Goal: Task Accomplishment & Management: Use online tool/utility

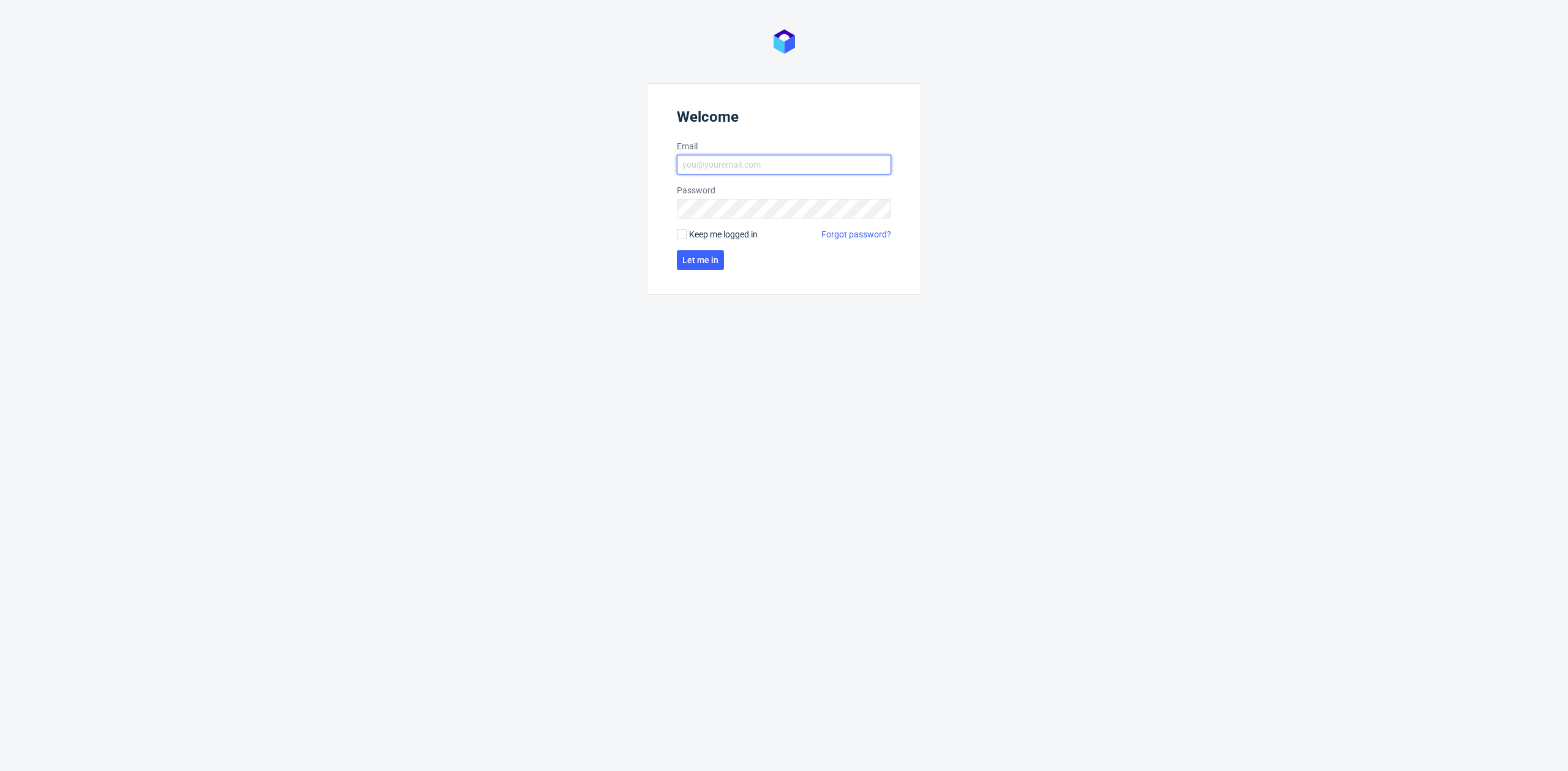
click at [777, 174] on input "Email" at bounding box center [784, 165] width 214 height 20
type input "[EMAIL_ADDRESS][DOMAIN_NAME]"
click button "Let me in" at bounding box center [700, 260] width 47 height 20
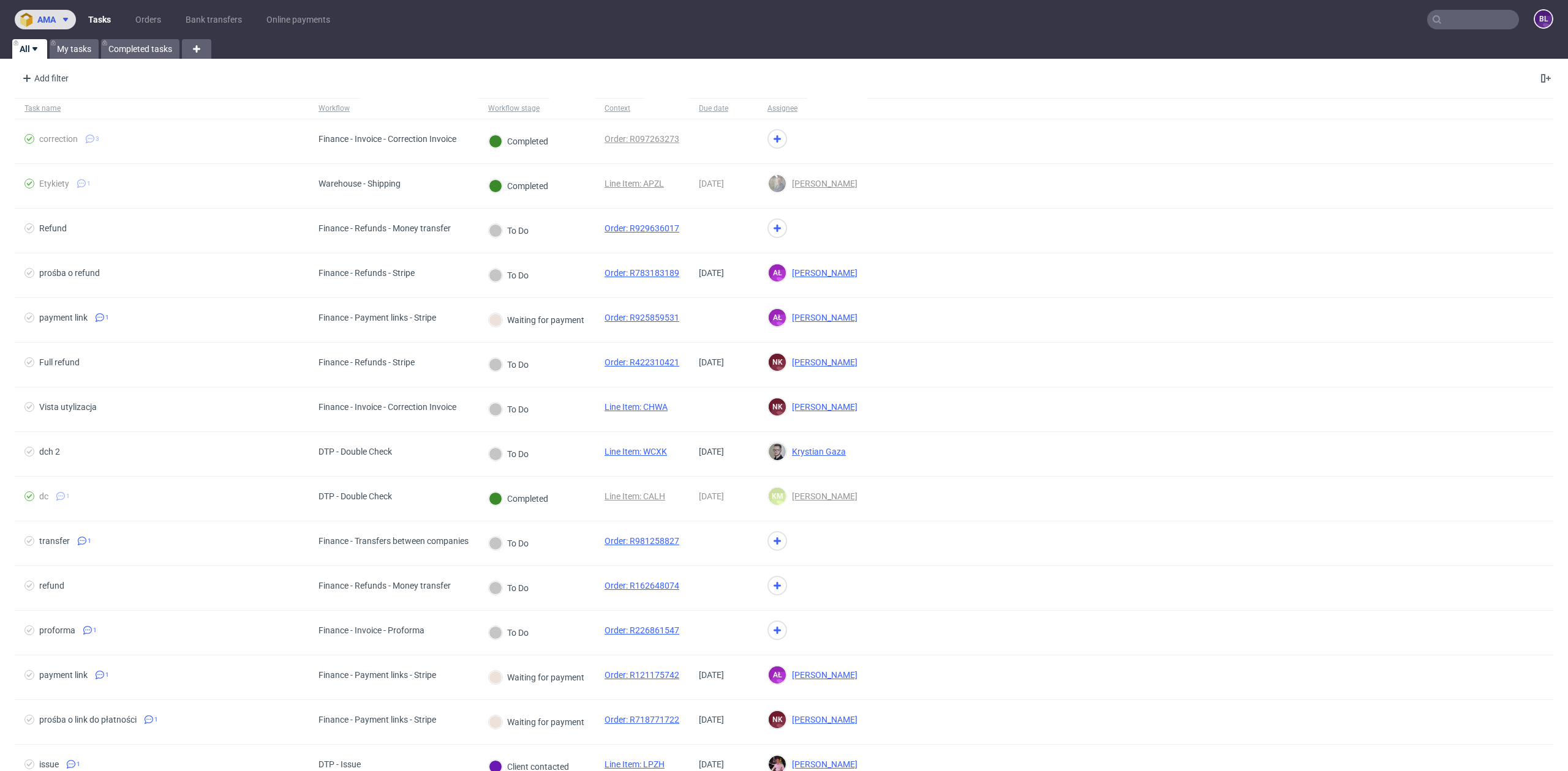
click at [74, 22] on button "ama" at bounding box center [45, 19] width 61 height 20
click at [420, 22] on nav "ama Tasks Orders Bank transfers Online payments BL" at bounding box center [784, 19] width 1568 height 39
click at [1535, 18] on figcaption "BL" at bounding box center [1543, 19] width 17 height 17
click at [1301, 31] on nav "ama Tasks Orders Bank transfers Online payments BL" at bounding box center [784, 19] width 1568 height 39
click at [1541, 79] on icon at bounding box center [1546, 78] width 10 height 10
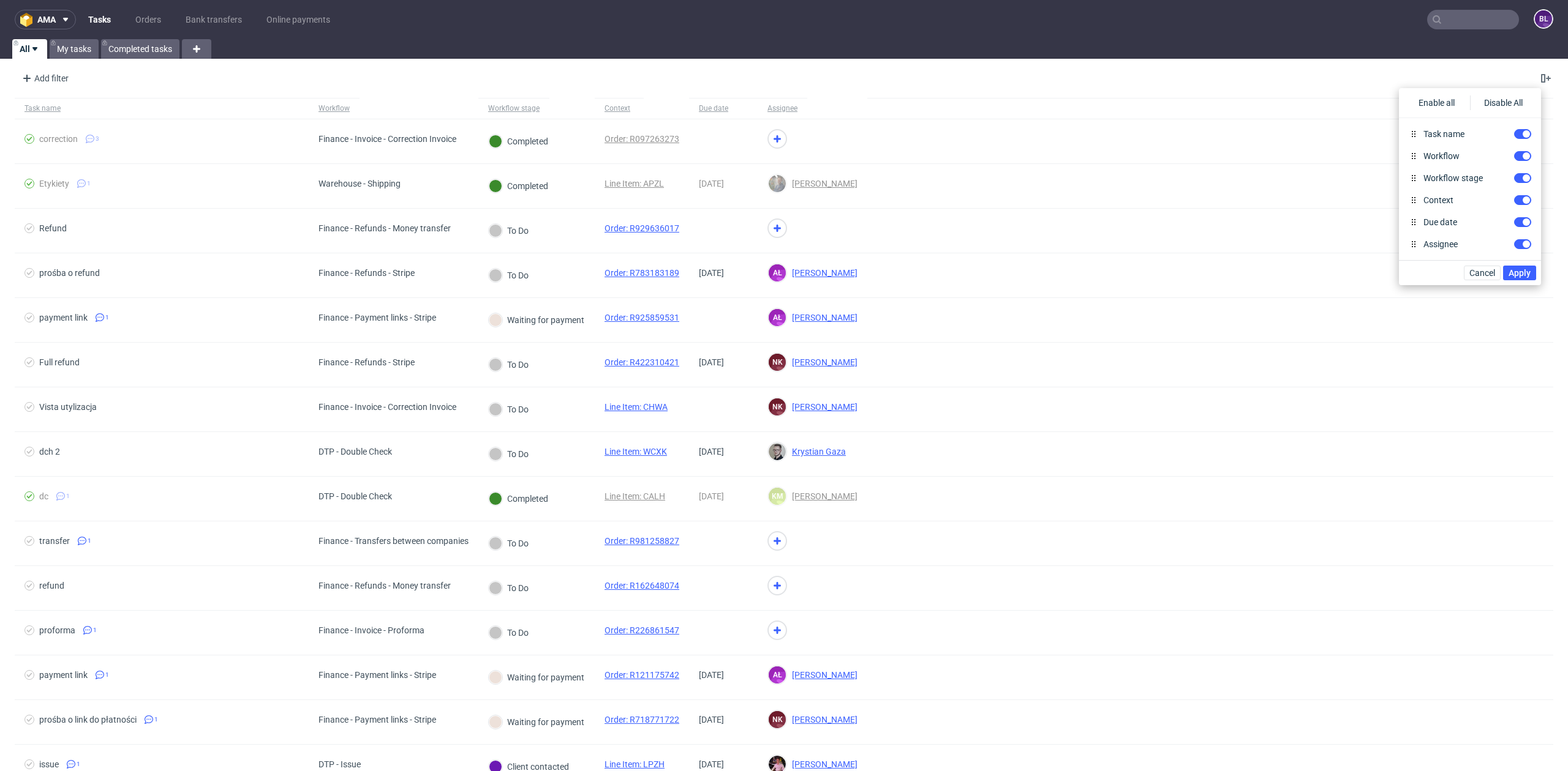
click at [1100, 21] on nav "ama Tasks Orders Bank transfers Online payments BL" at bounding box center [784, 19] width 1568 height 39
click at [160, 21] on link "Orders" at bounding box center [148, 19] width 40 height 20
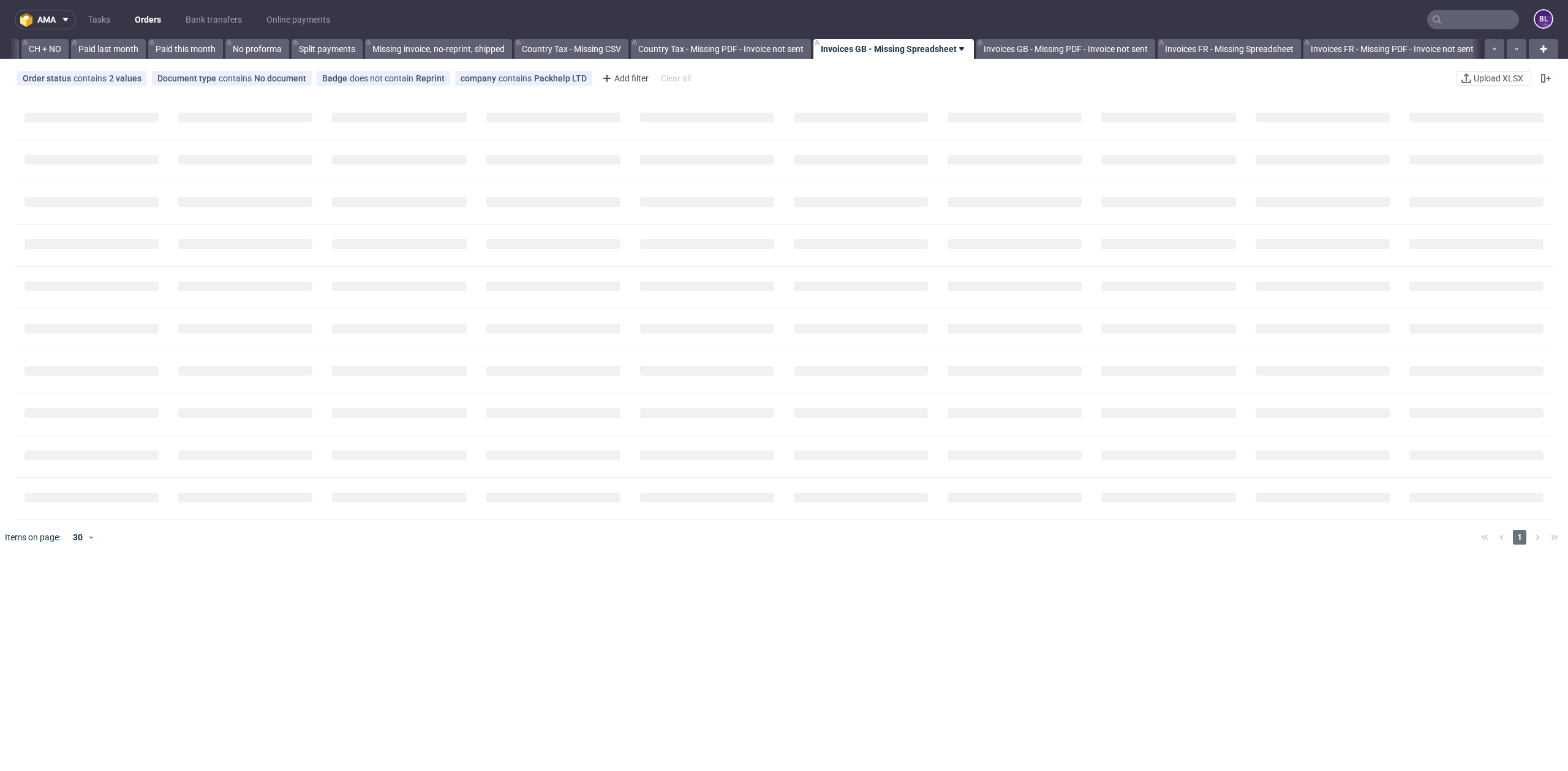
scroll to position [0, 819]
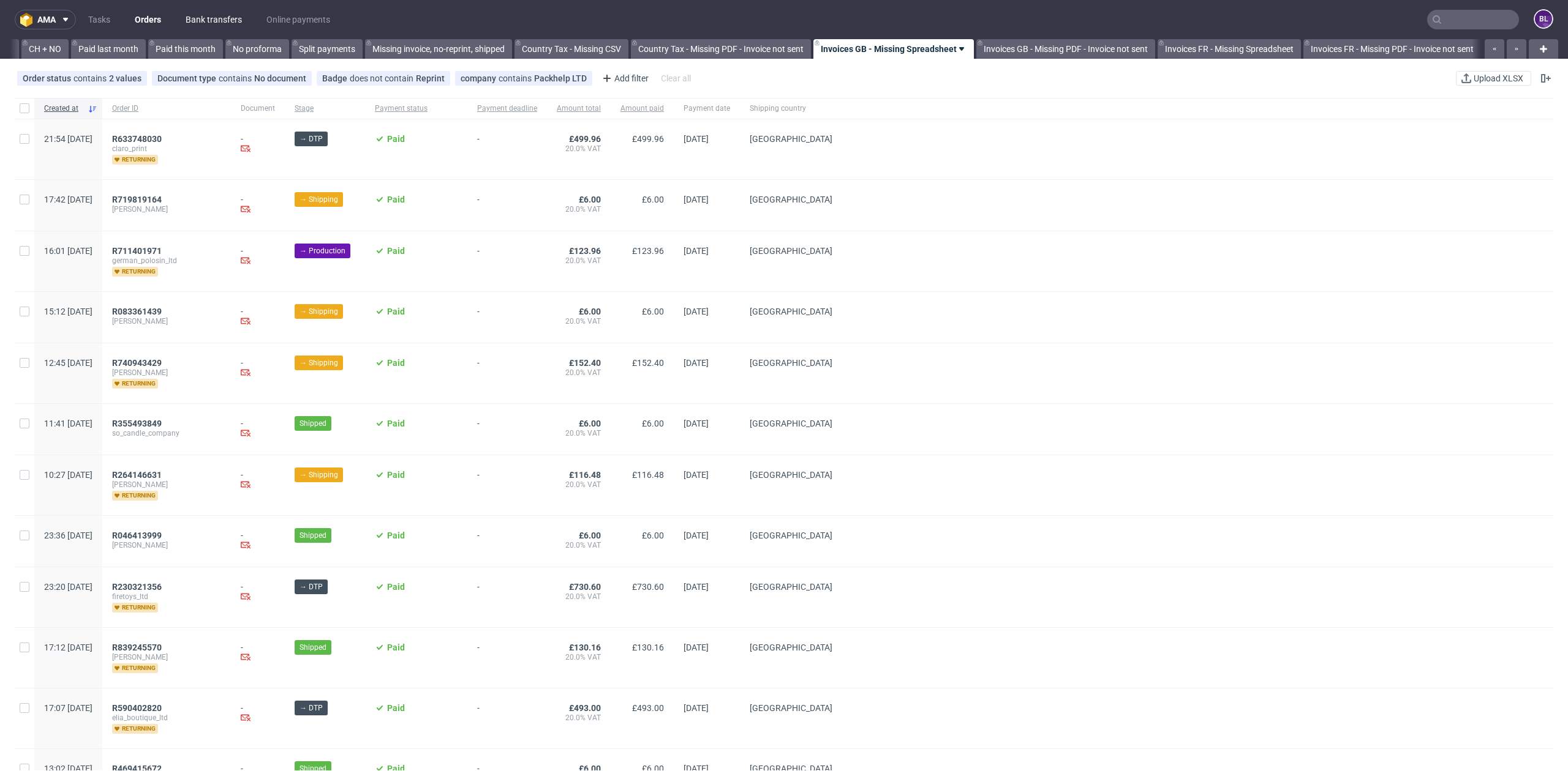
click at [198, 19] on link "Bank transfers" at bounding box center [214, 19] width 71 height 20
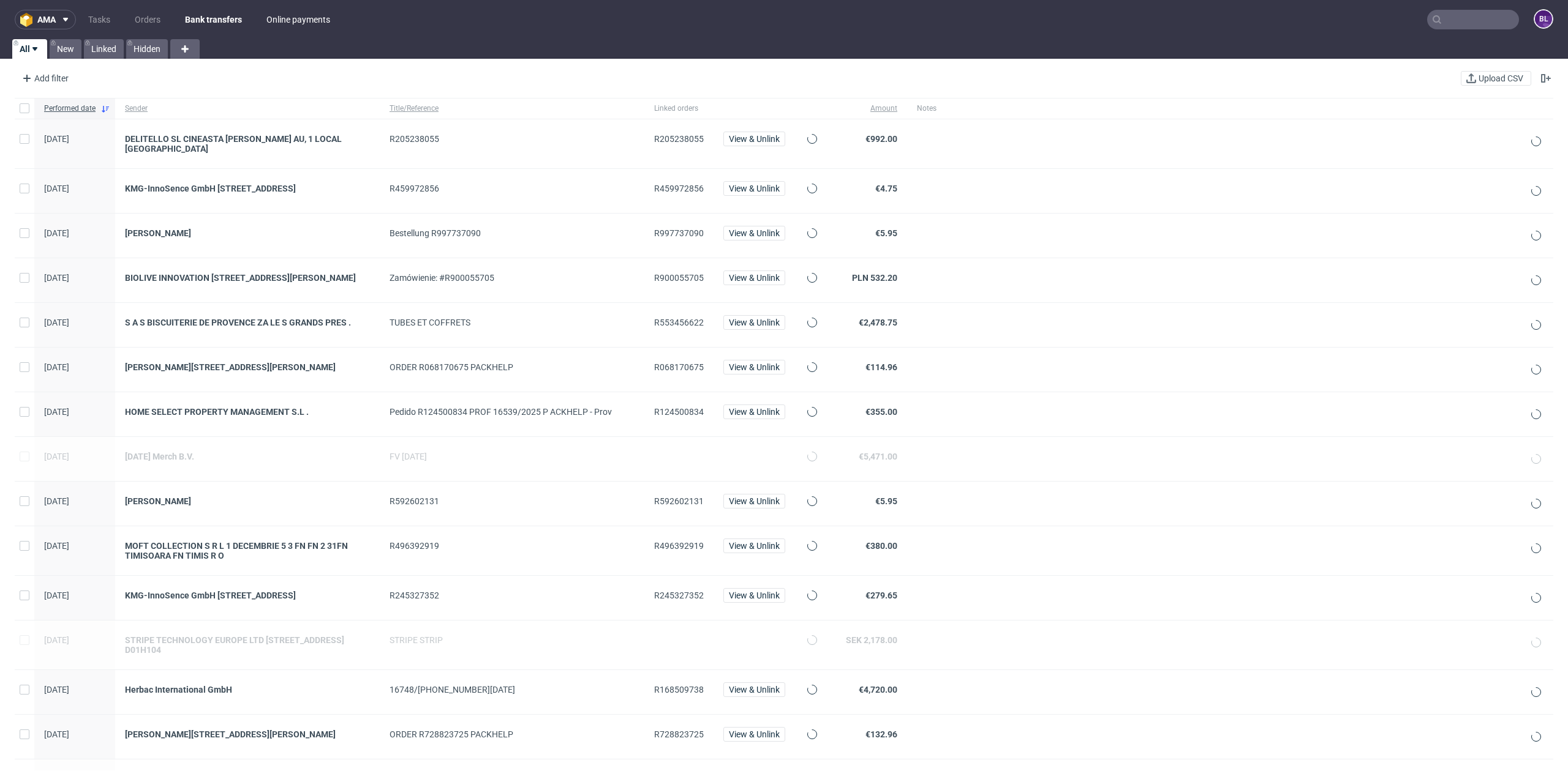
click at [270, 19] on link "Online payments" at bounding box center [298, 19] width 78 height 20
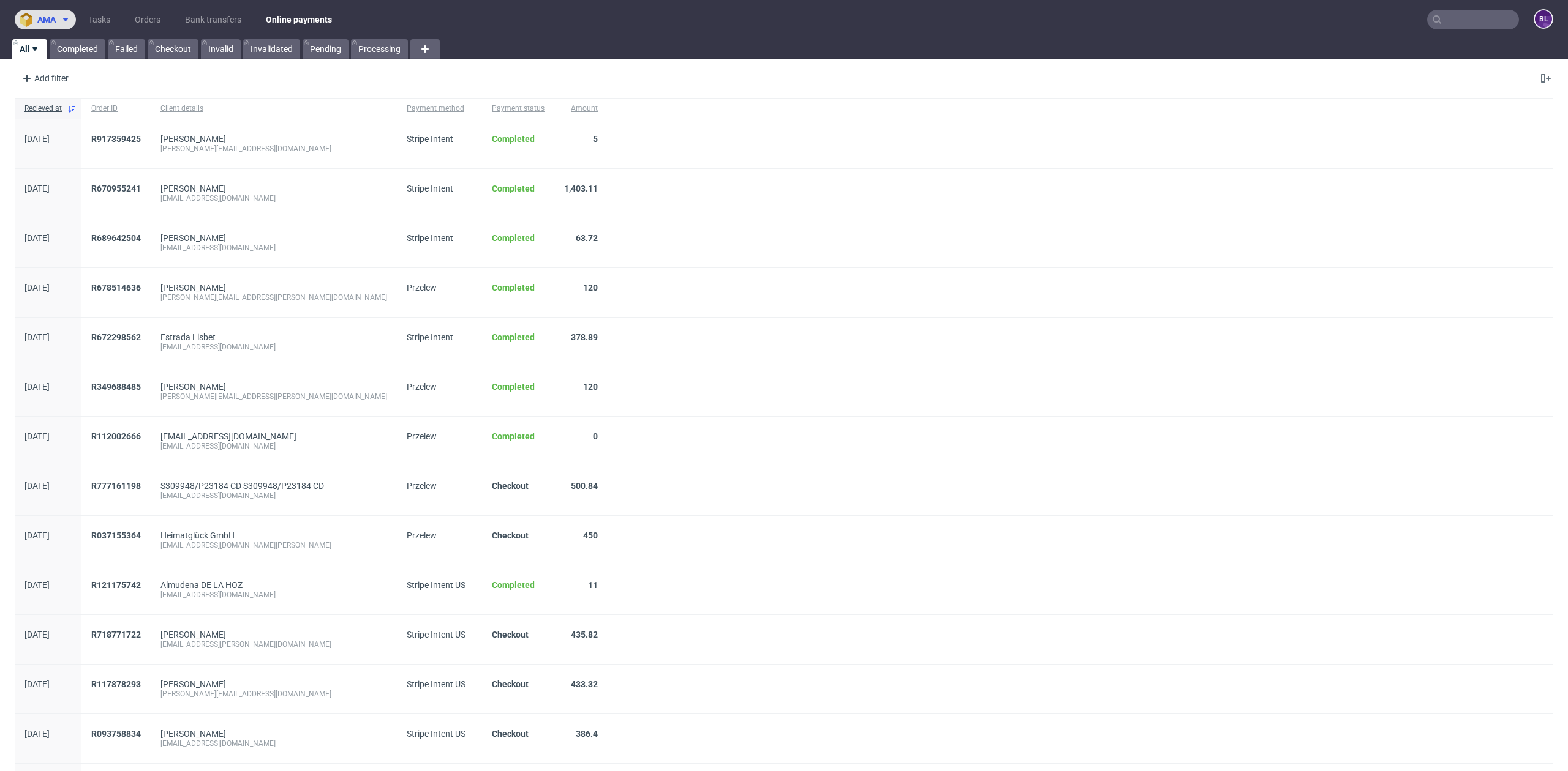
click at [53, 15] on span "ama" at bounding box center [46, 19] width 19 height 8
click at [122, 16] on ul "Tasks Orders Bank transfers Online payments" at bounding box center [210, 19] width 268 height 20
click at [115, 18] on link "Tasks" at bounding box center [99, 19] width 37 height 20
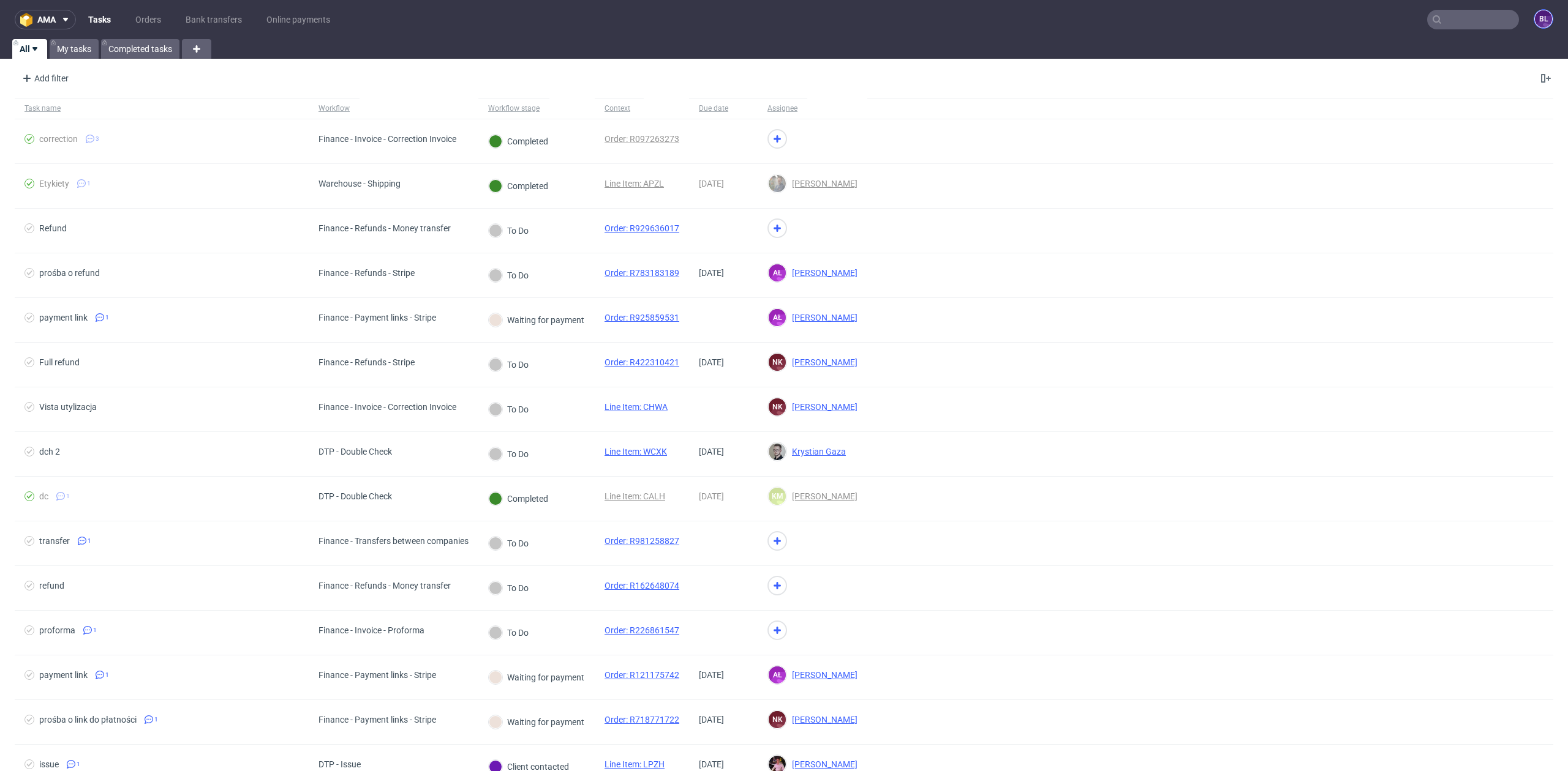
click at [1535, 17] on figcaption "BL" at bounding box center [1543, 19] width 17 height 17
click at [1535, 16] on figcaption "BL" at bounding box center [1543, 19] width 17 height 17
click at [1476, 13] on input "text" at bounding box center [1472, 19] width 92 height 20
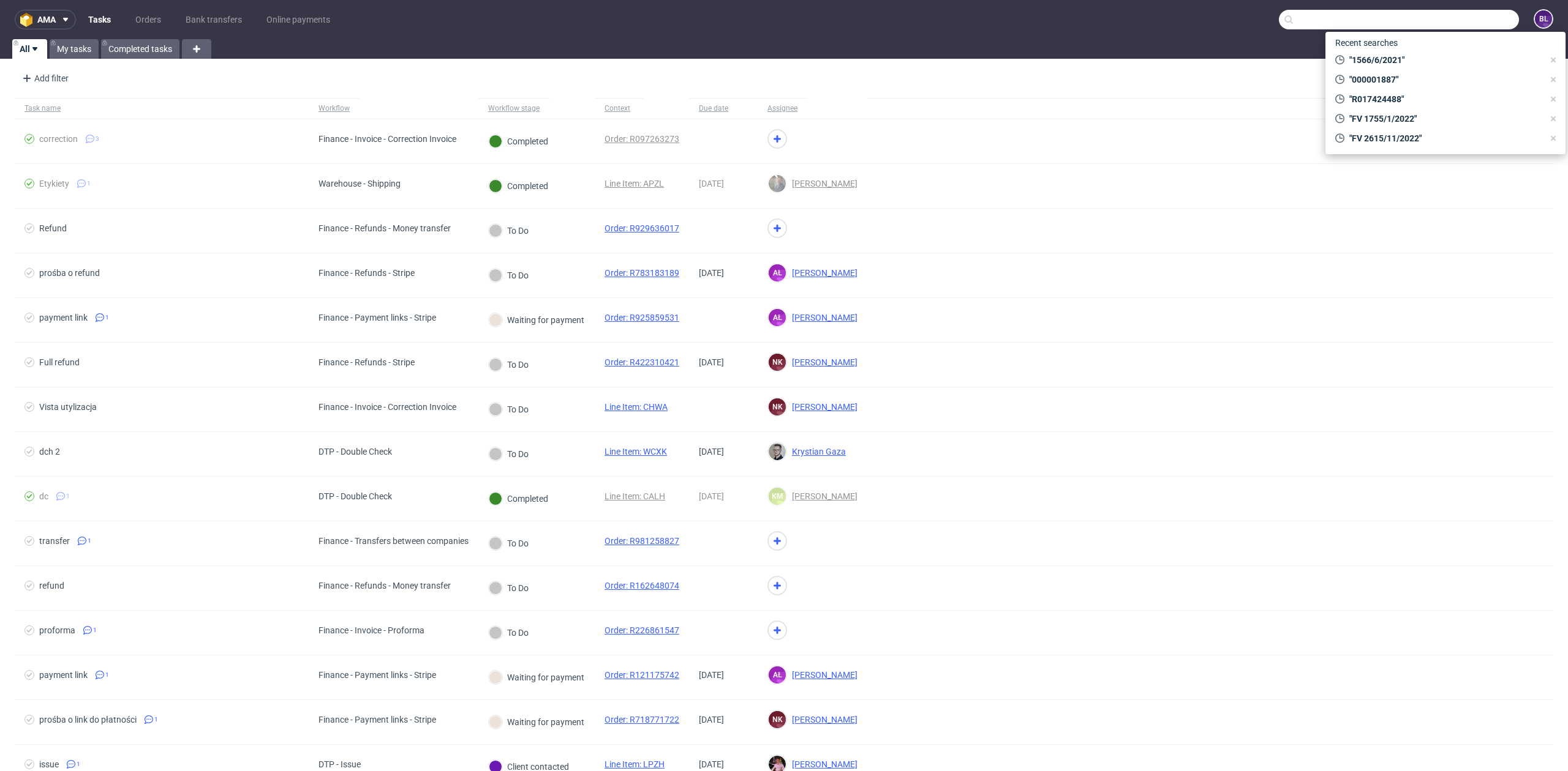
click at [1175, 15] on nav "ama Tasks Orders Bank transfers Online payments BL" at bounding box center [784, 19] width 1568 height 39
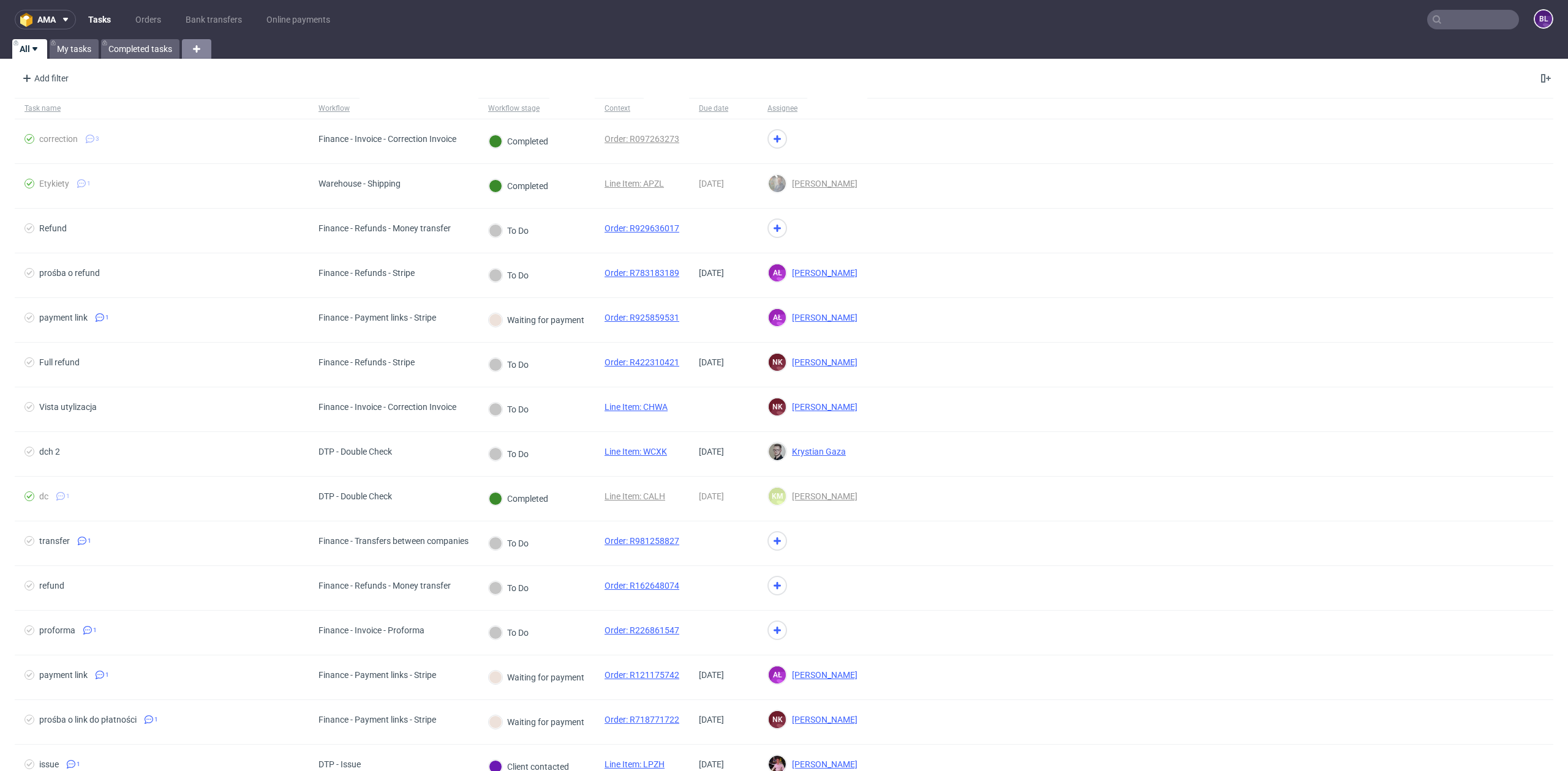
click at [197, 47] on use at bounding box center [196, 49] width 7 height 7
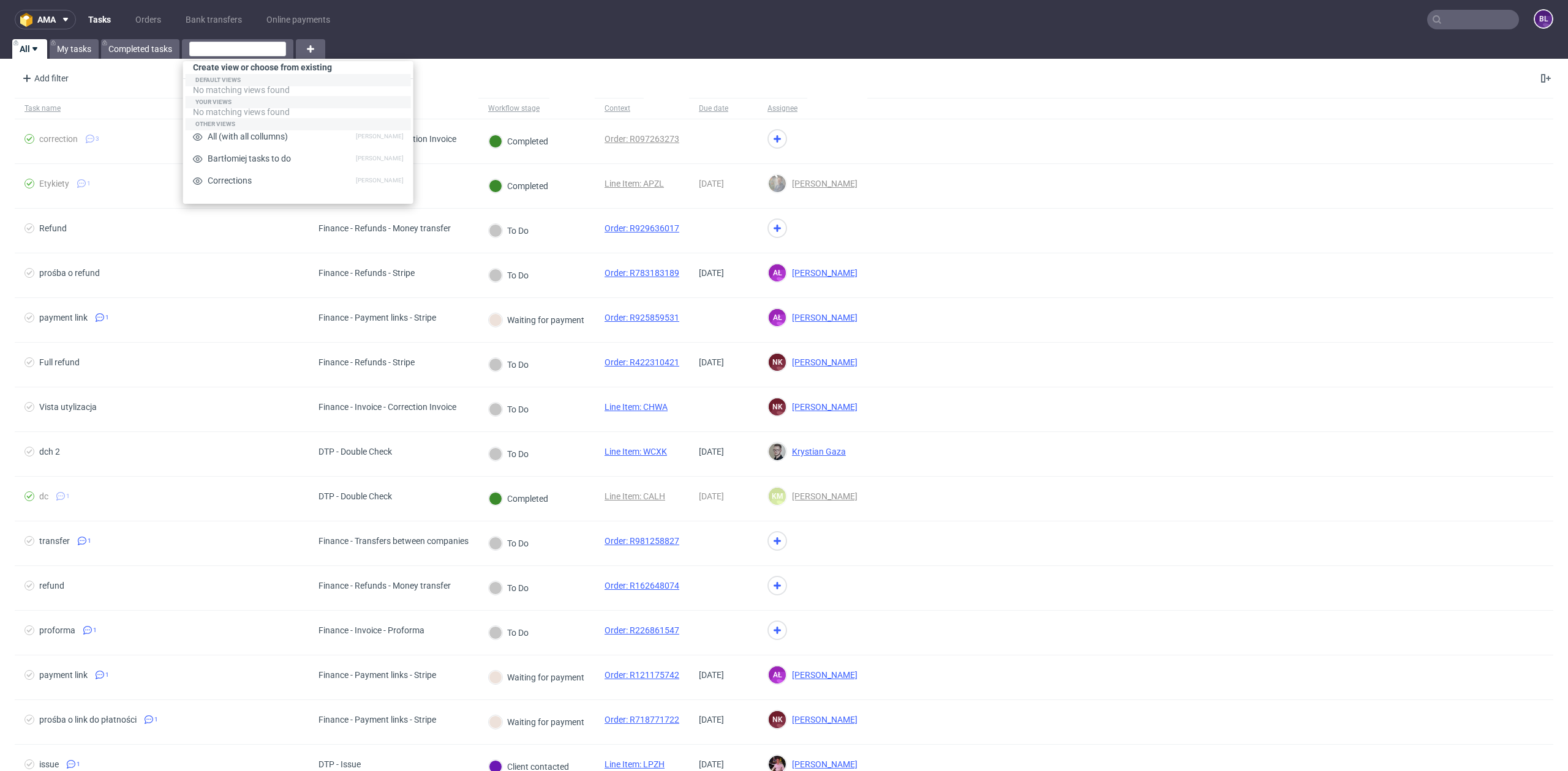
click at [435, 47] on div "All My tasks Completed tasks" at bounding box center [784, 49] width 1568 height 20
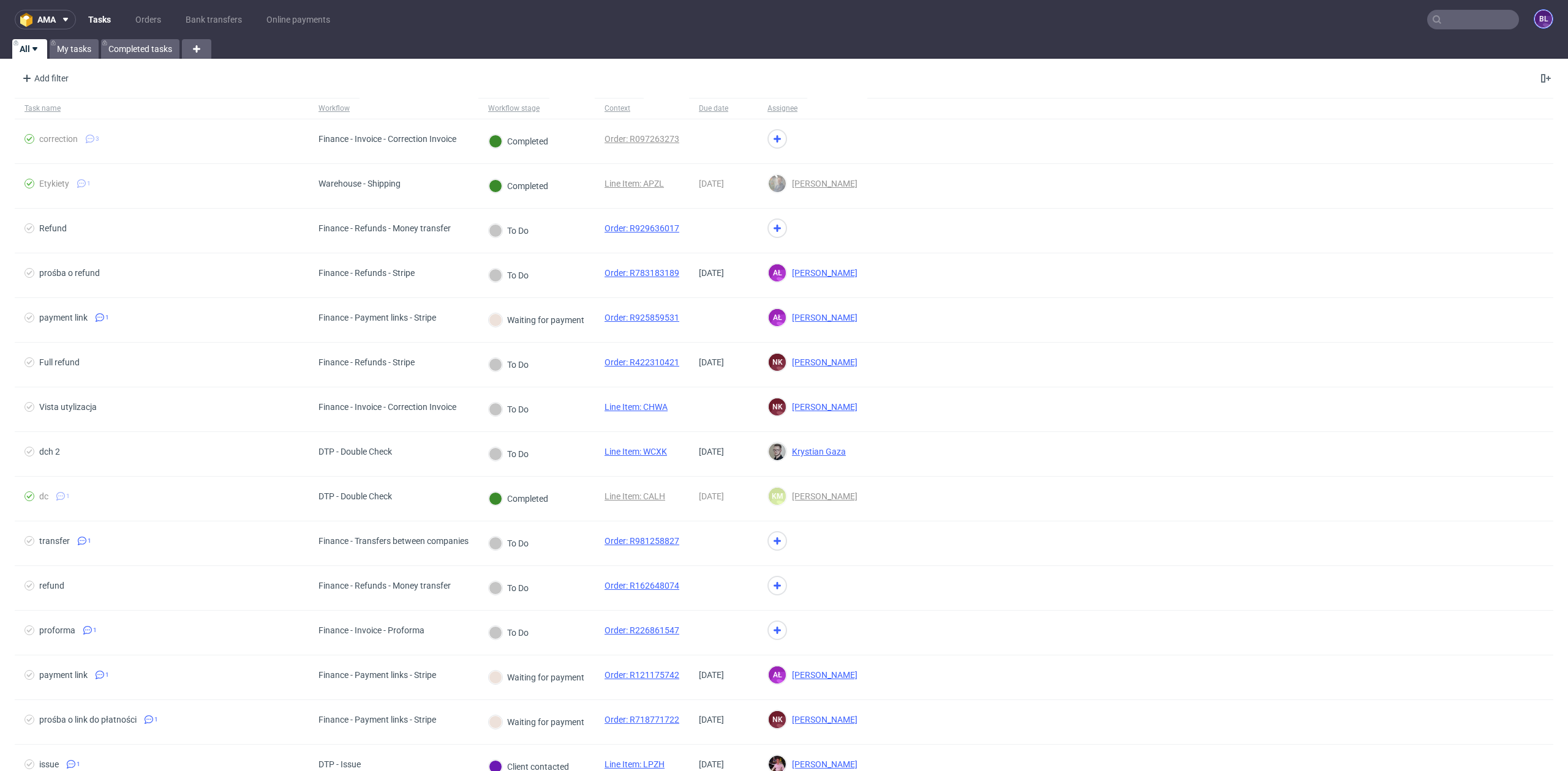
click at [1535, 22] on figcaption "BL" at bounding box center [1543, 19] width 17 height 17
click at [1453, 87] on li "Settings" at bounding box center [1484, 93] width 152 height 22
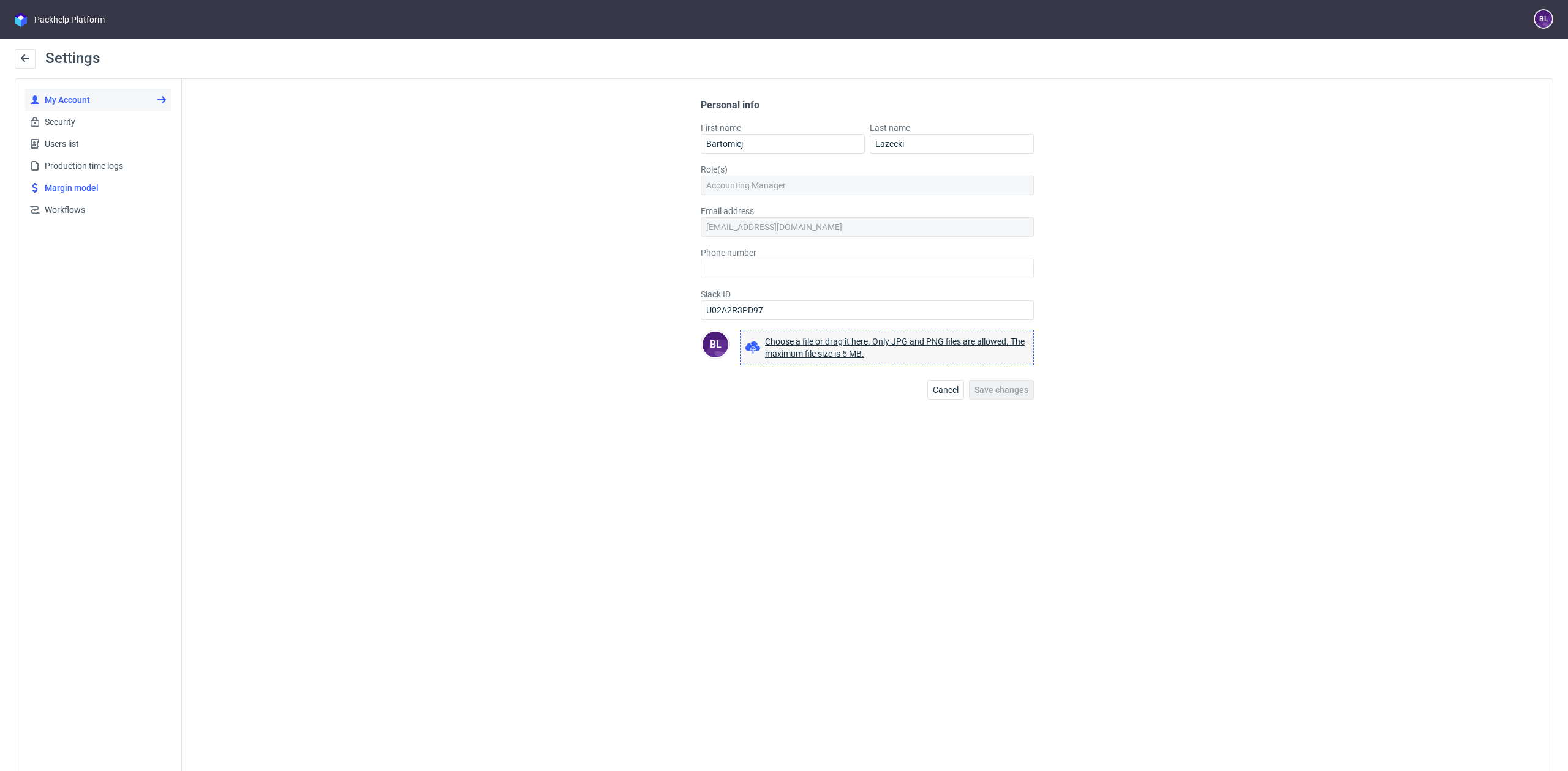
click at [101, 195] on link "Margin model" at bounding box center [98, 188] width 146 height 22
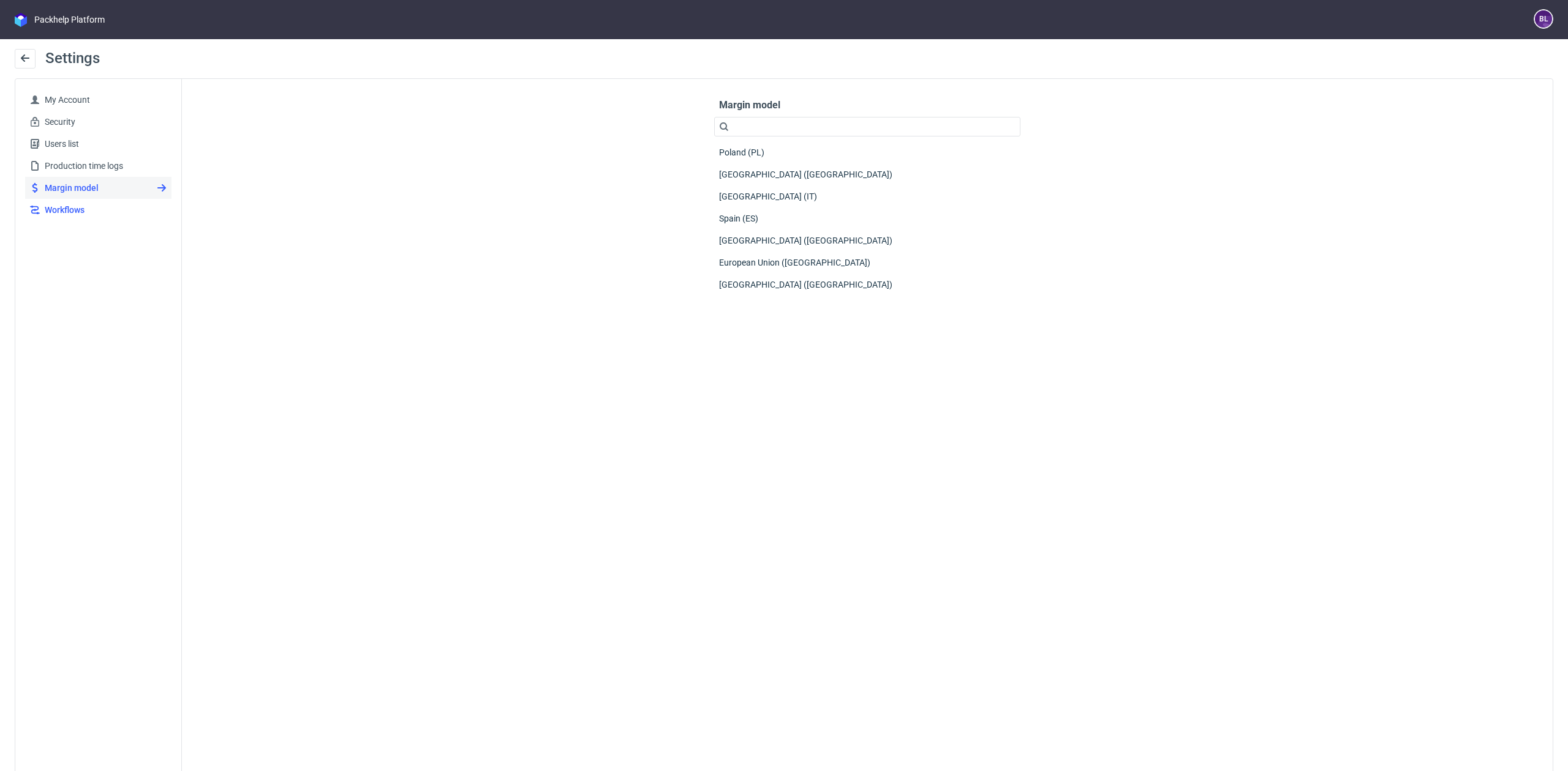
click at [98, 204] on span "Workflows" at bounding box center [103, 210] width 127 height 12
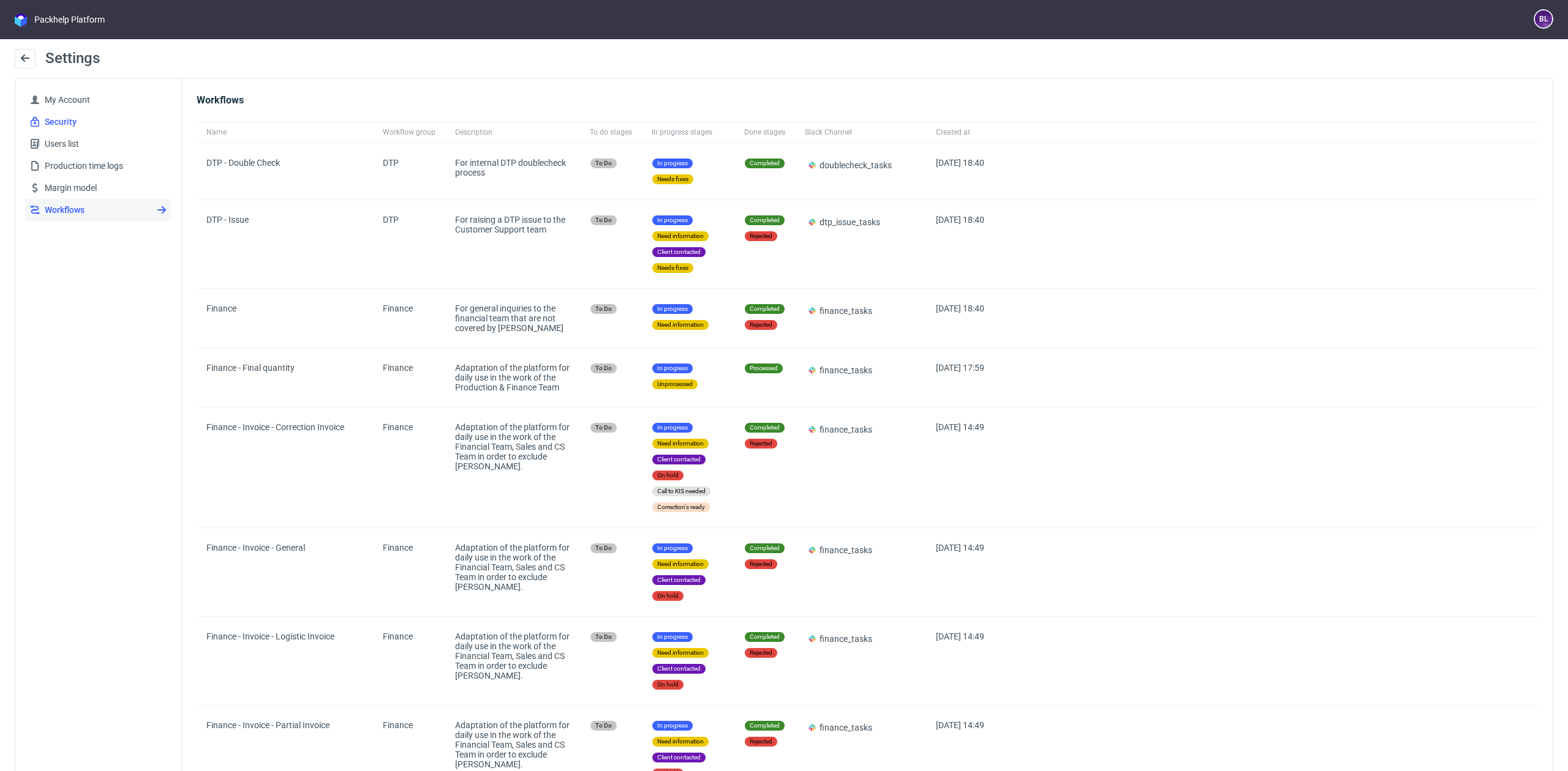
click at [86, 115] on span "Security" at bounding box center [103, 121] width 127 height 12
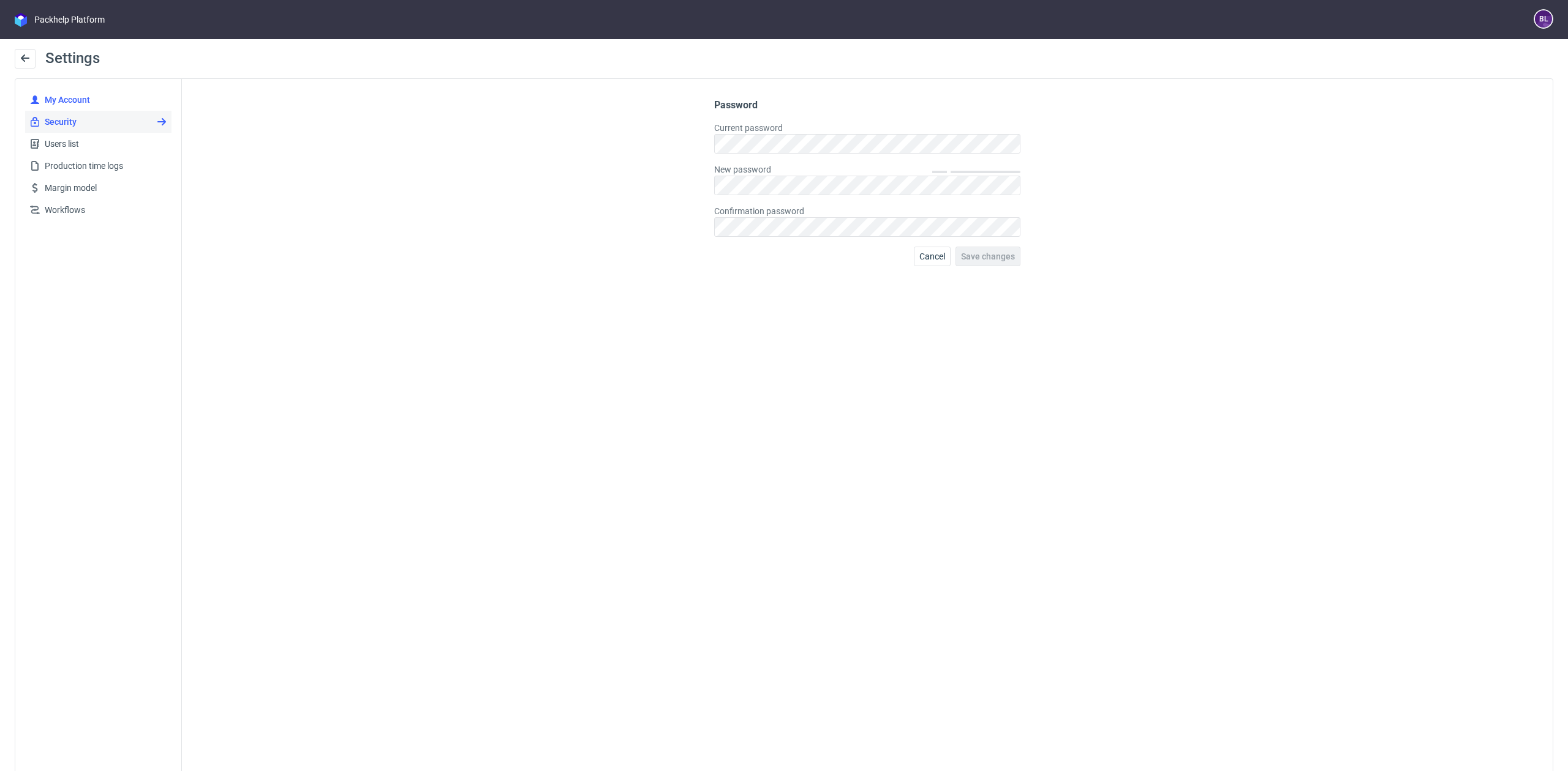
click at [82, 99] on span "My Account" at bounding box center [103, 99] width 127 height 12
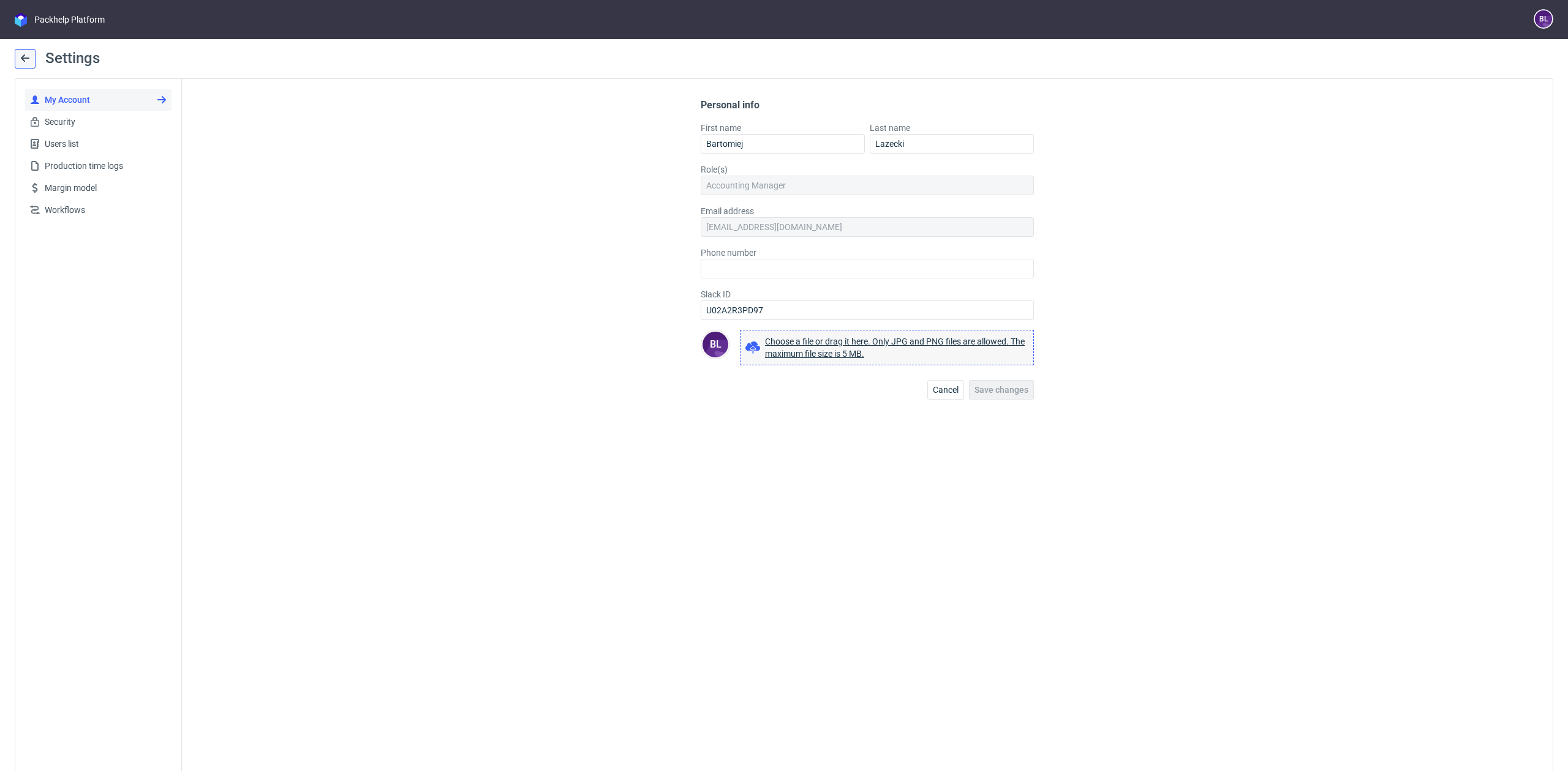
click at [33, 49] on button at bounding box center [25, 58] width 21 height 20
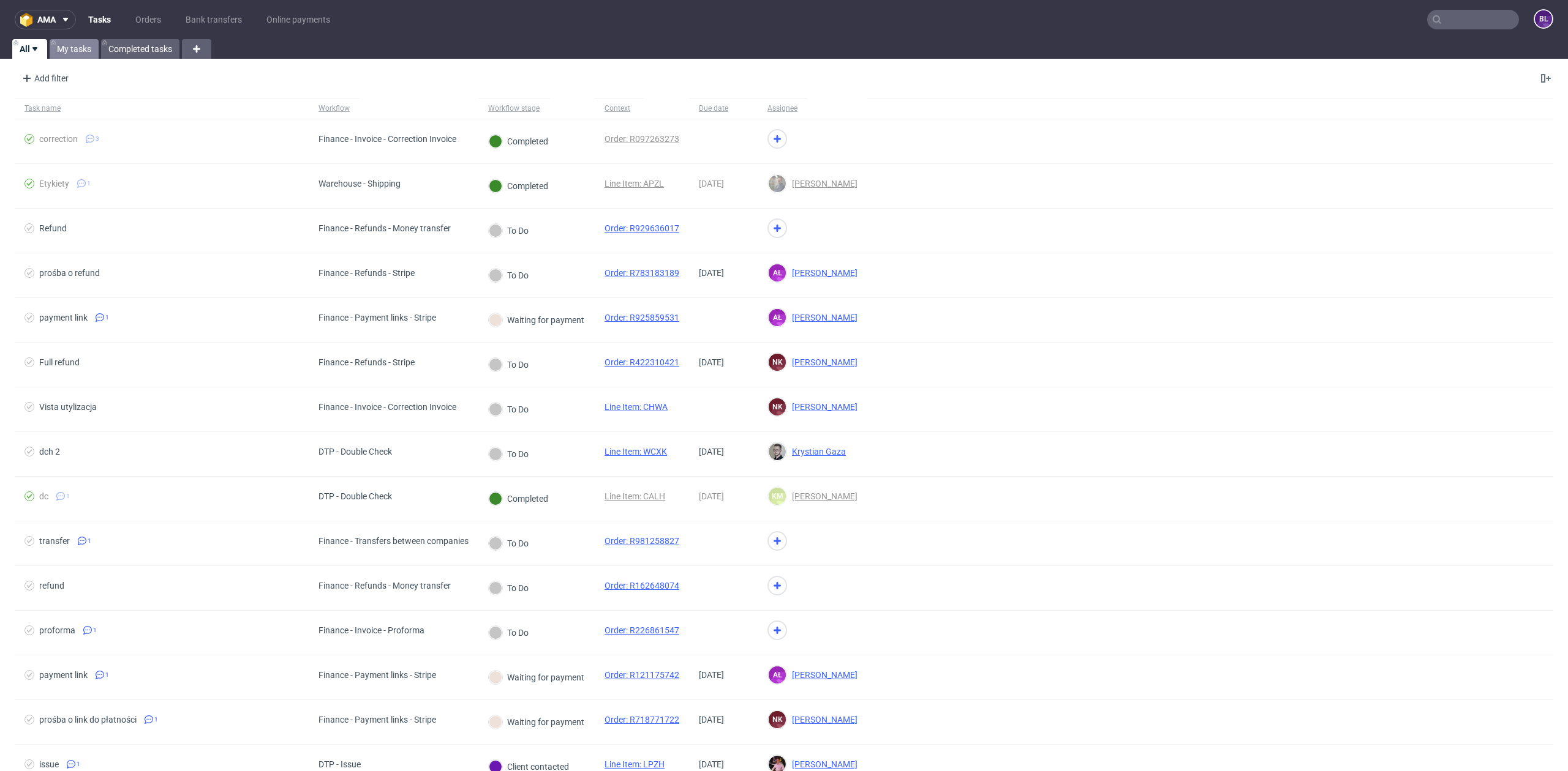
click at [83, 54] on link "My tasks" at bounding box center [74, 49] width 49 height 20
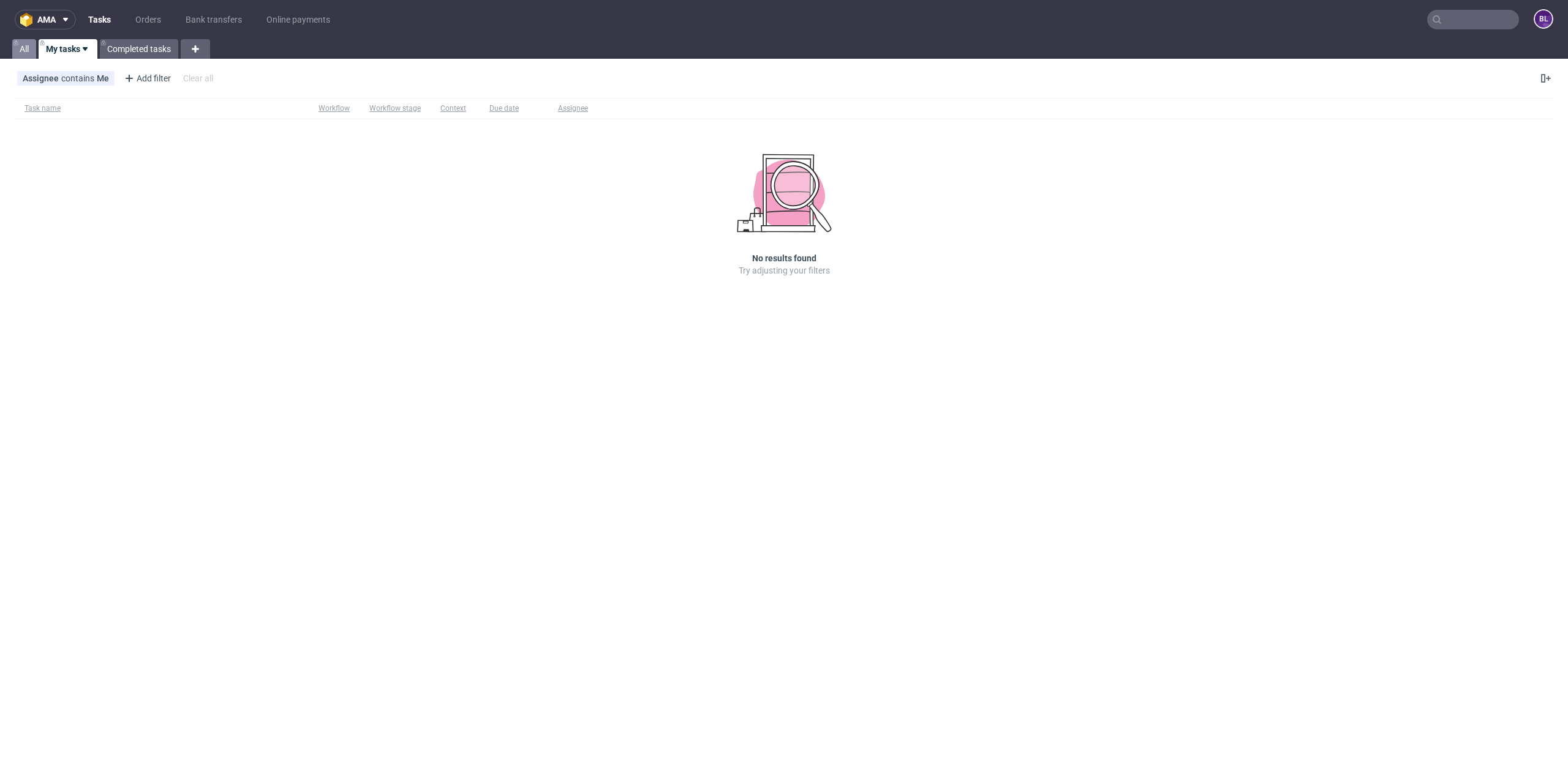
click at [25, 51] on link "All" at bounding box center [24, 49] width 24 height 20
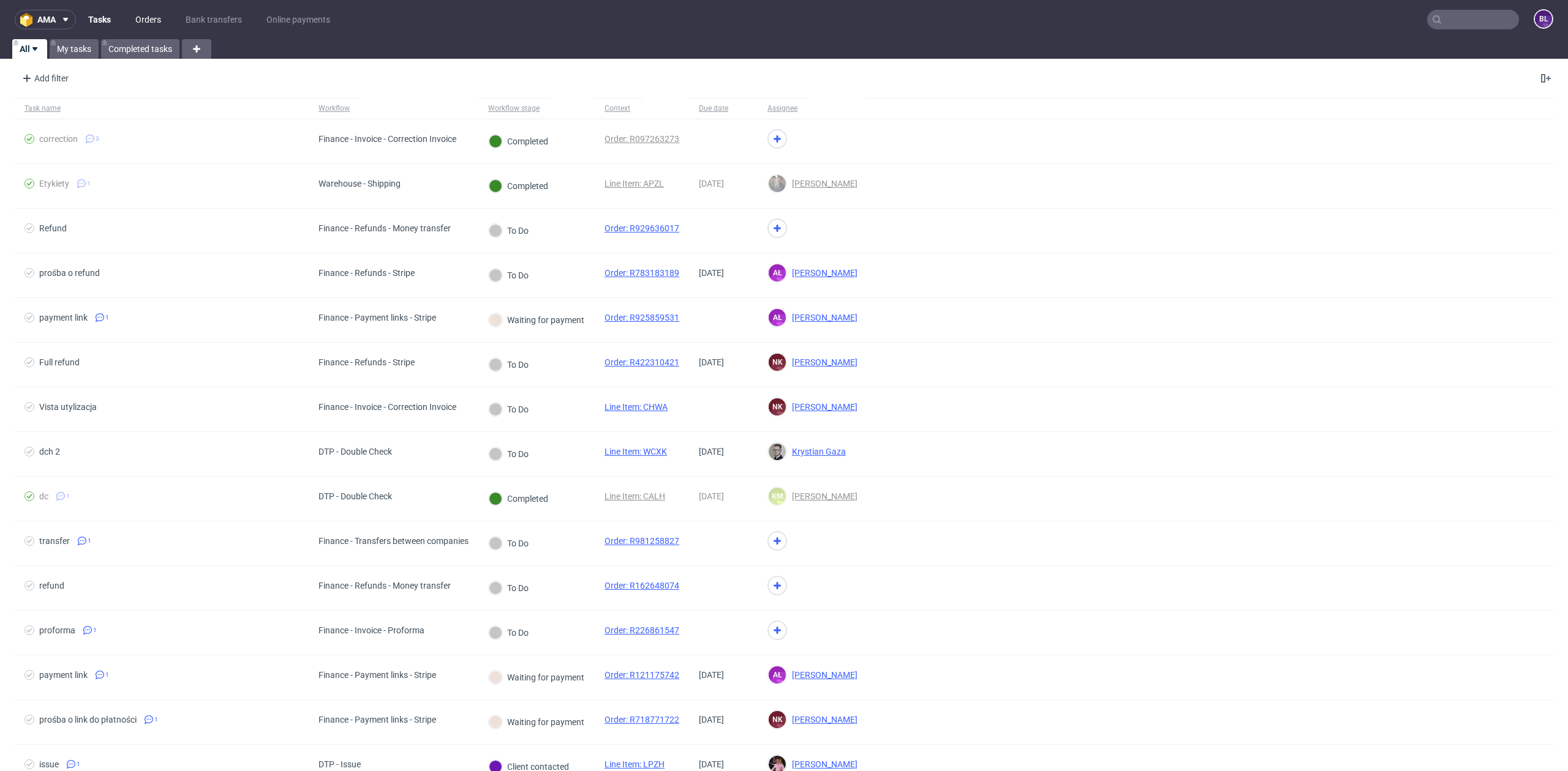
click at [156, 24] on link "Orders" at bounding box center [148, 19] width 40 height 20
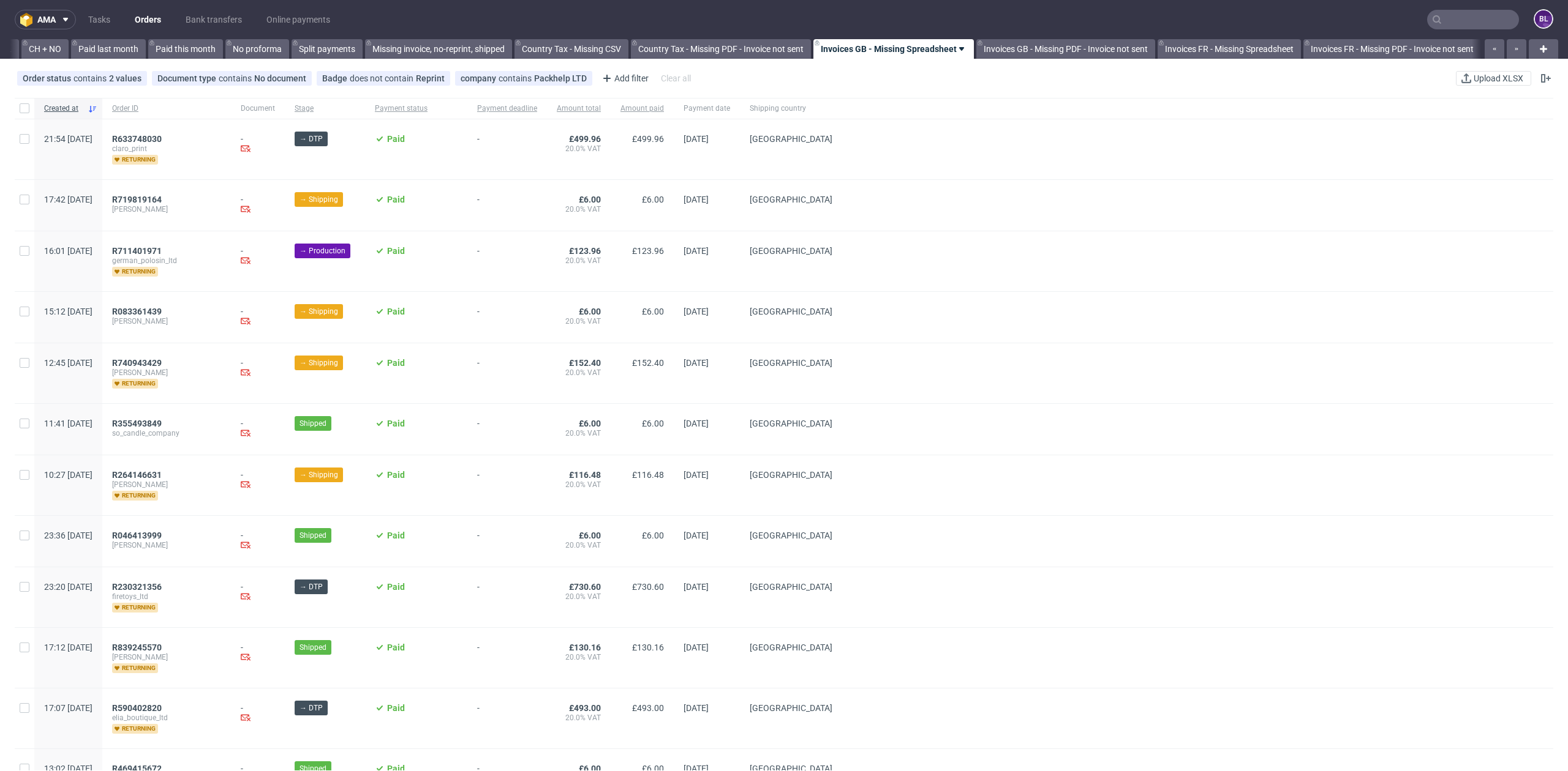
scroll to position [0, 819]
click at [229, 20] on link "Bank transfers" at bounding box center [214, 19] width 71 height 20
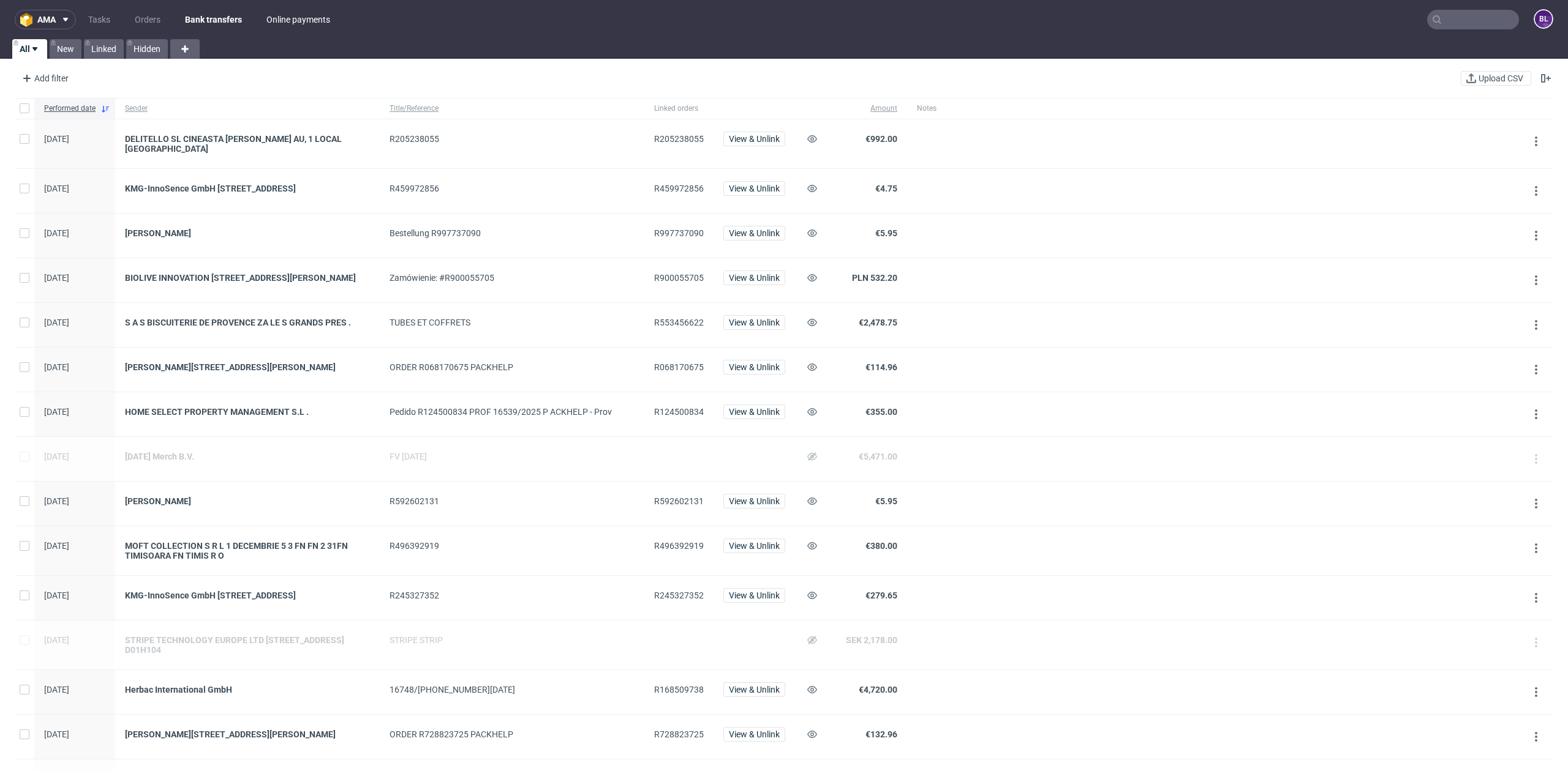
click at [276, 24] on link "Online payments" at bounding box center [298, 19] width 78 height 20
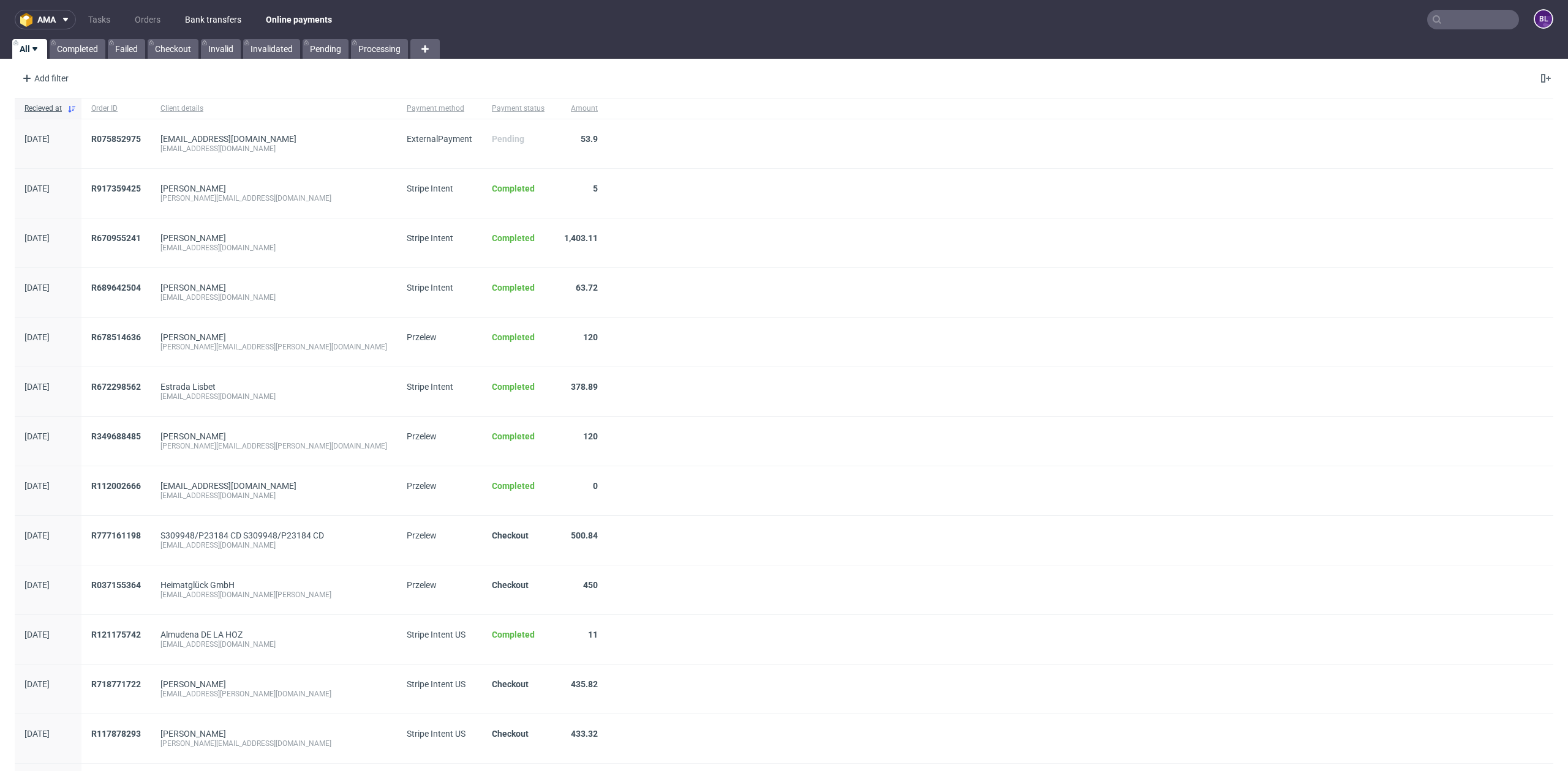
click at [234, 22] on link "Bank transfers" at bounding box center [213, 19] width 71 height 20
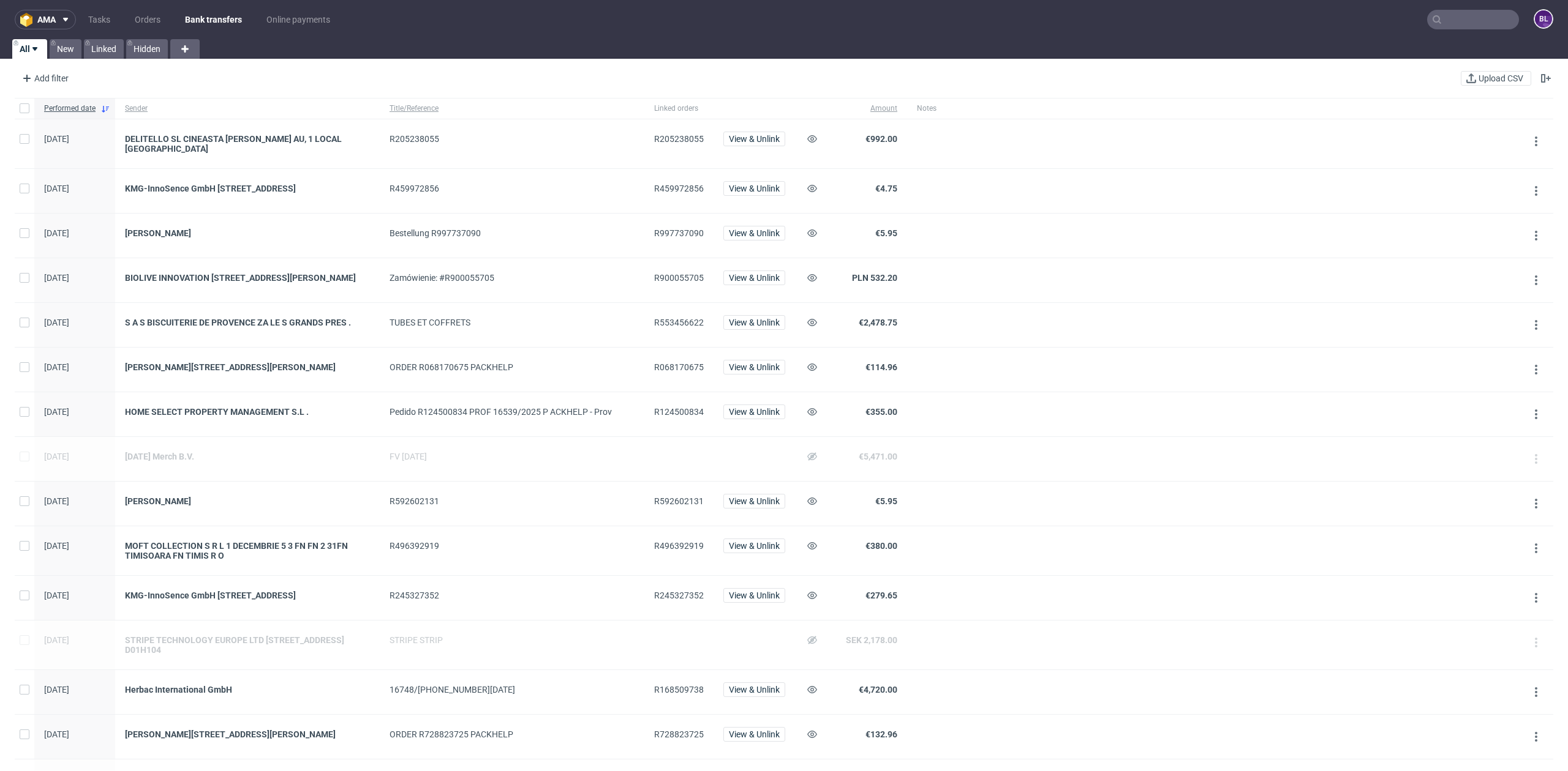
click at [502, 38] on nav "ama Tasks Orders Bank transfers Online payments BL" at bounding box center [784, 19] width 1568 height 39
click at [263, 76] on div "Add filter Hide filters Clear all Upload CSV" at bounding box center [784, 78] width 1568 height 29
click at [84, 13] on link "Tasks" at bounding box center [99, 19] width 37 height 20
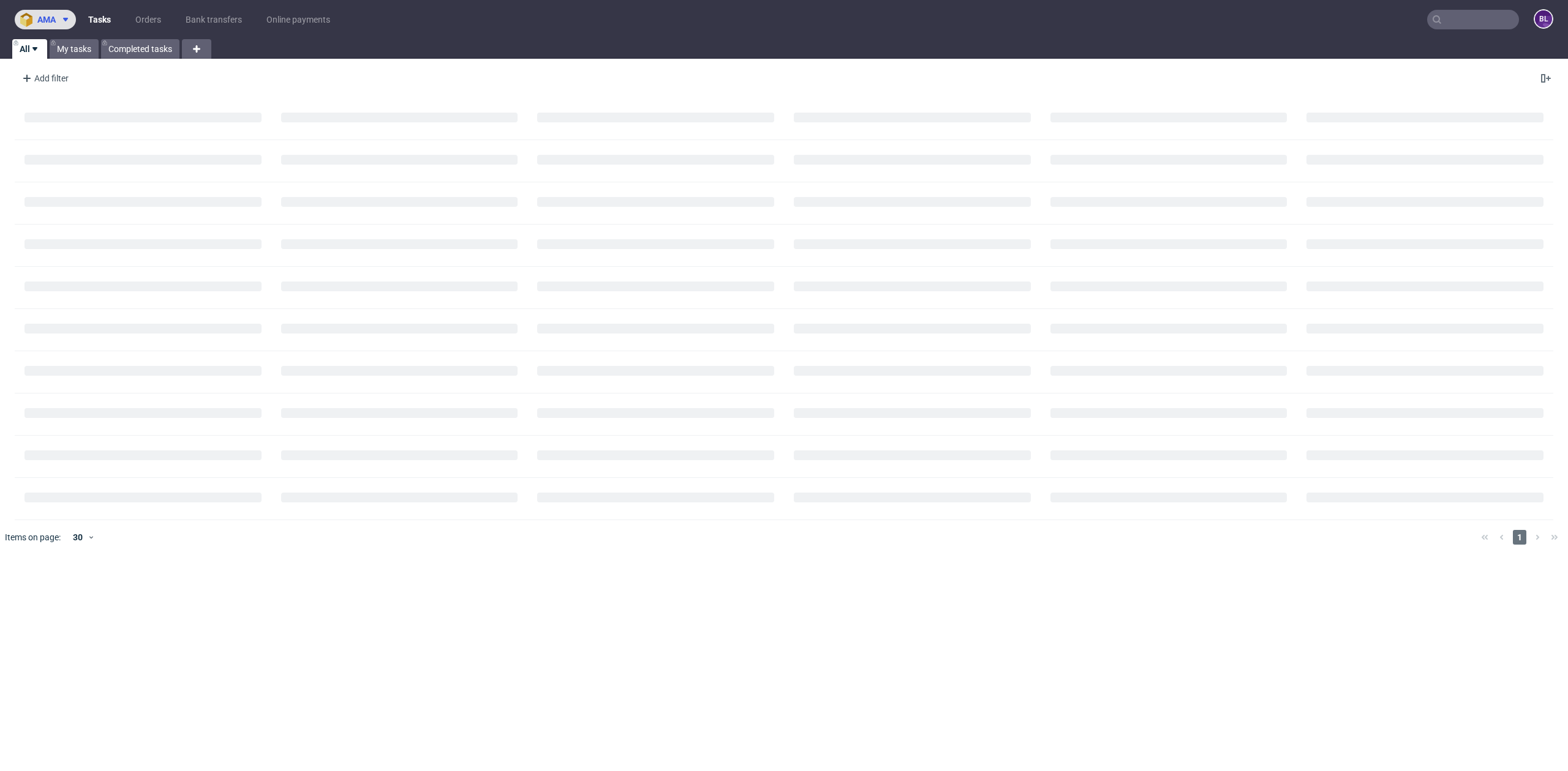
click at [67, 16] on icon at bounding box center [65, 19] width 10 height 10
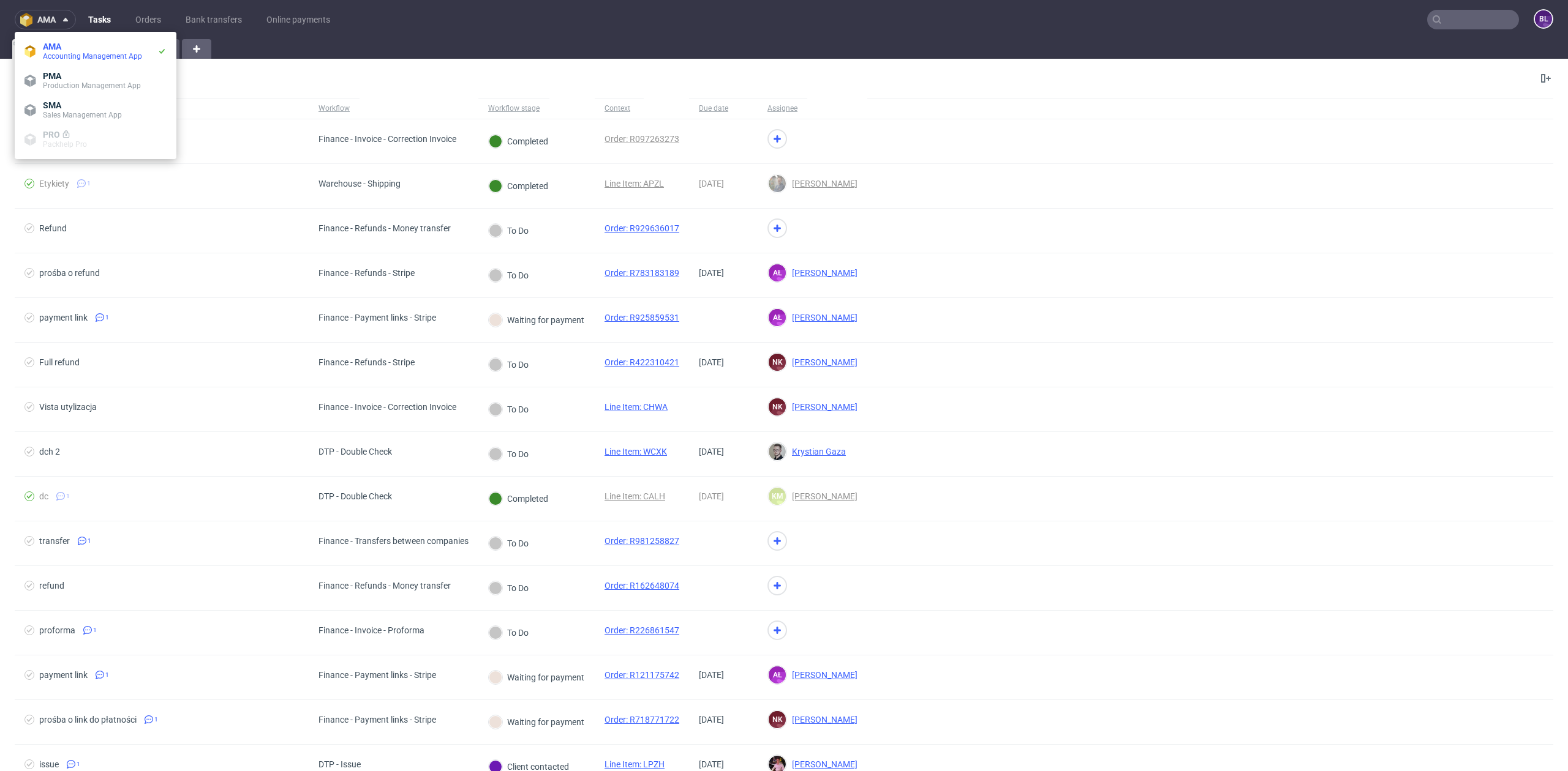
click at [292, 53] on div "All My tasks Completed tasks" at bounding box center [784, 49] width 1568 height 20
click at [1535, 21] on figcaption "BL" at bounding box center [1543, 19] width 17 height 17
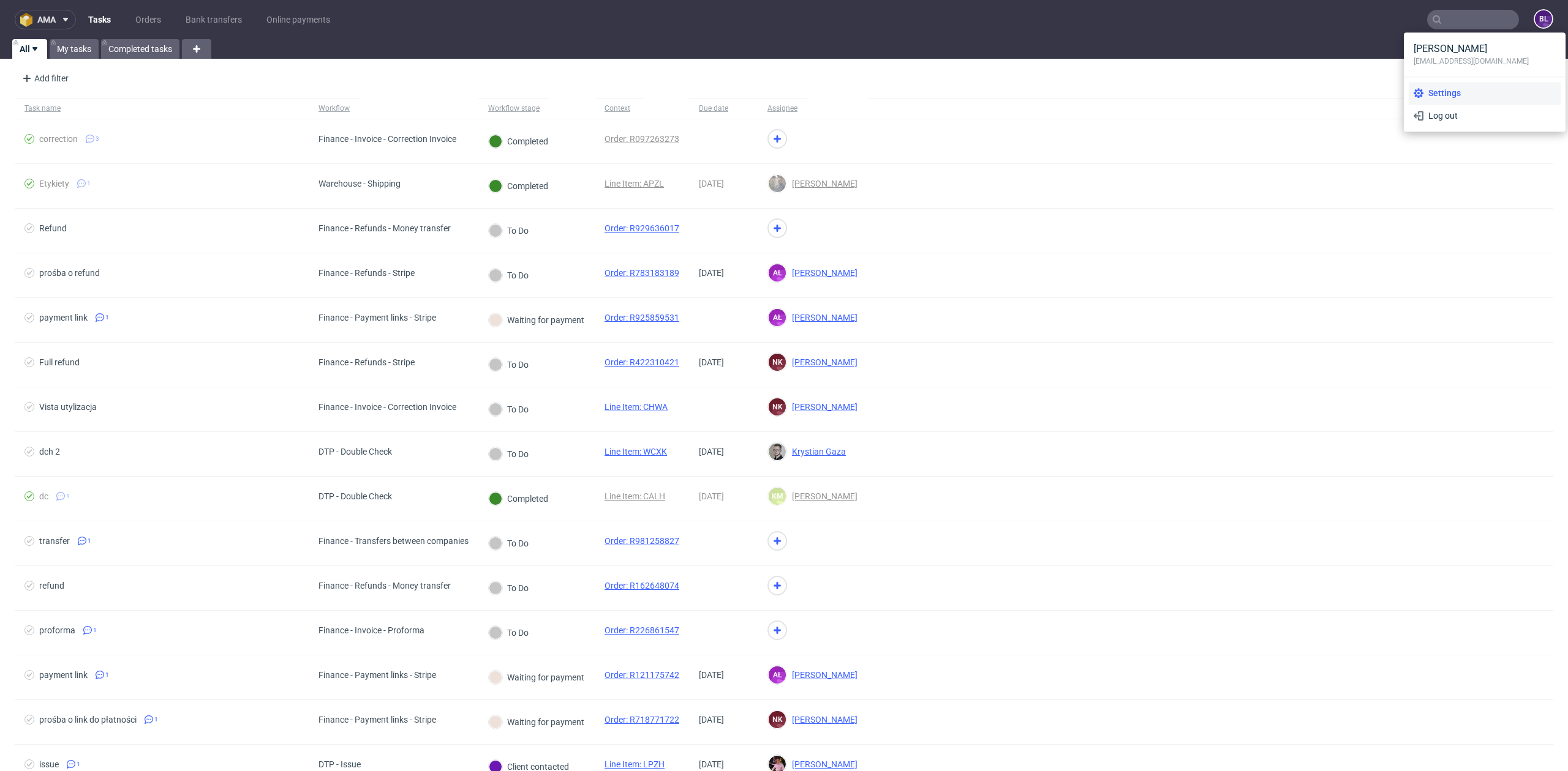
click at [1461, 88] on span "Settings" at bounding box center [1489, 93] width 132 height 12
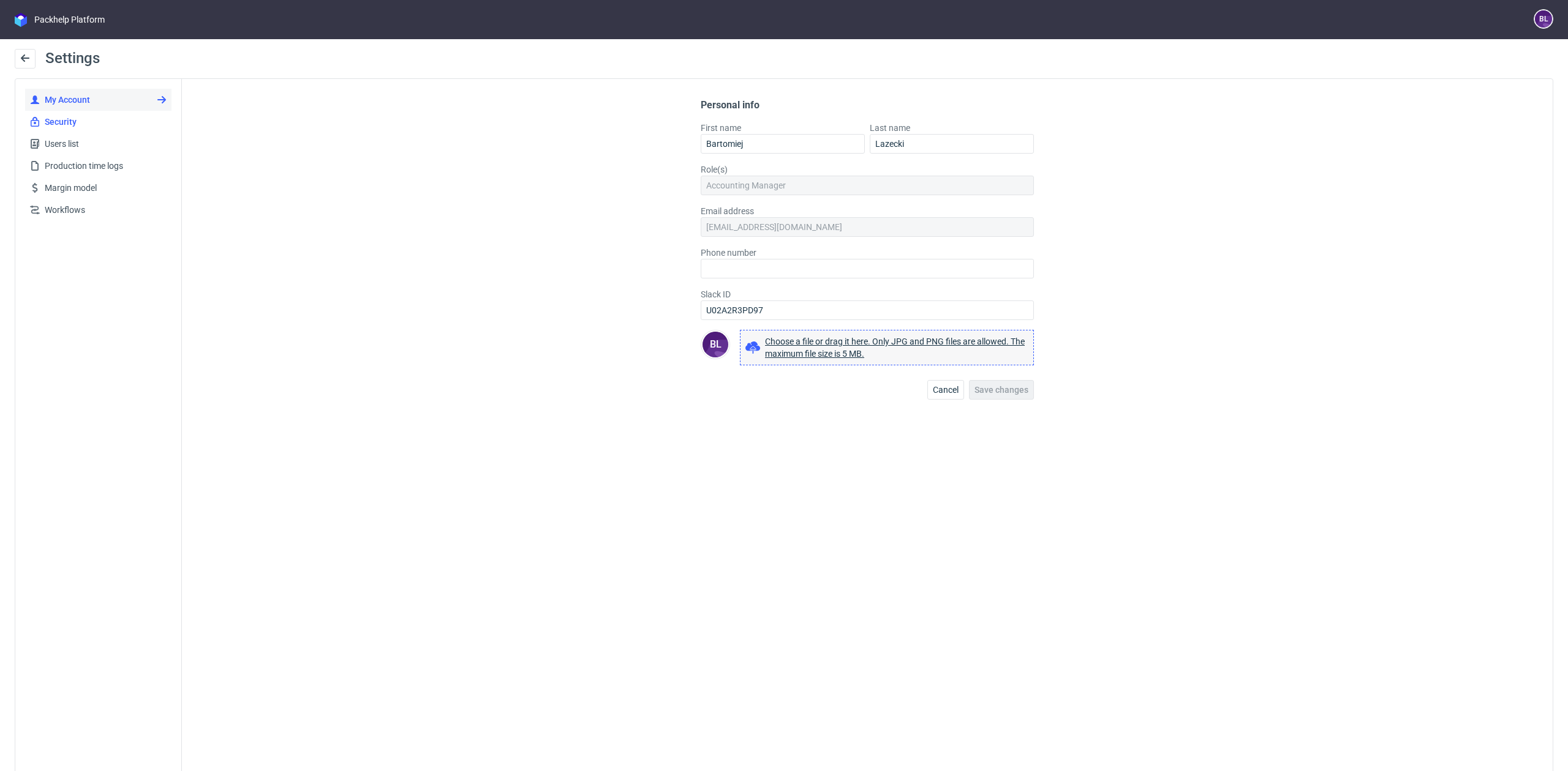
click at [42, 117] on span "Security" at bounding box center [103, 121] width 127 height 12
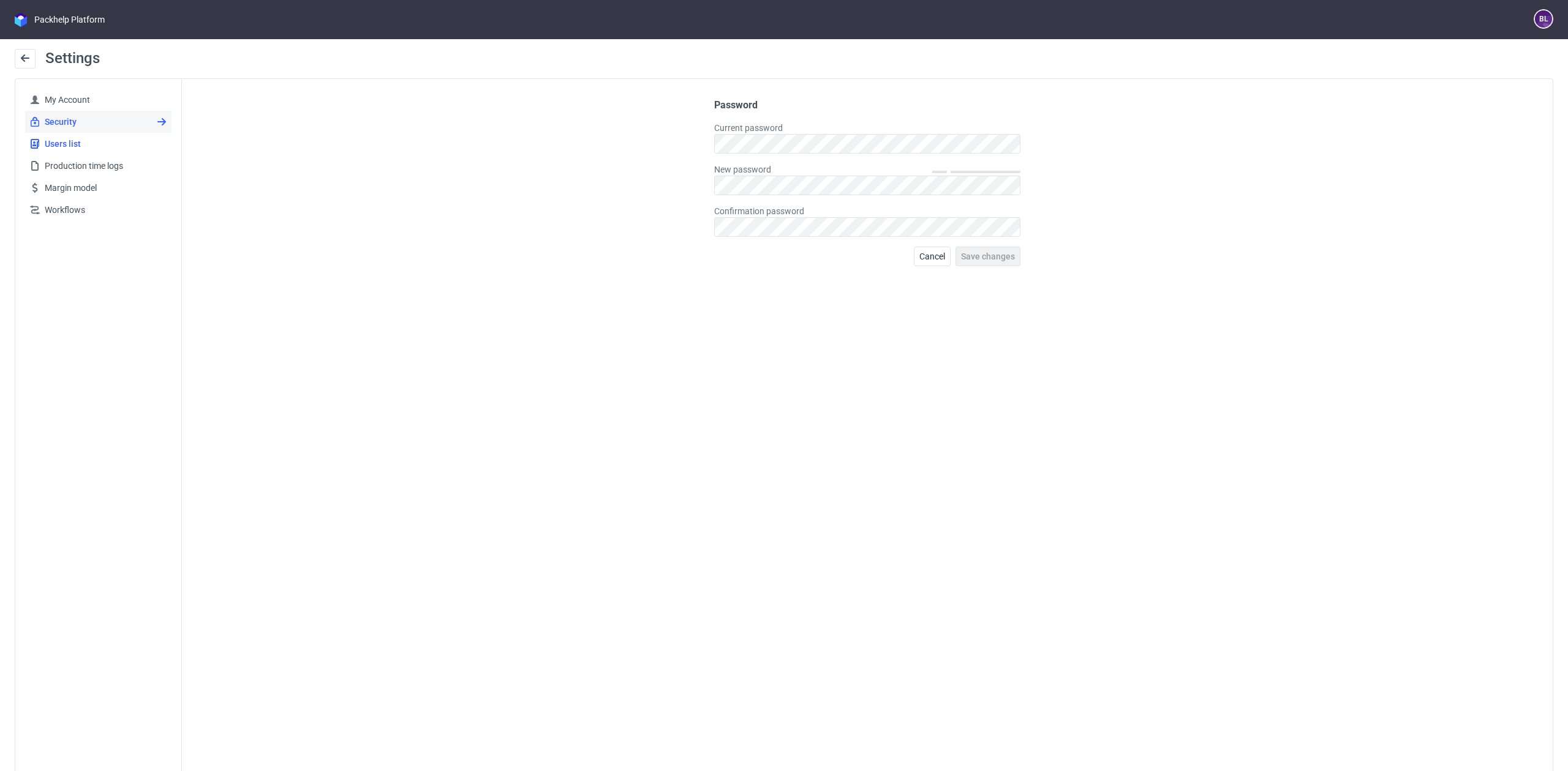
click at [47, 133] on link "Users list" at bounding box center [98, 144] width 146 height 22
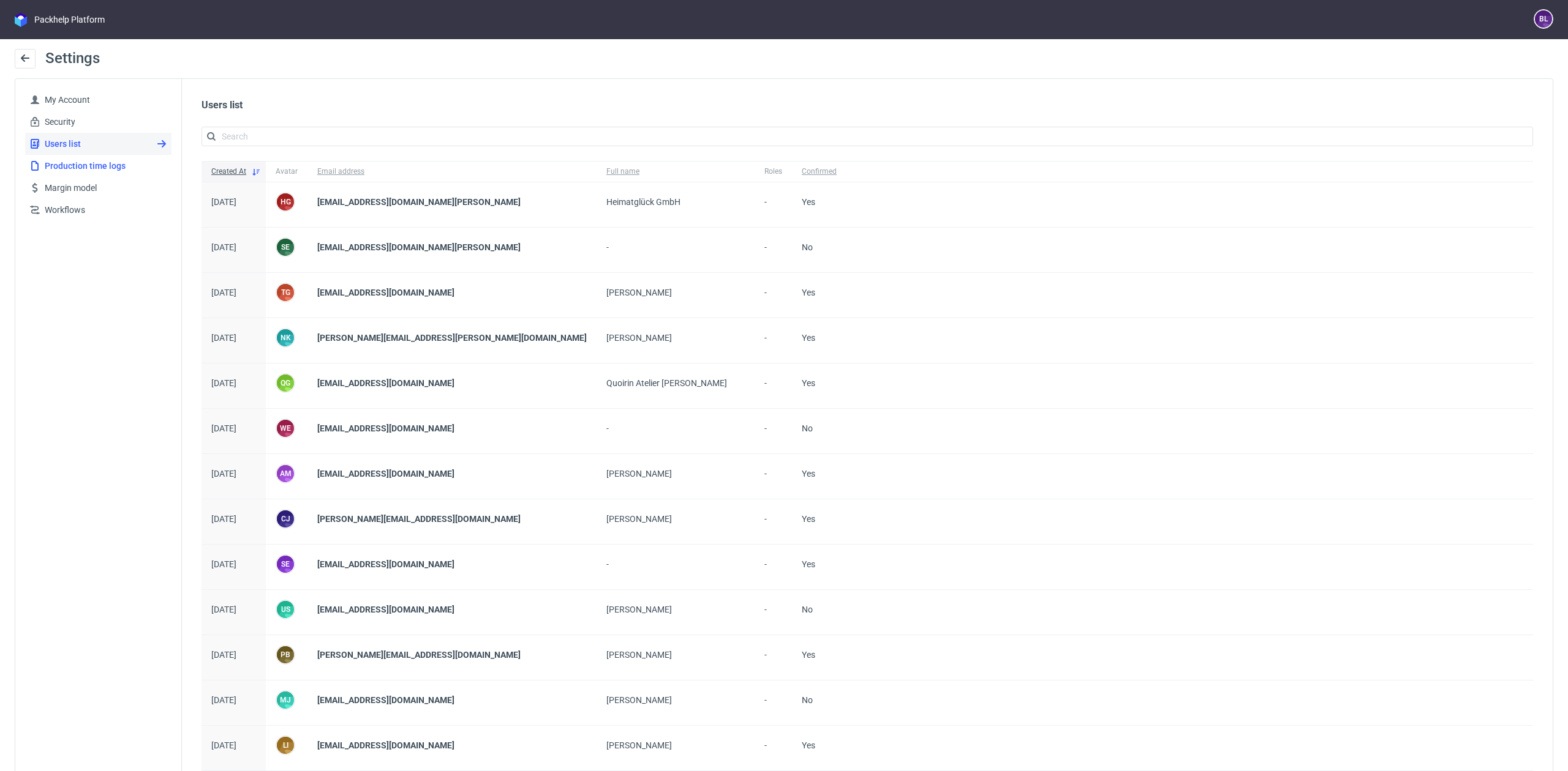
click at [76, 165] on span "Production time logs" at bounding box center [103, 165] width 127 height 12
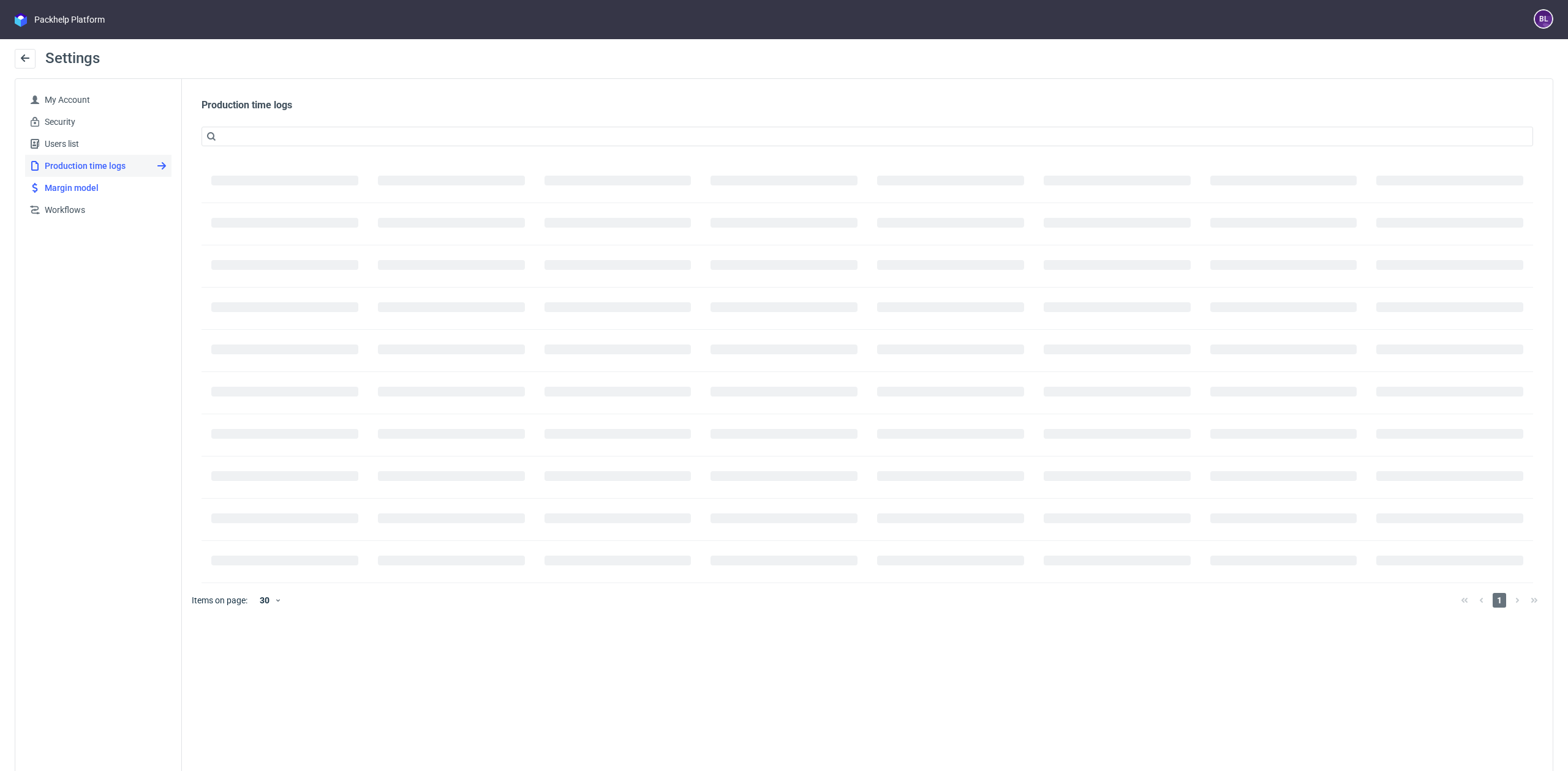
click at [79, 189] on span "Margin model" at bounding box center [103, 188] width 127 height 12
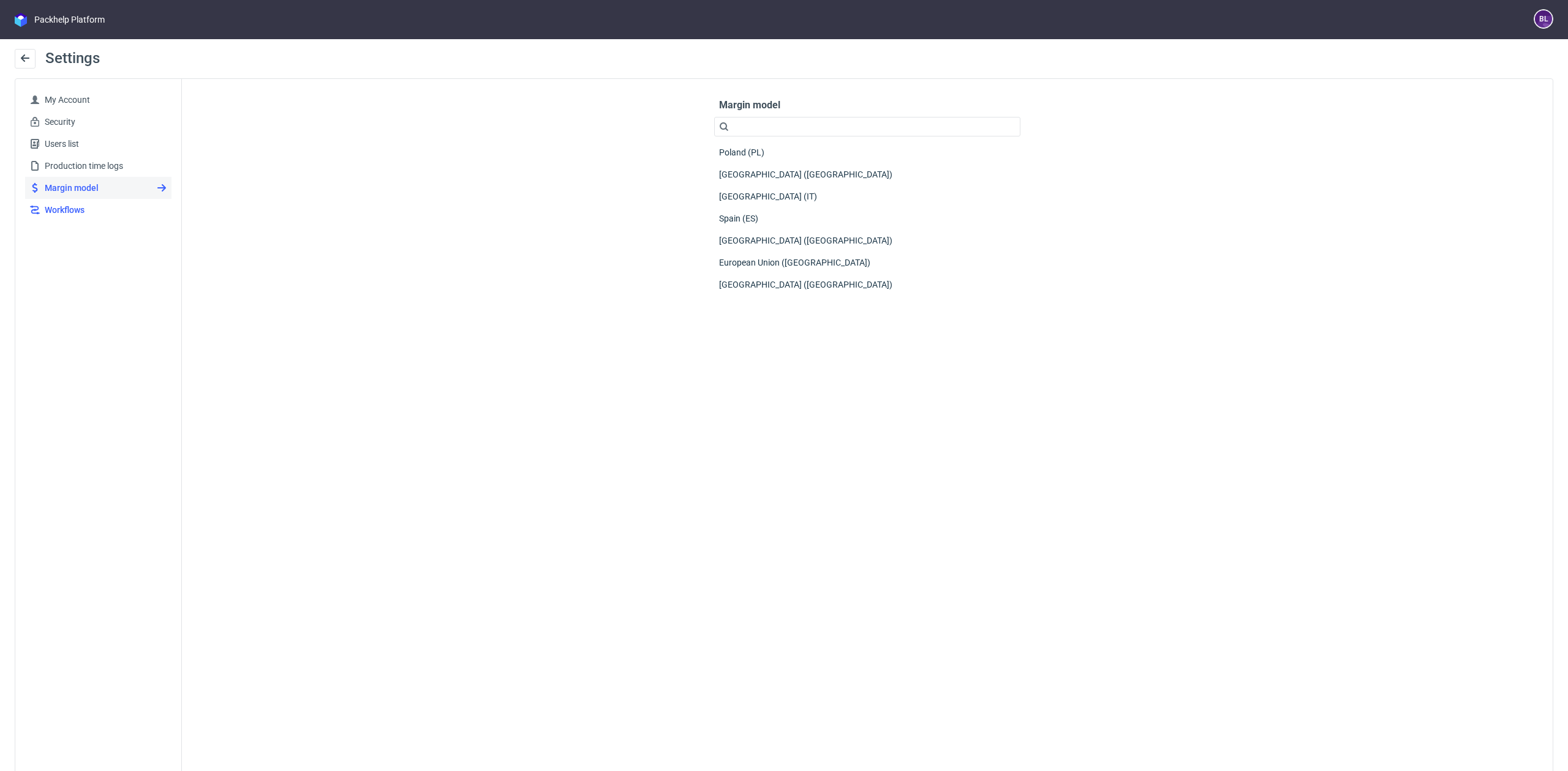
click at [81, 207] on span "Workflows" at bounding box center [103, 210] width 127 height 12
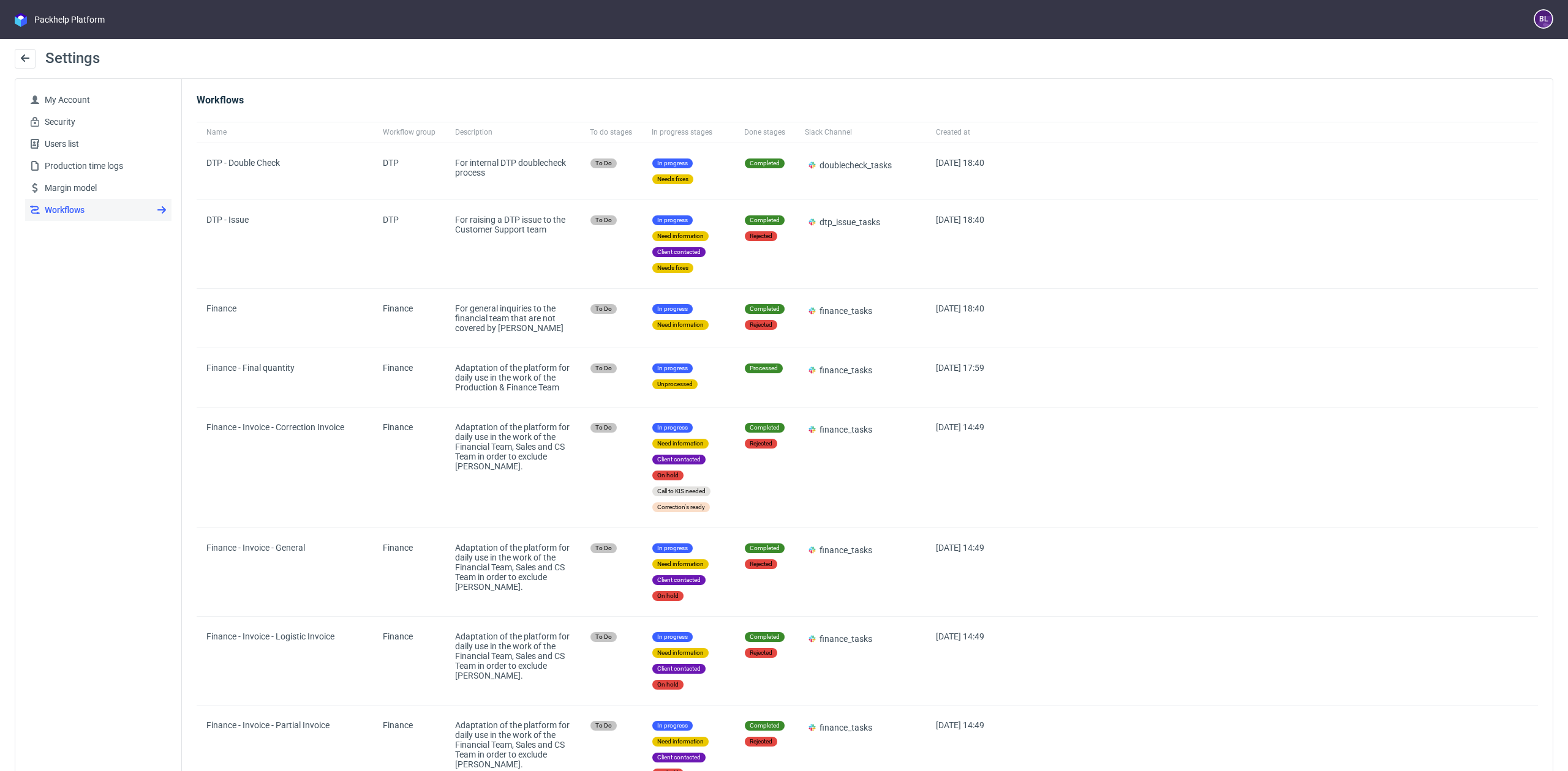
click at [13, 59] on div "Settings My Account Security Users list Production time logs Margin model Workf…" at bounding box center [784, 424] width 1568 height 771
click at [17, 59] on button at bounding box center [25, 58] width 21 height 20
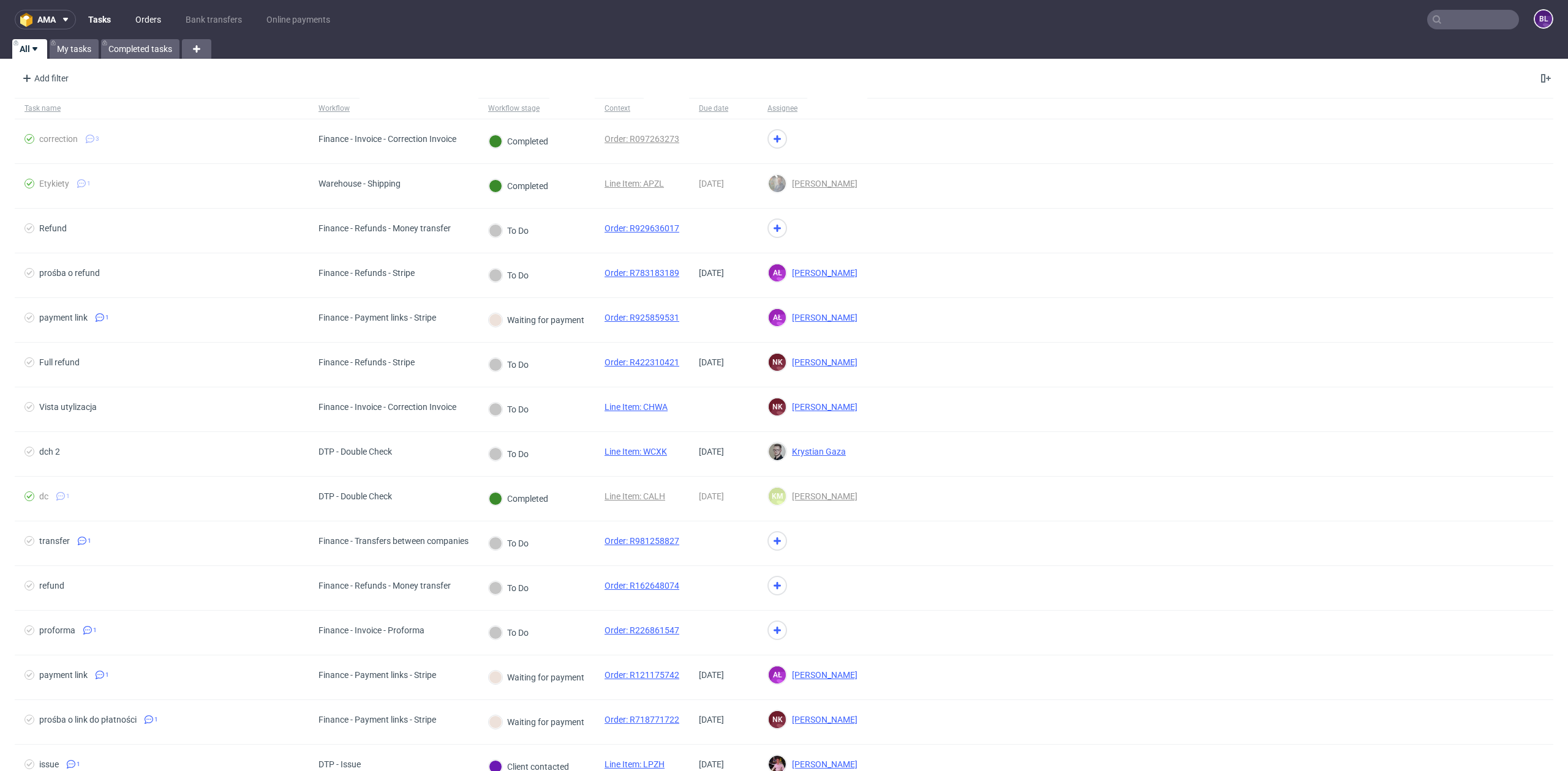
click at [165, 23] on link "Orders" at bounding box center [148, 19] width 40 height 20
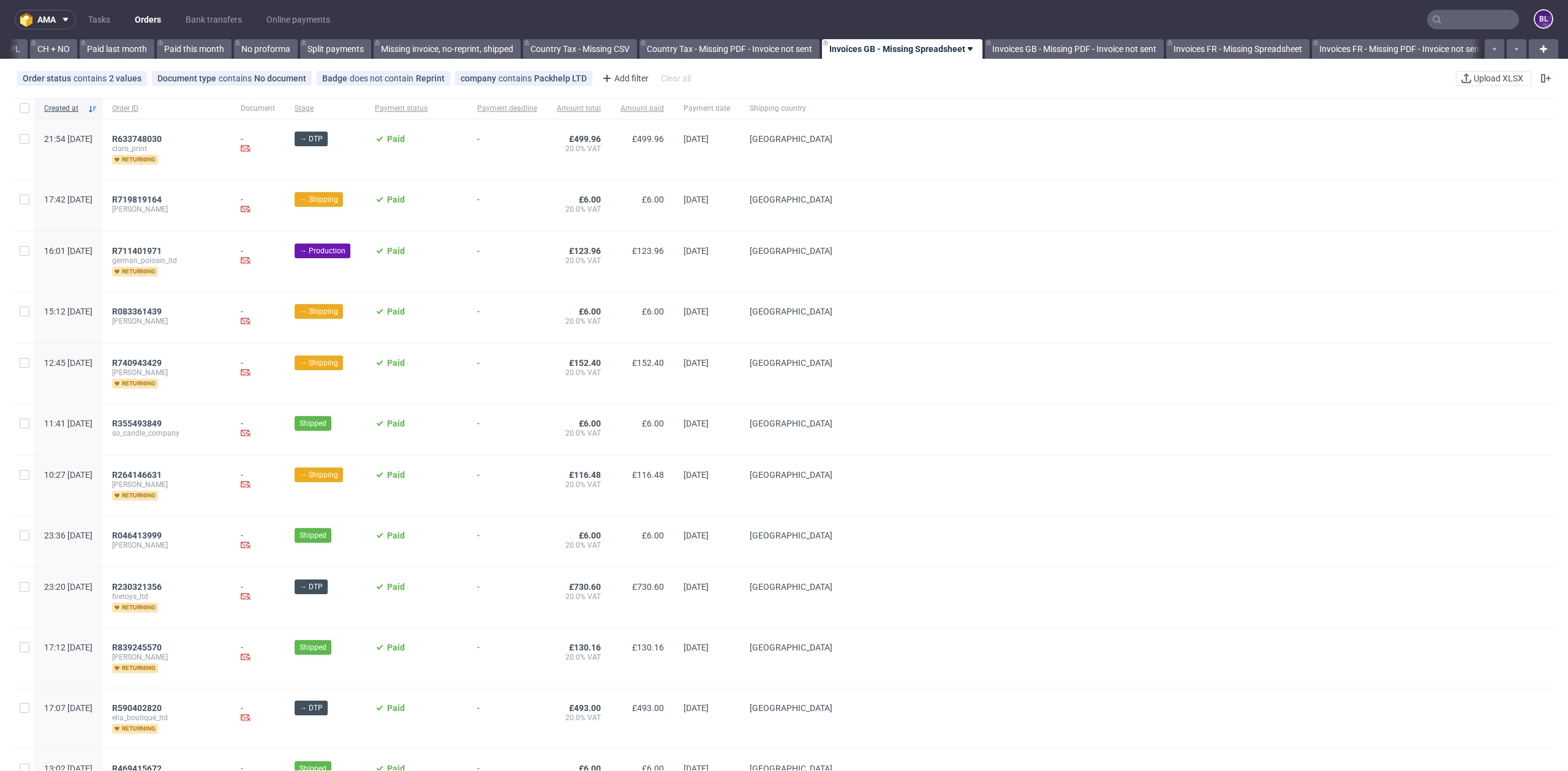
scroll to position [0, 819]
click at [215, 20] on link "Bank transfers" at bounding box center [214, 19] width 71 height 20
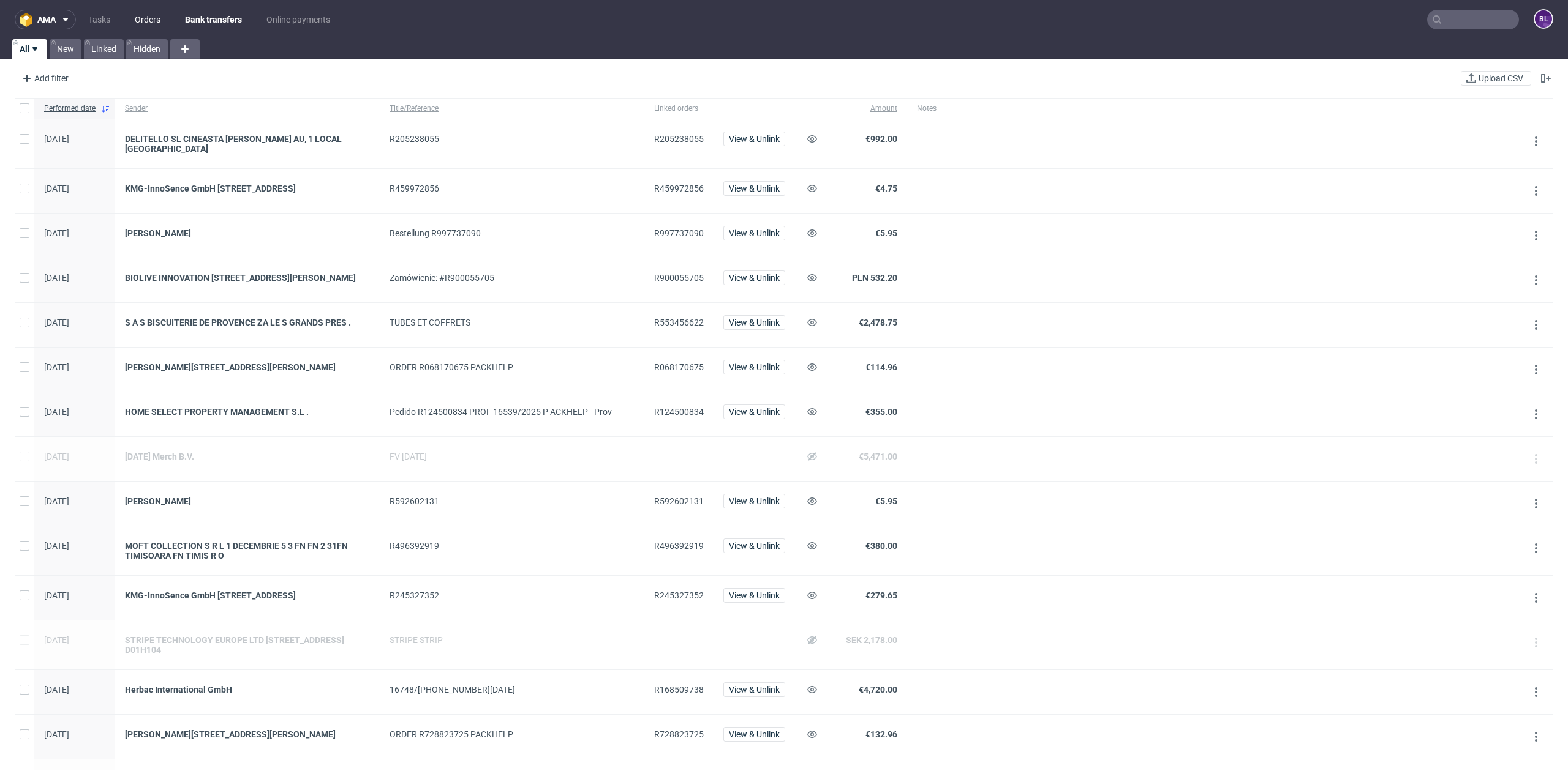
click at [160, 21] on link "Orders" at bounding box center [148, 19] width 40 height 20
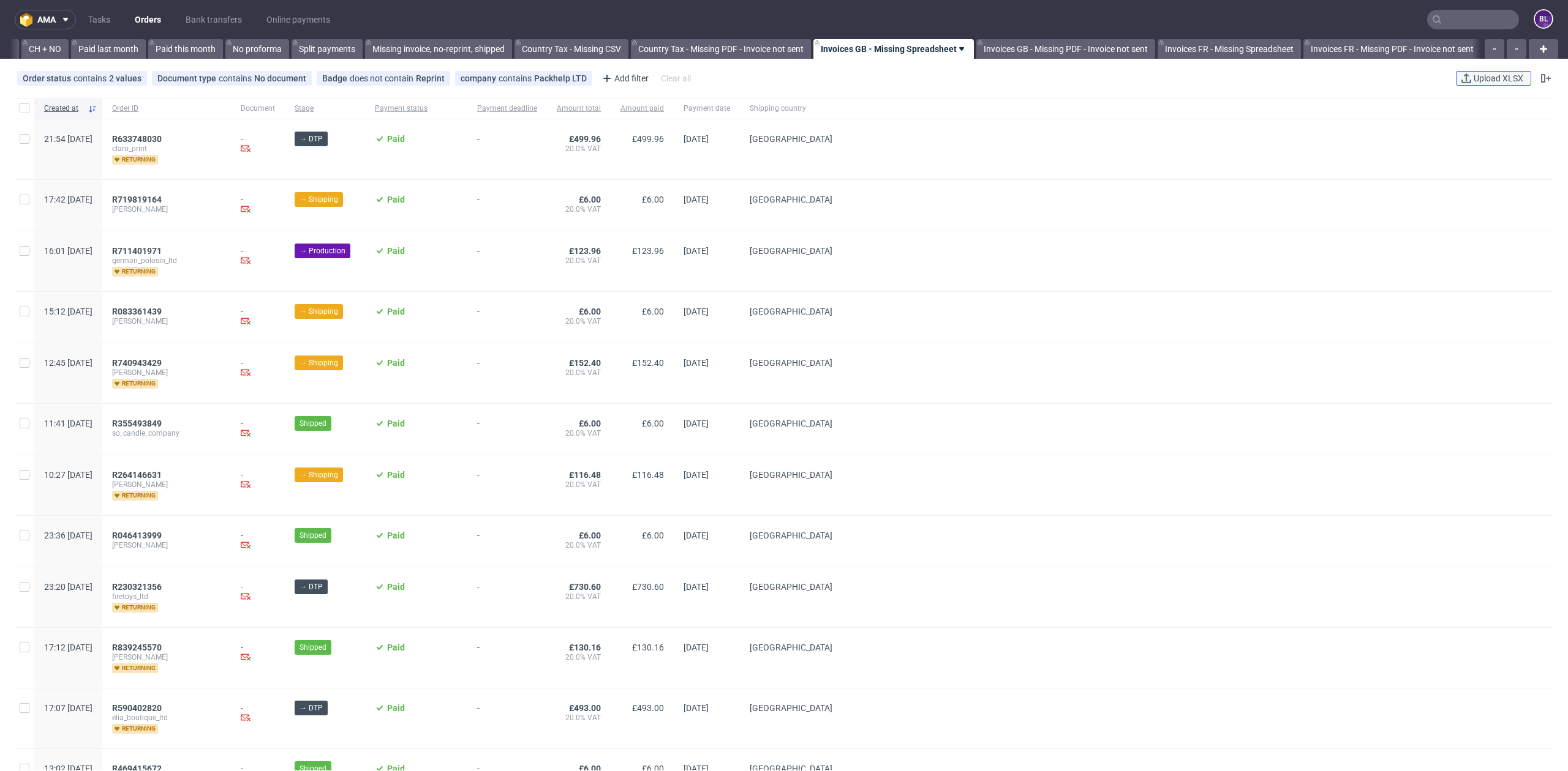
click at [1471, 79] on span "Upload XLSX" at bounding box center [1498, 78] width 55 height 8
click at [1485, 47] on button "button" at bounding box center [1494, 49] width 20 height 20
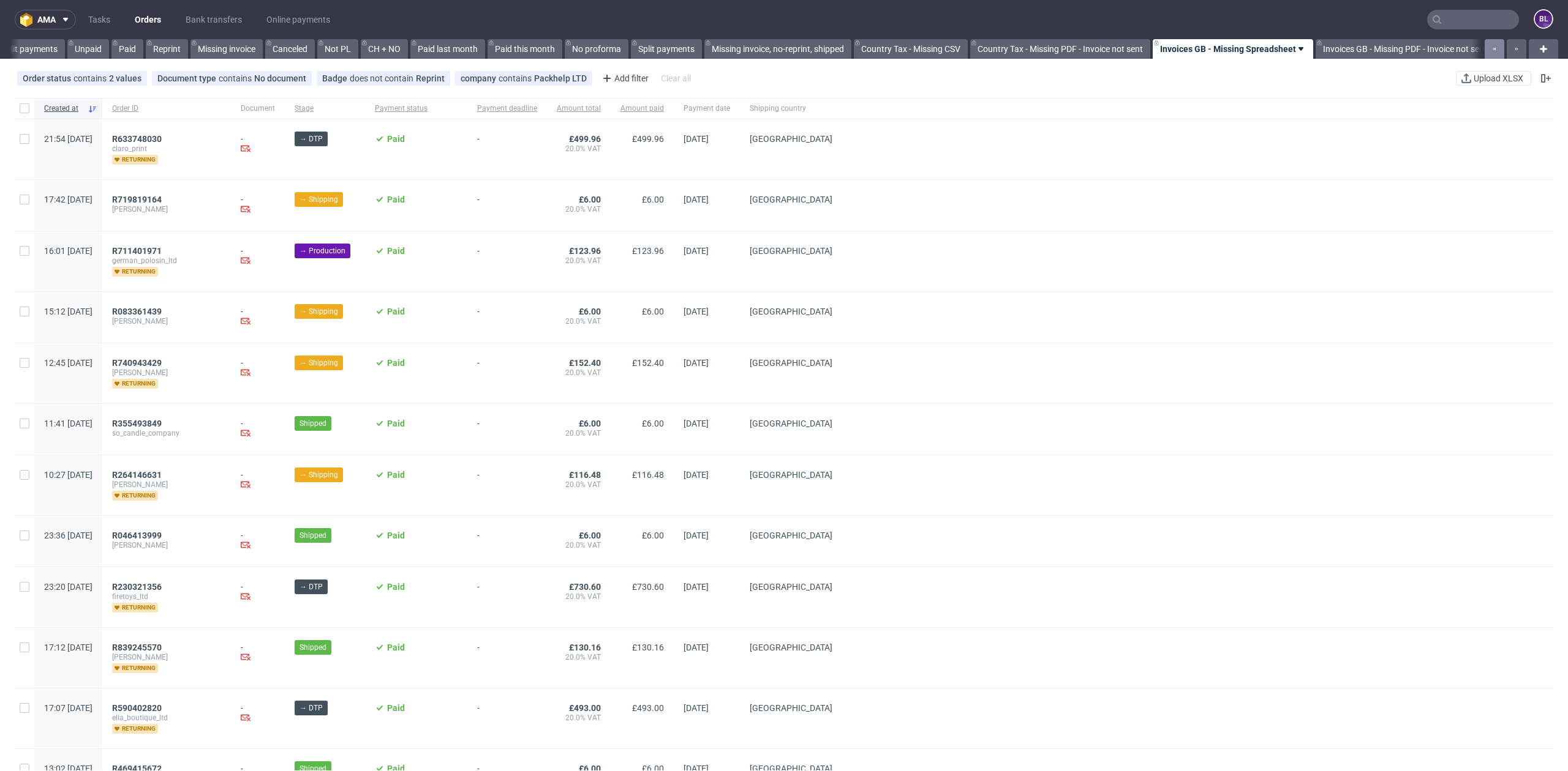
click at [1485, 47] on button "button" at bounding box center [1494, 49] width 20 height 20
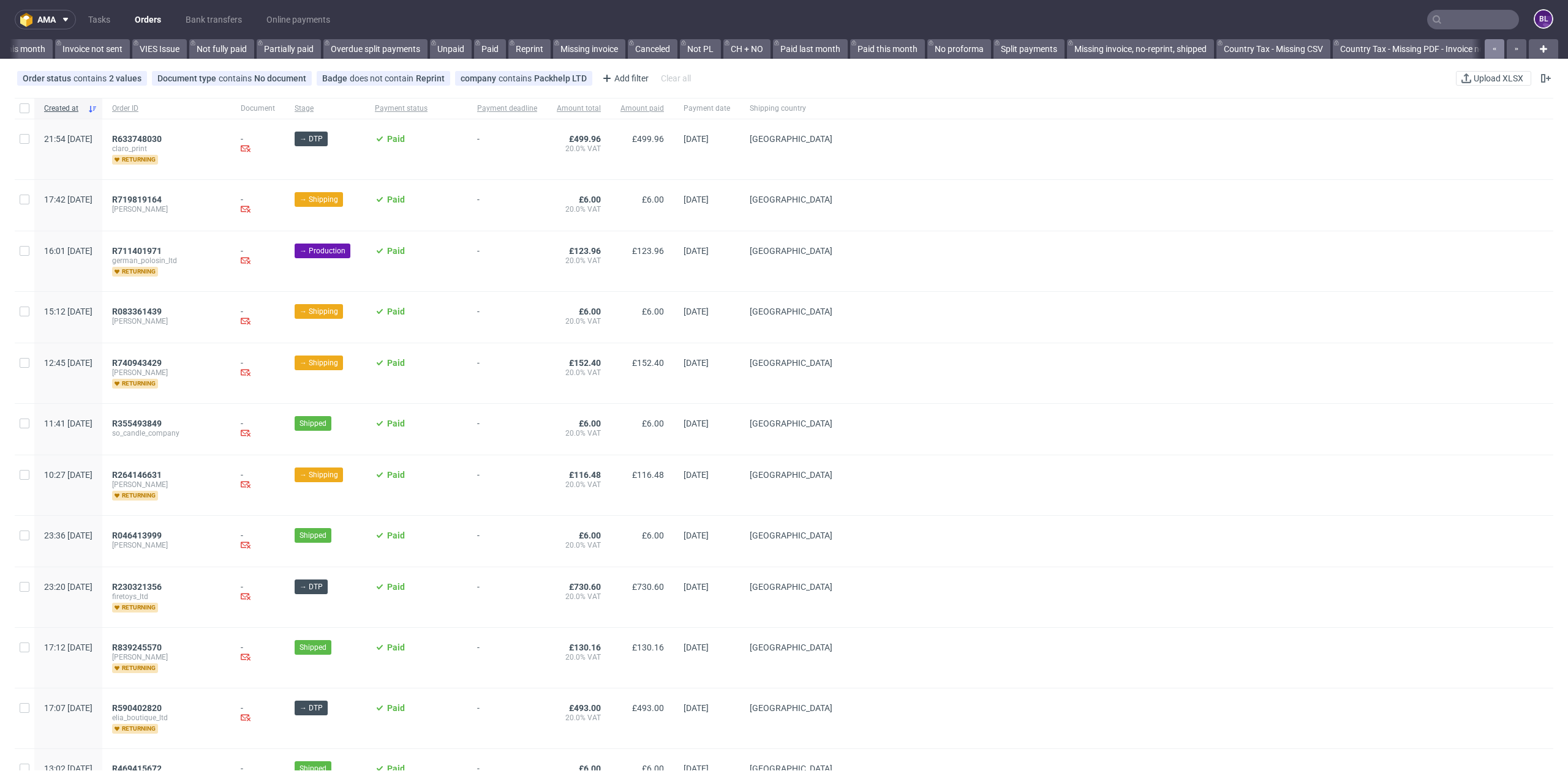
scroll to position [0, 1]
click at [1482, 47] on div at bounding box center [1504, 49] width 44 height 20
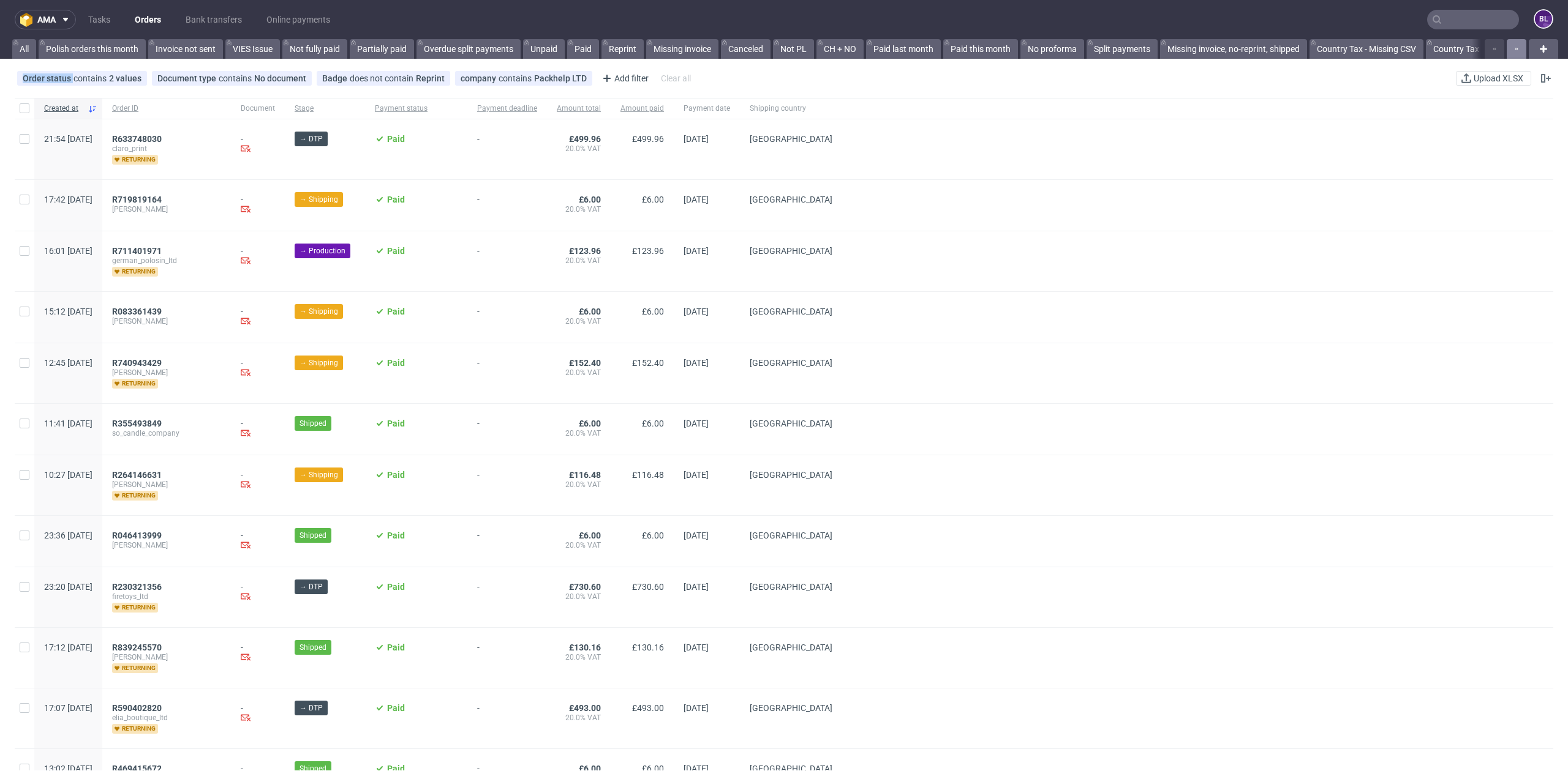
click at [1506, 49] on button "button" at bounding box center [1516, 49] width 20 height 20
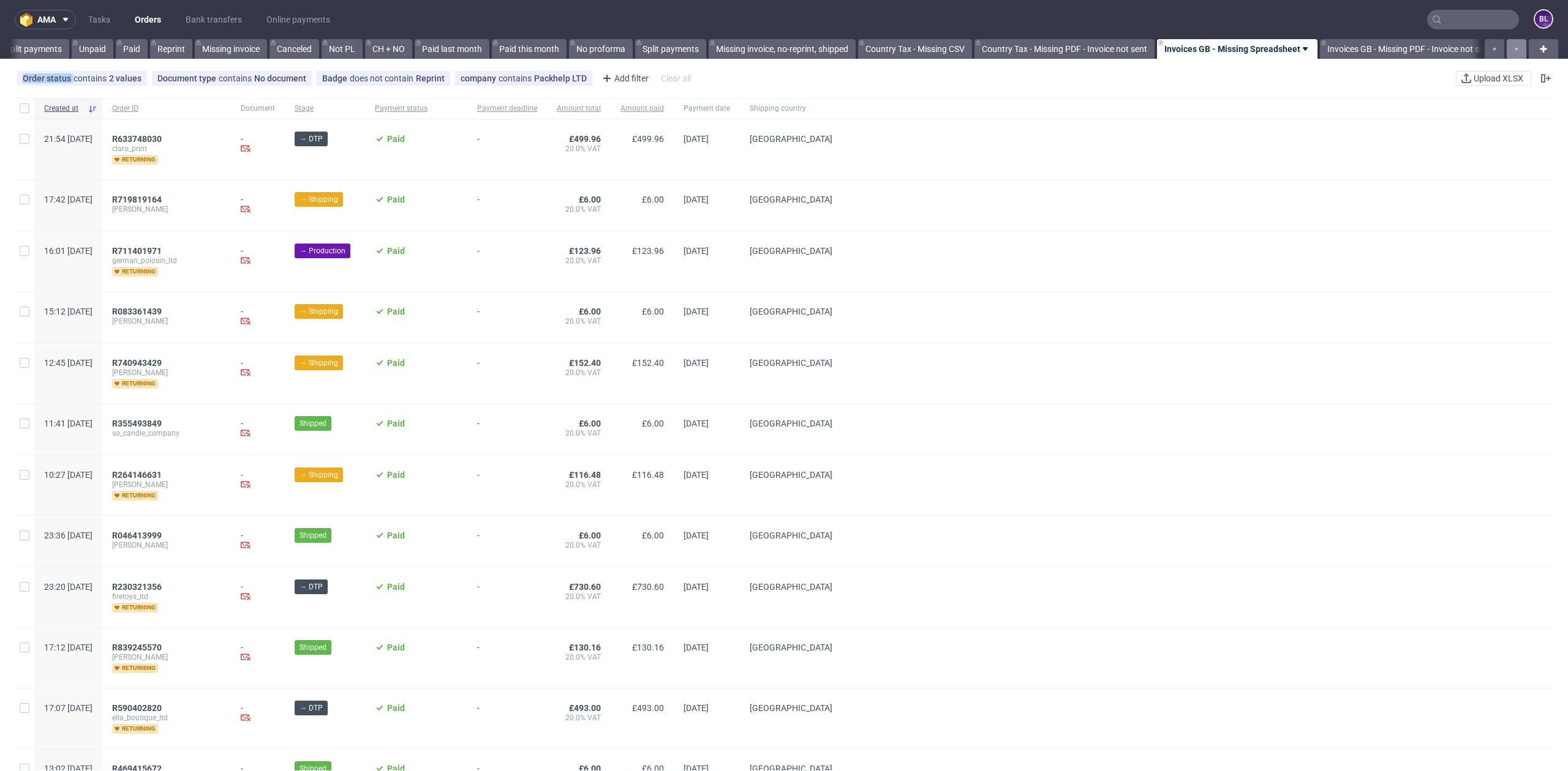
click at [1506, 49] on button "button" at bounding box center [1516, 49] width 20 height 20
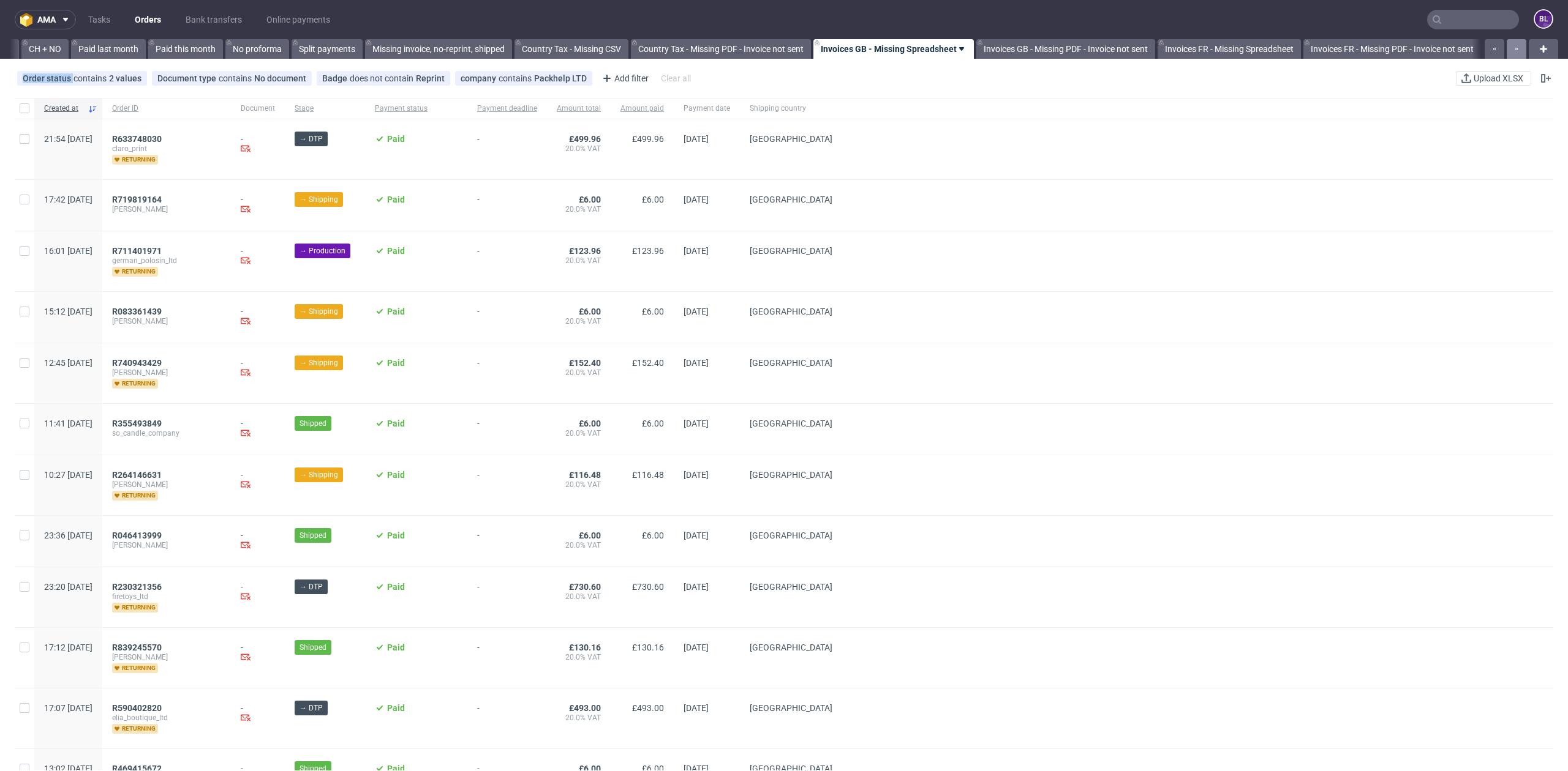
scroll to position [0, 819]
click at [1506, 49] on button "button" at bounding box center [1516, 49] width 20 height 20
click at [1392, 81] on div "Order status contains 2 values Complete, In progress Document type contains No …" at bounding box center [784, 78] width 1568 height 29
click at [609, 77] on div "Add filter" at bounding box center [624, 78] width 54 height 20
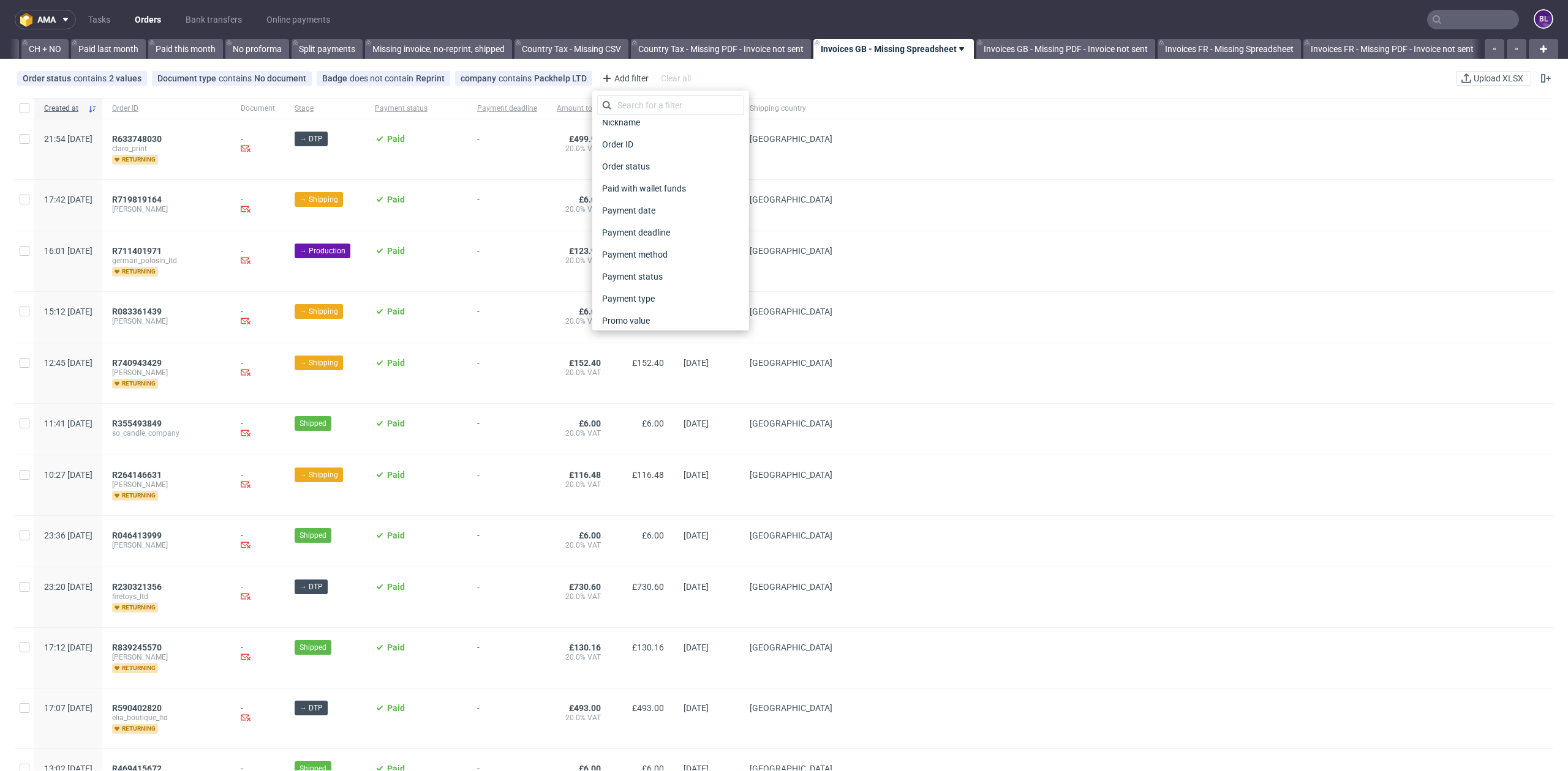
scroll to position [609, 0]
click at [892, 74] on div "Order status contains 2 values Complete, In progress Document type contains No …" at bounding box center [784, 78] width 1568 height 29
click at [199, 18] on link "Bank transfers" at bounding box center [214, 19] width 71 height 20
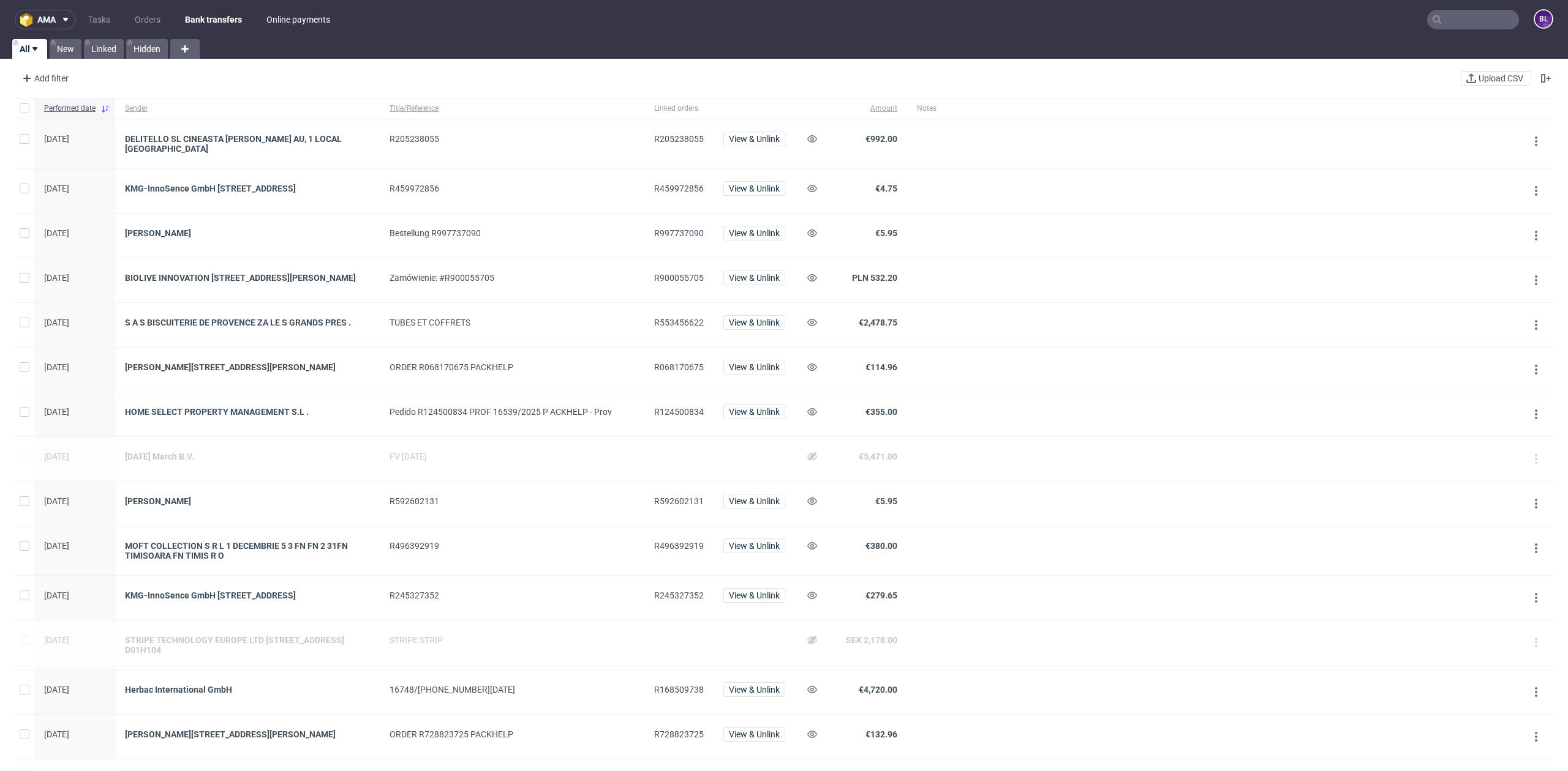
click at [290, 21] on link "Online payments" at bounding box center [298, 19] width 78 height 20
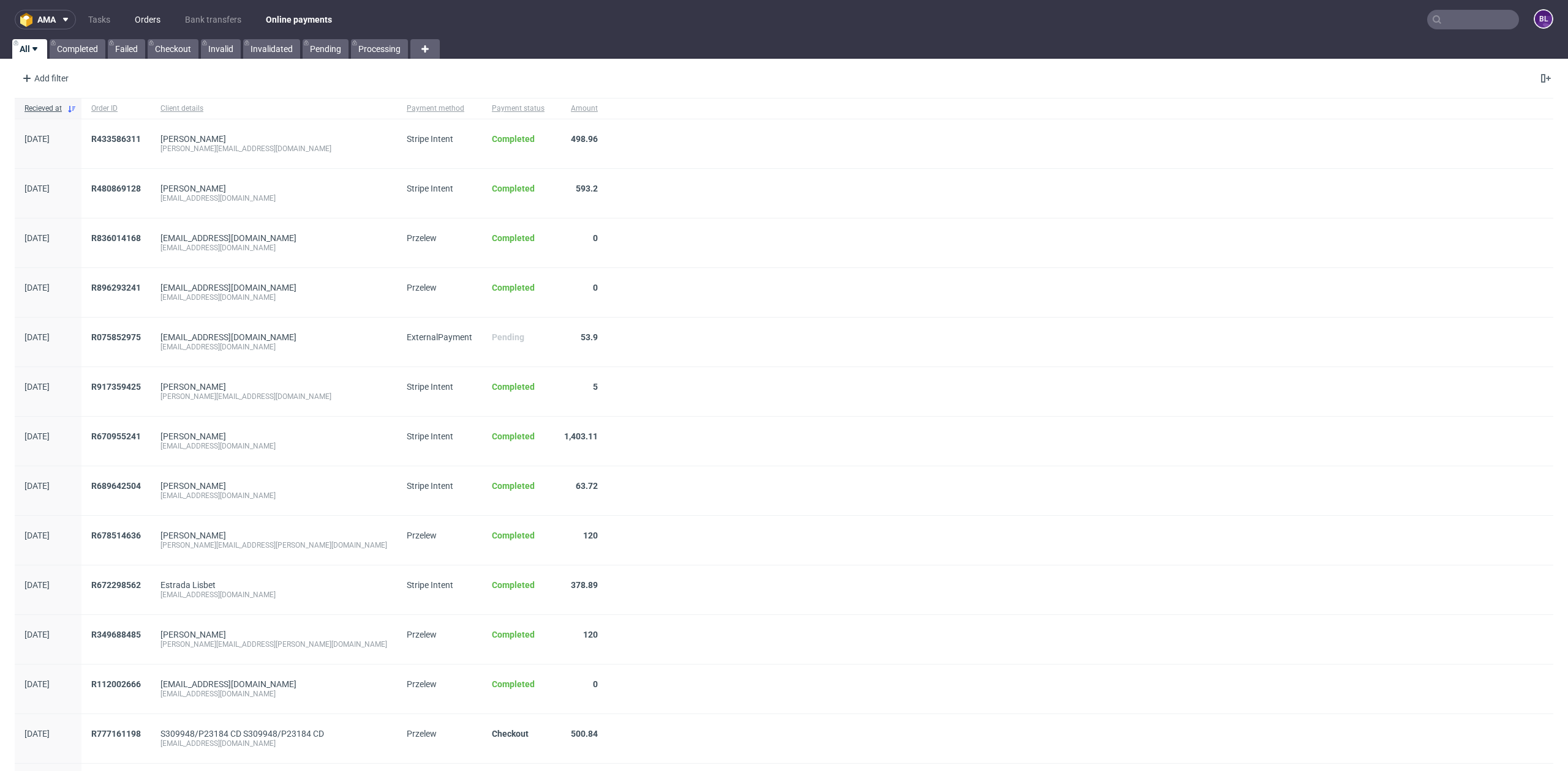
click at [136, 15] on link "Orders" at bounding box center [148, 19] width 40 height 20
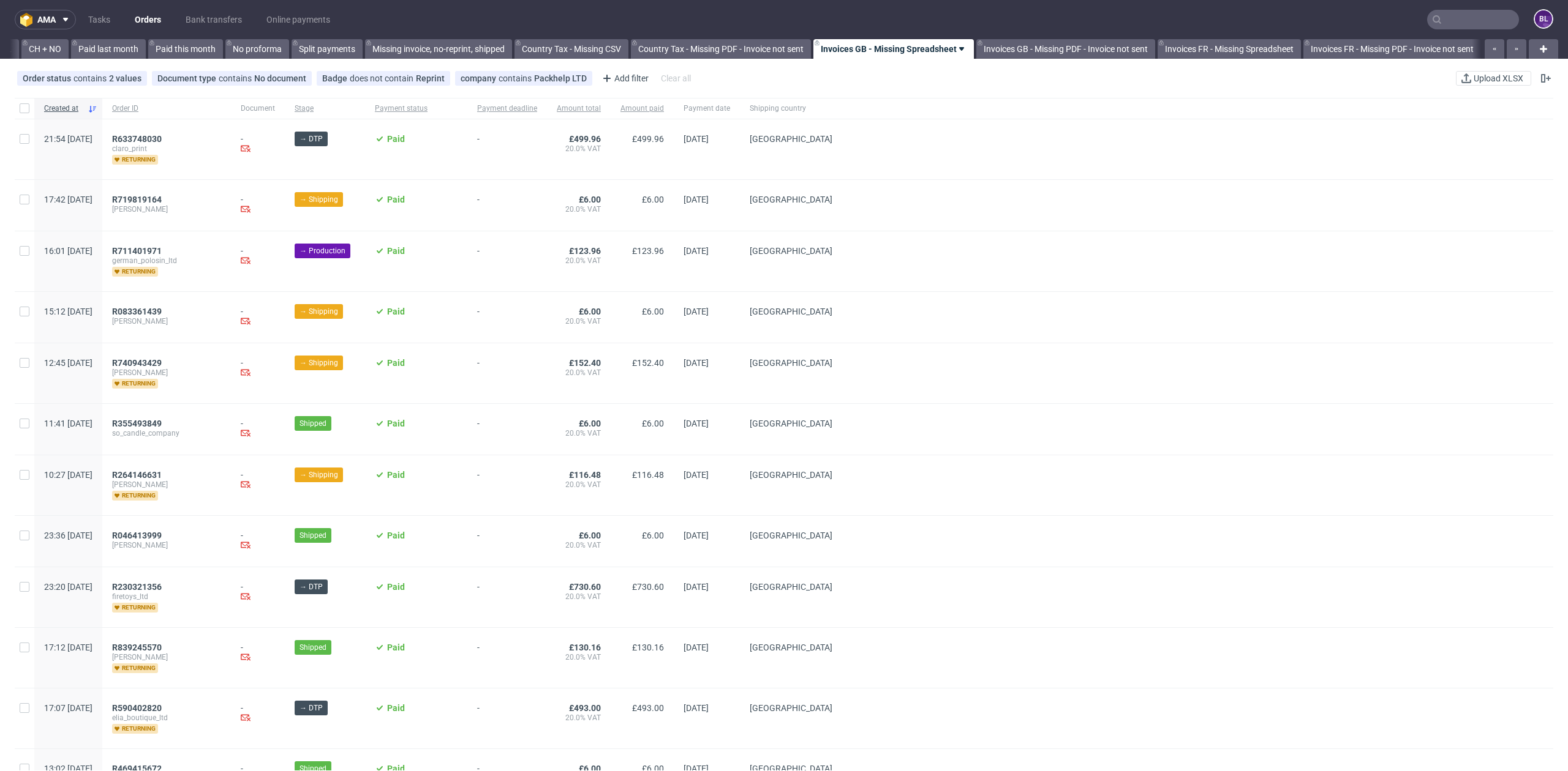
scroll to position [0, 819]
click at [1472, 78] on span "Upload XLSX" at bounding box center [1498, 78] width 55 height 8
click at [1505, 77] on span "Upload XLSX" at bounding box center [1498, 78] width 55 height 8
click at [1478, 79] on span "Upload XLSX" at bounding box center [1498, 78] width 55 height 8
click at [686, 49] on link "Country Tax - Missing PDF - Invoice not sent" at bounding box center [721, 49] width 180 height 20
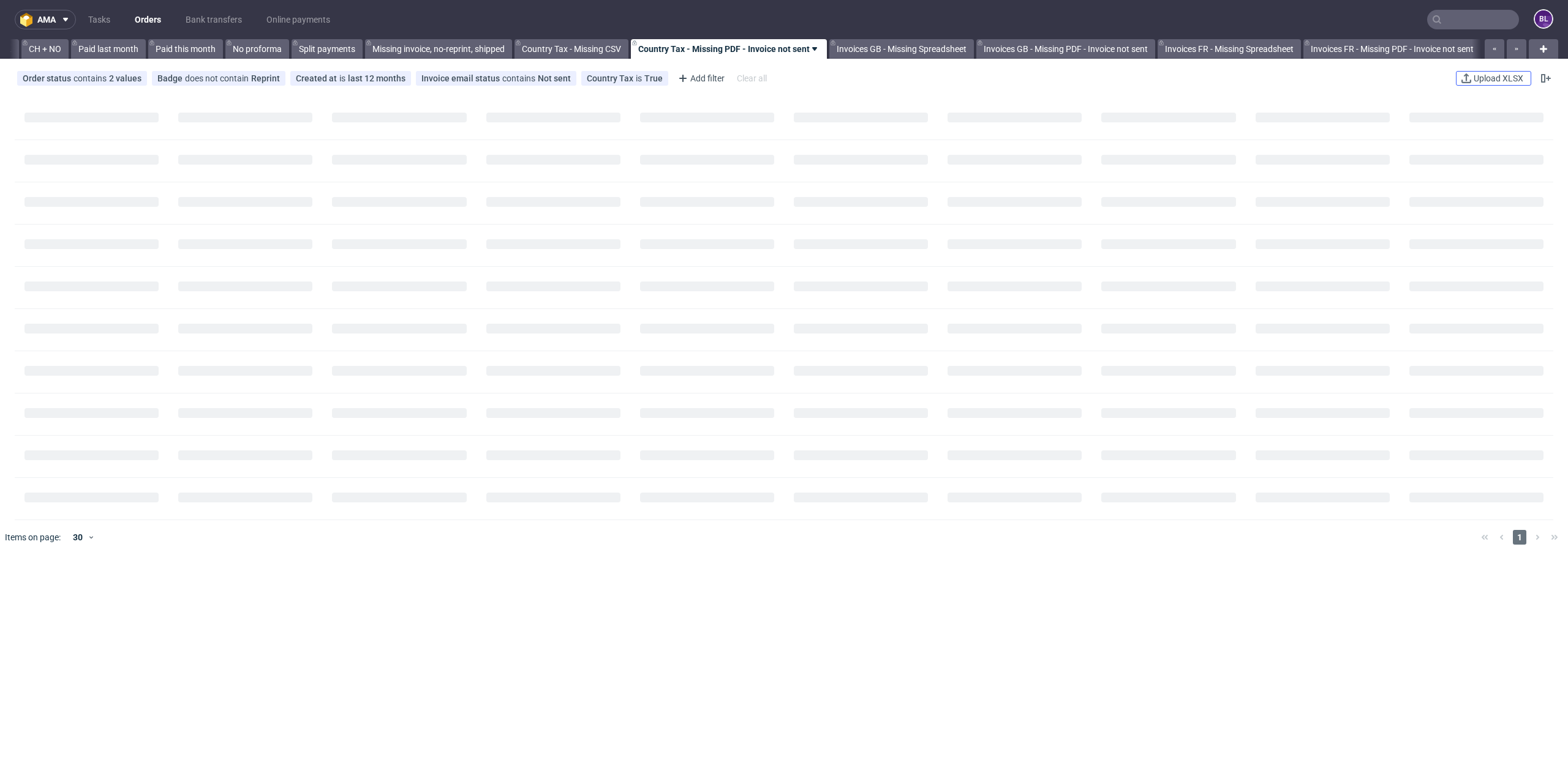
scroll to position [0, 789]
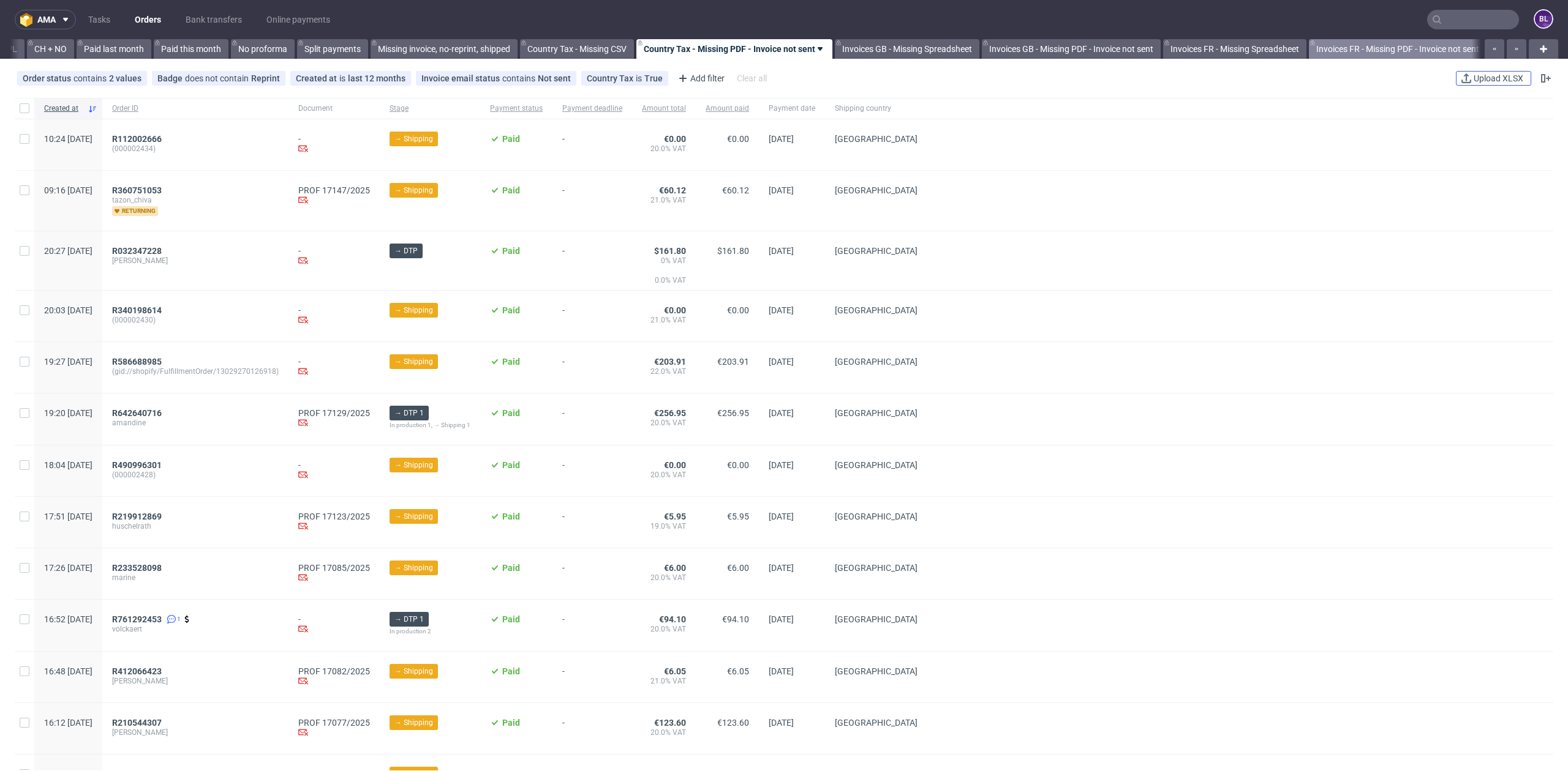
click at [1407, 46] on link "Invoices FR - Missing PDF - Invoice not sent" at bounding box center [1397, 49] width 178 height 20
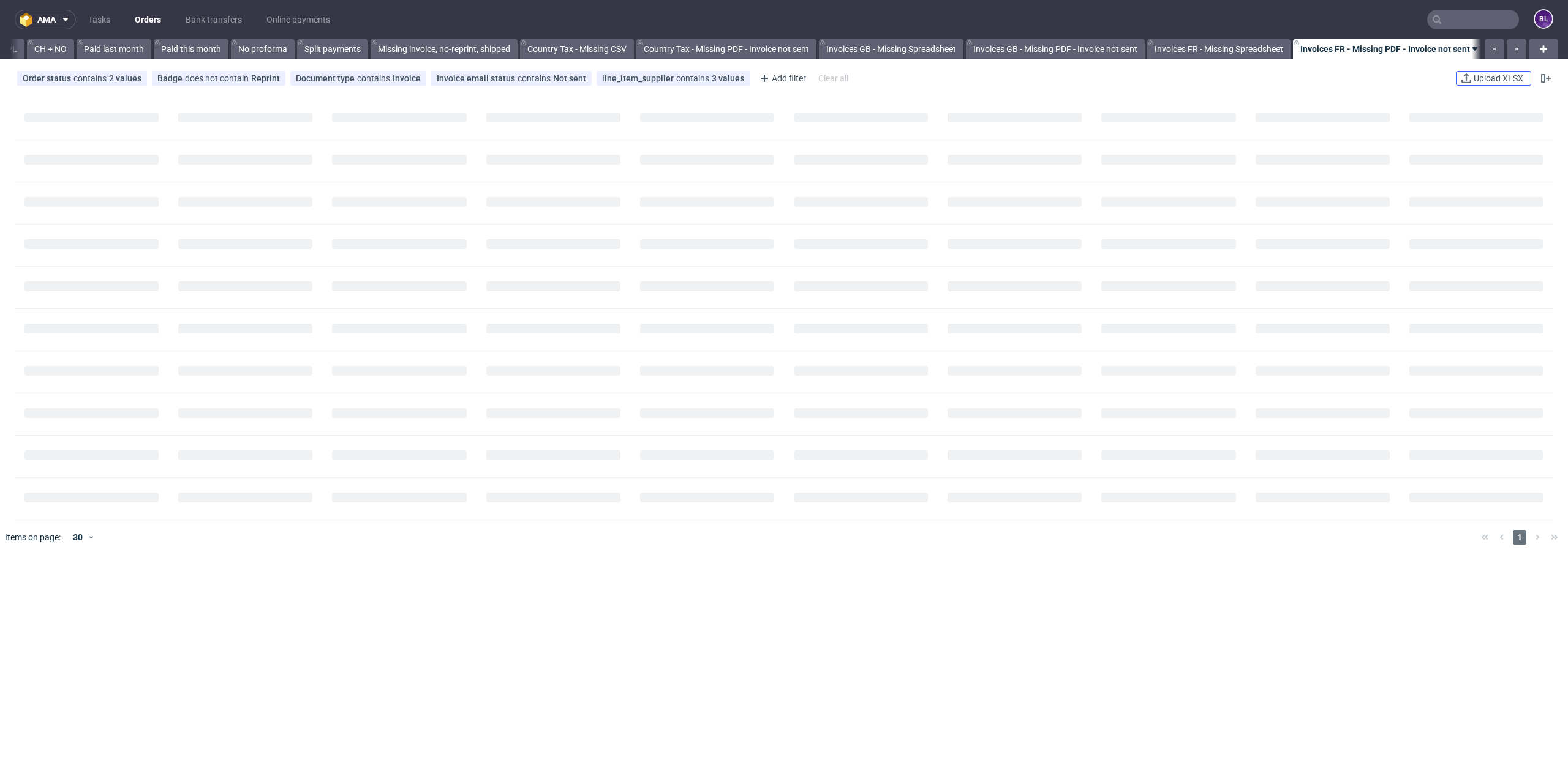
scroll to position [0, 820]
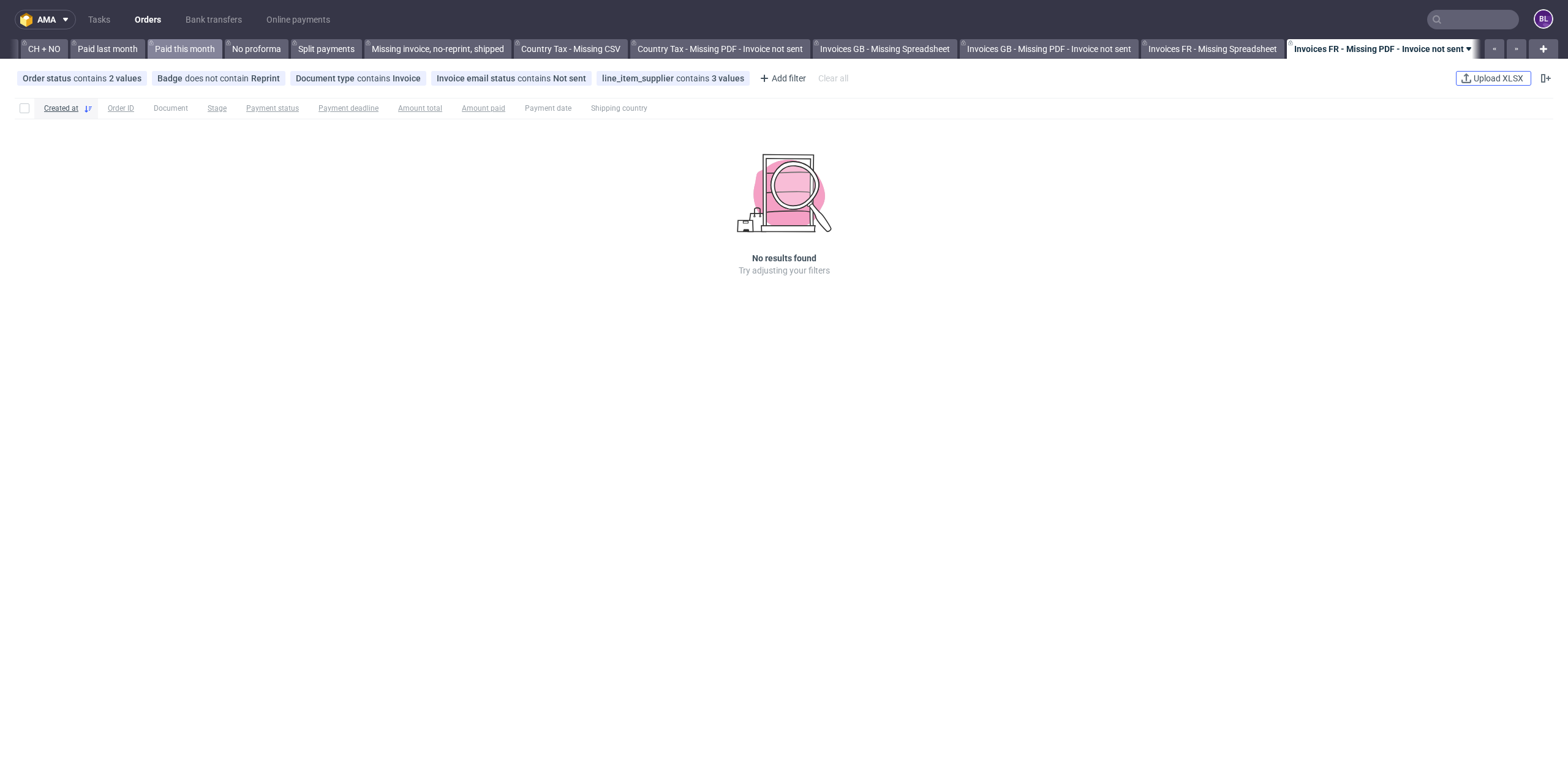
click at [148, 39] on link "Paid this month" at bounding box center [185, 49] width 74 height 20
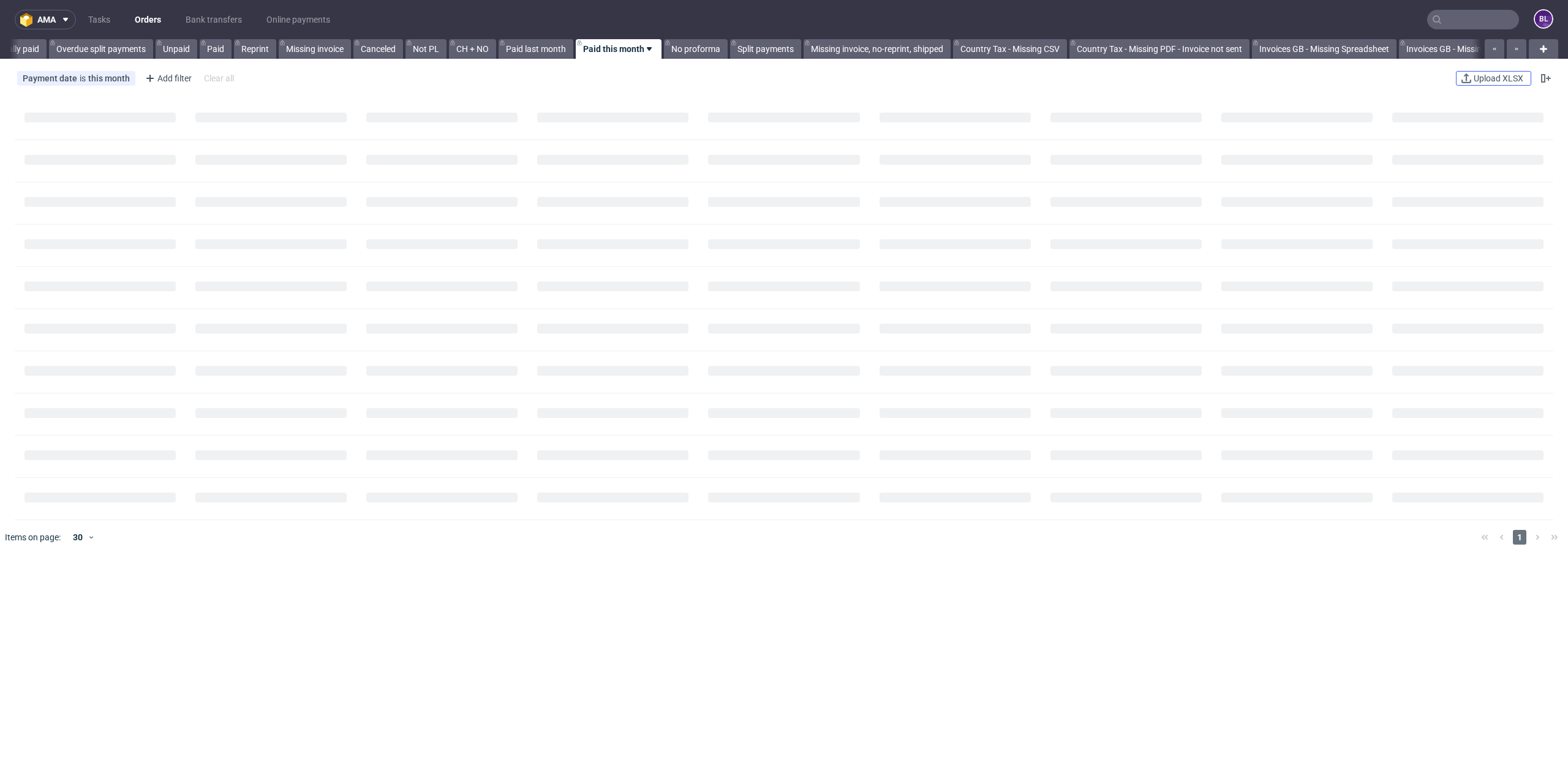
scroll to position [0, 250]
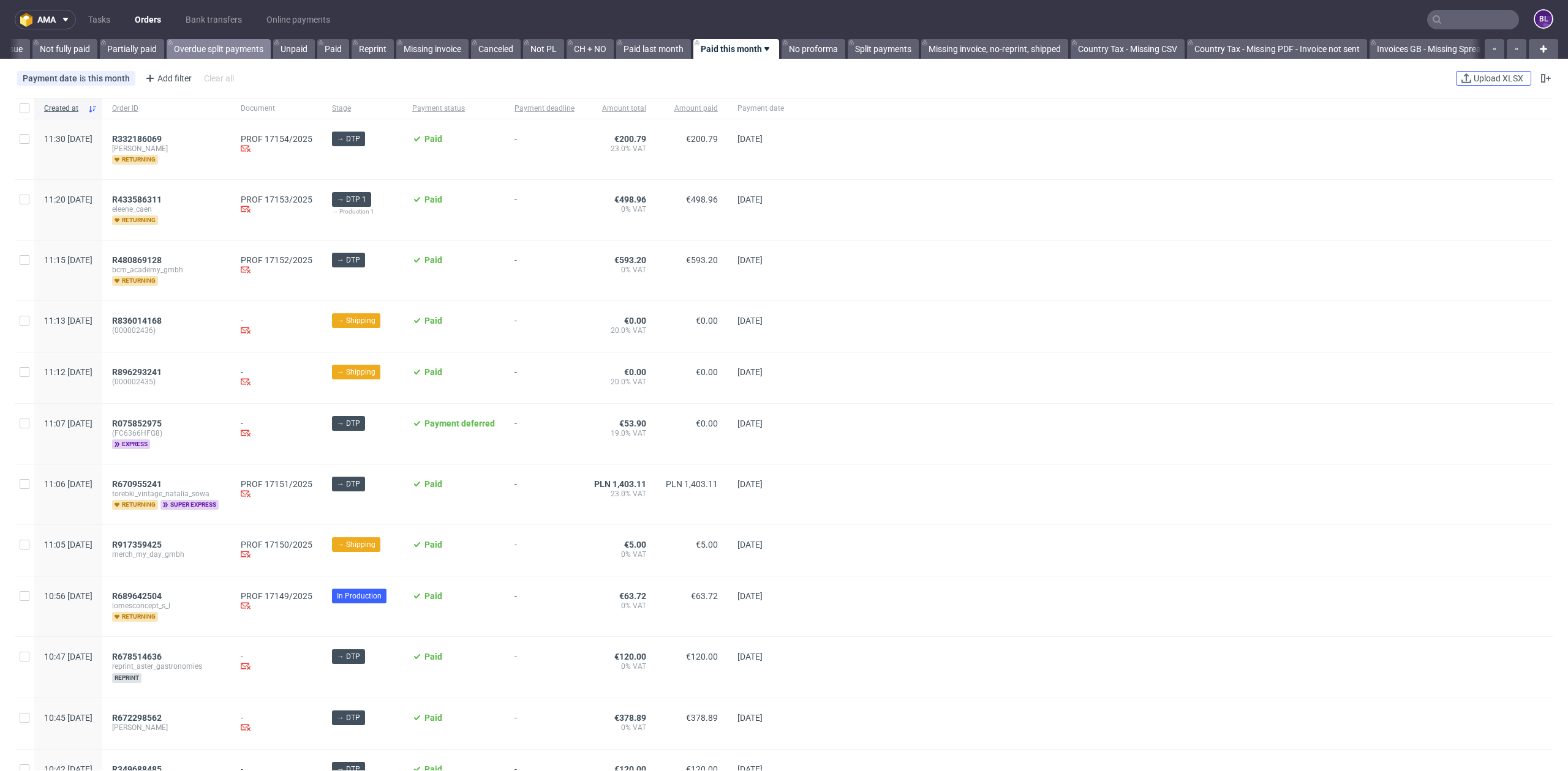
click at [196, 46] on link "Overdue split payments" at bounding box center [219, 49] width 104 height 20
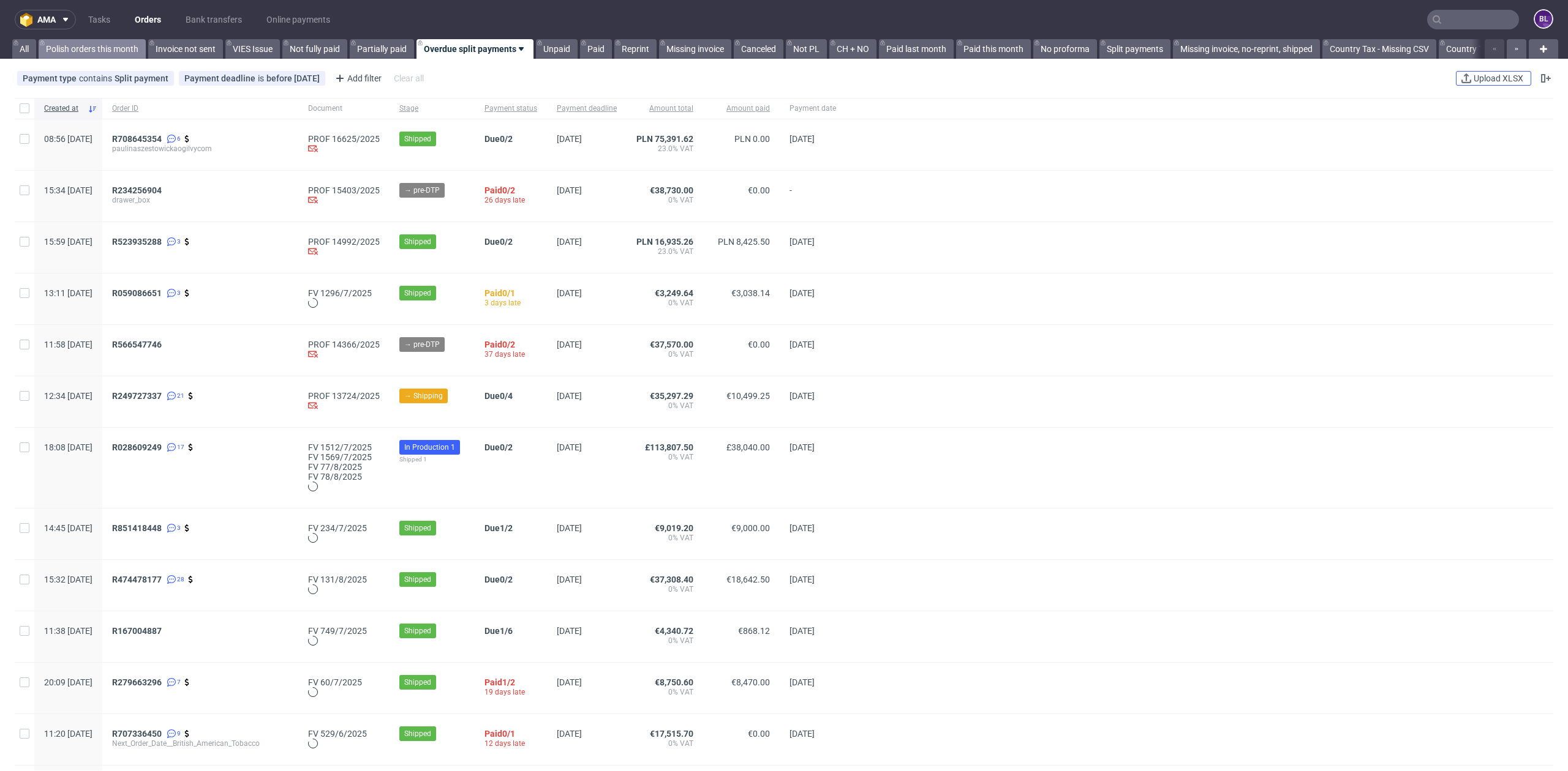
click at [77, 42] on link "Polish orders this month" at bounding box center [92, 49] width 107 height 20
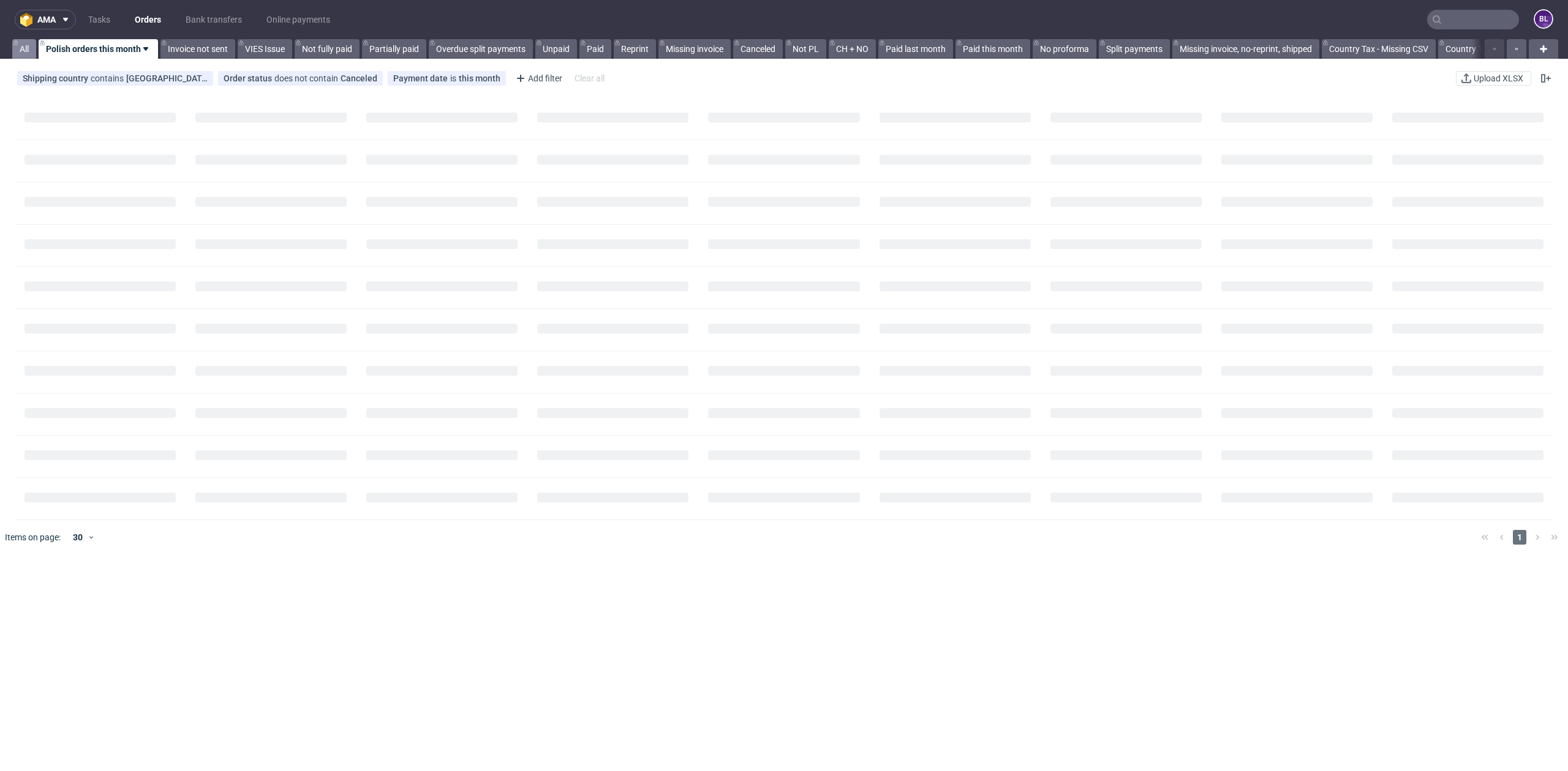
click at [16, 46] on icon at bounding box center [16, 42] width 5 height 10
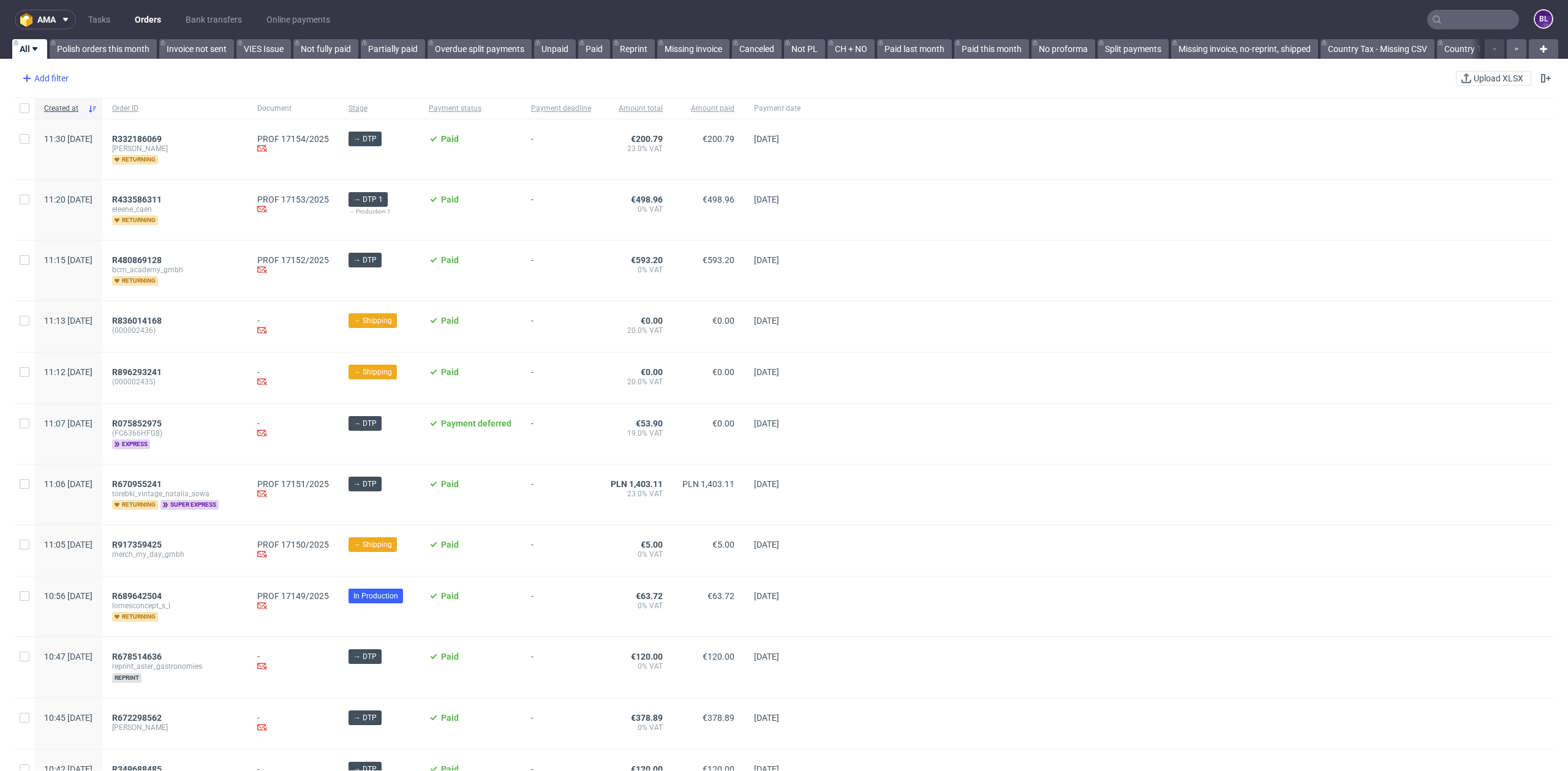
click at [57, 81] on div "Add filter" at bounding box center [44, 78] width 54 height 20
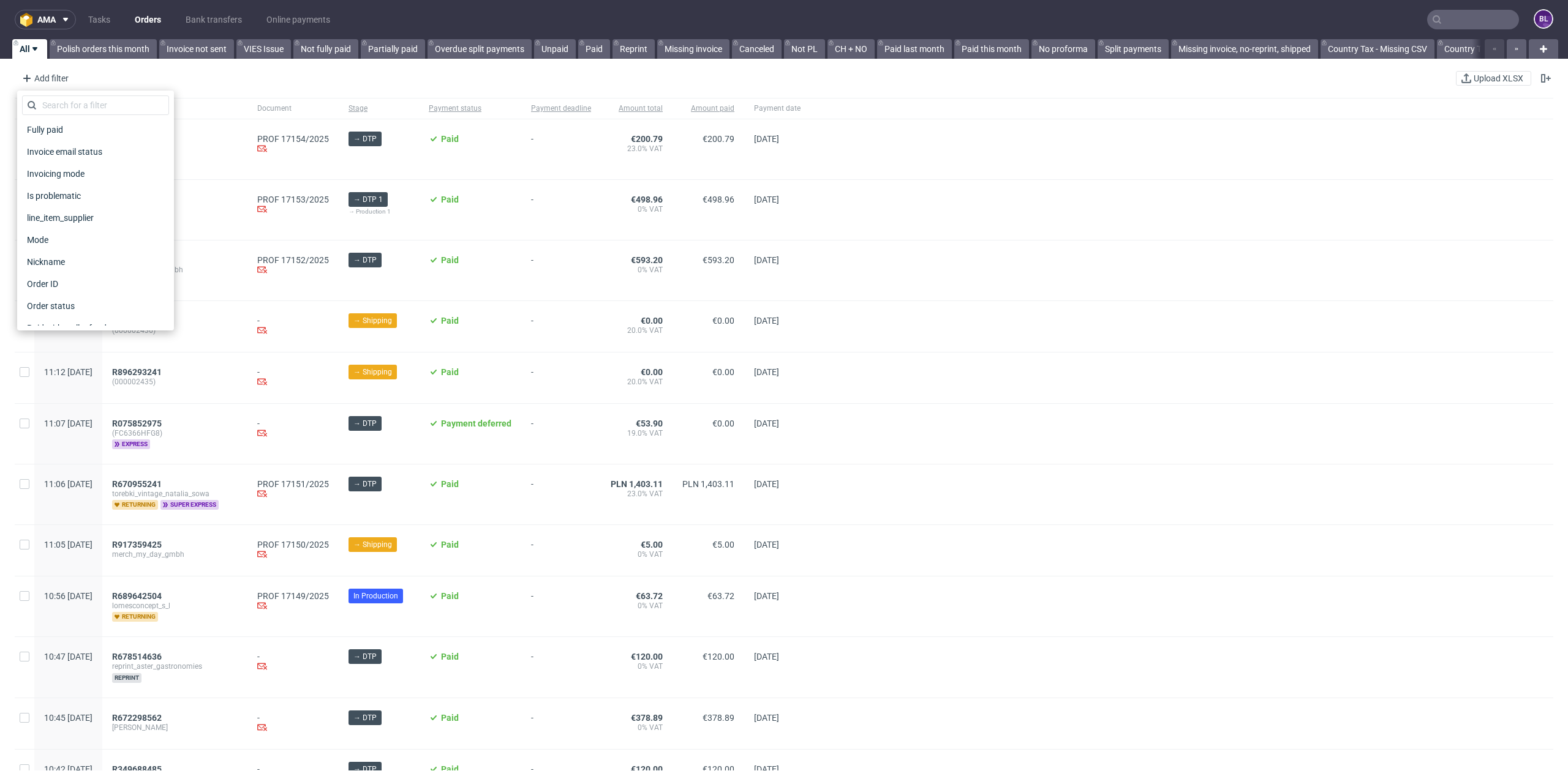
scroll to position [326, 0]
click at [233, 90] on div "Add filter Hide filters Clear all Upload XLSX" at bounding box center [784, 78] width 1568 height 29
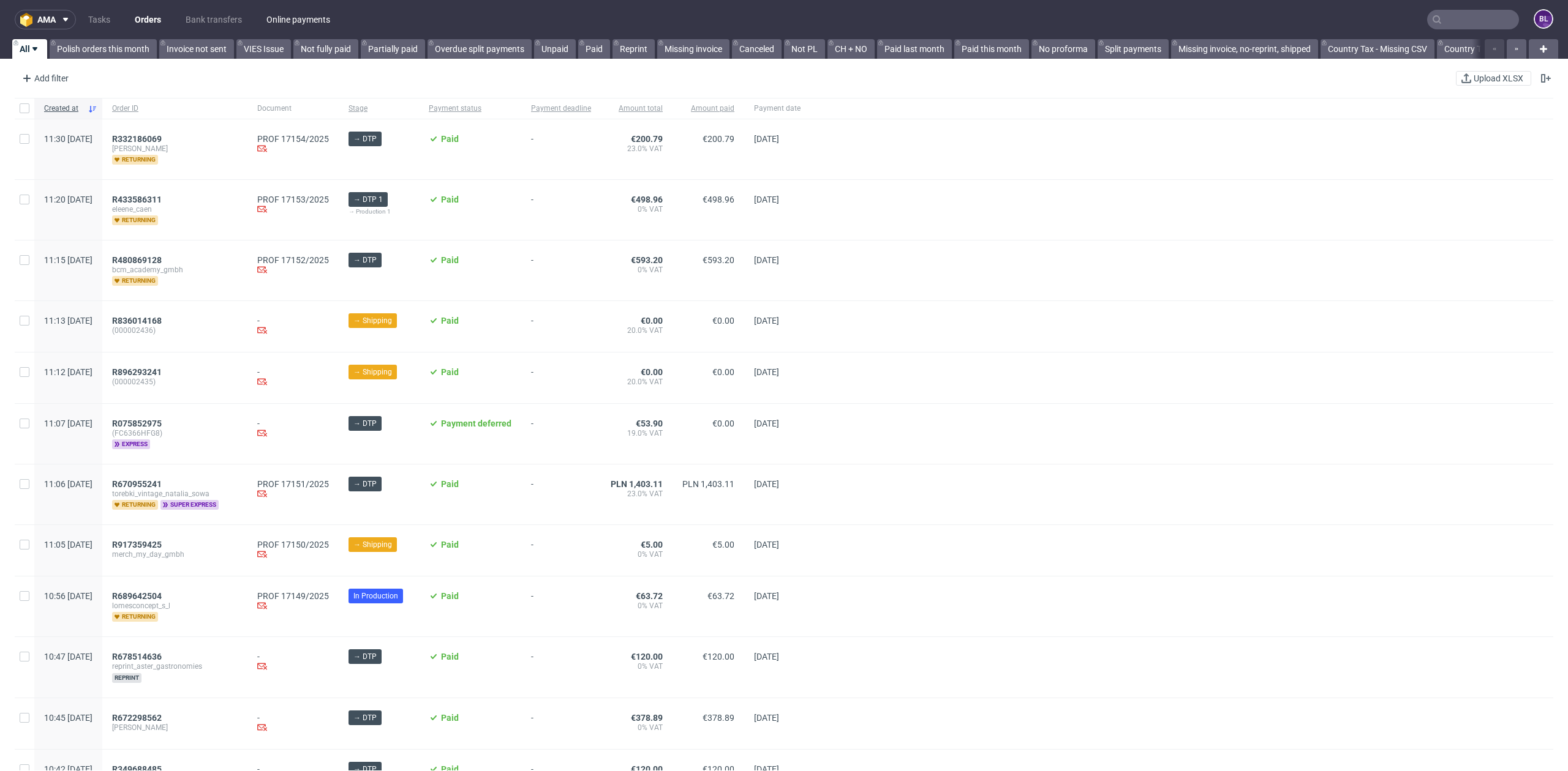
click at [267, 19] on link "Online payments" at bounding box center [298, 19] width 78 height 20
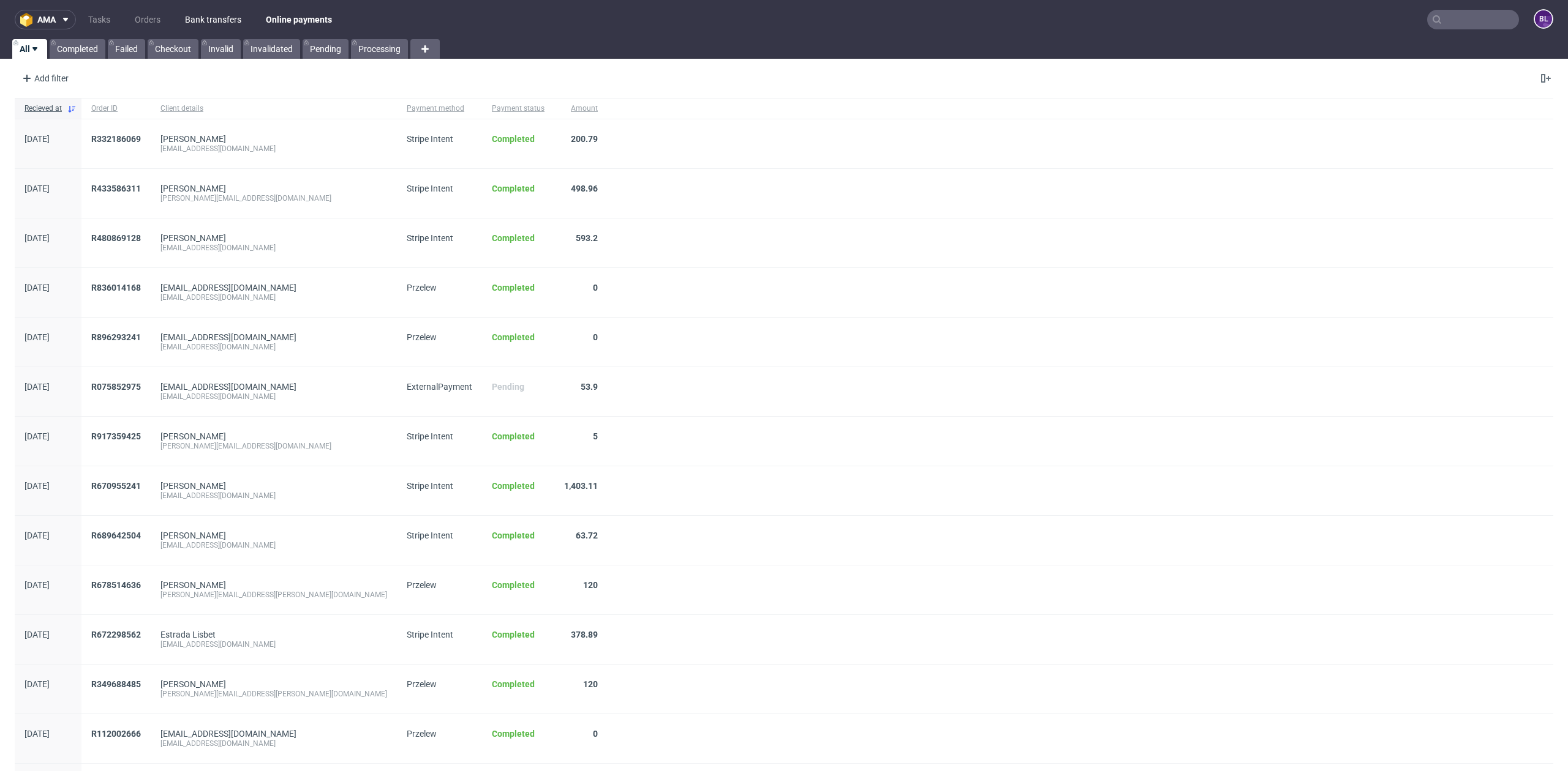
click at [228, 20] on link "Bank transfers" at bounding box center [213, 19] width 71 height 20
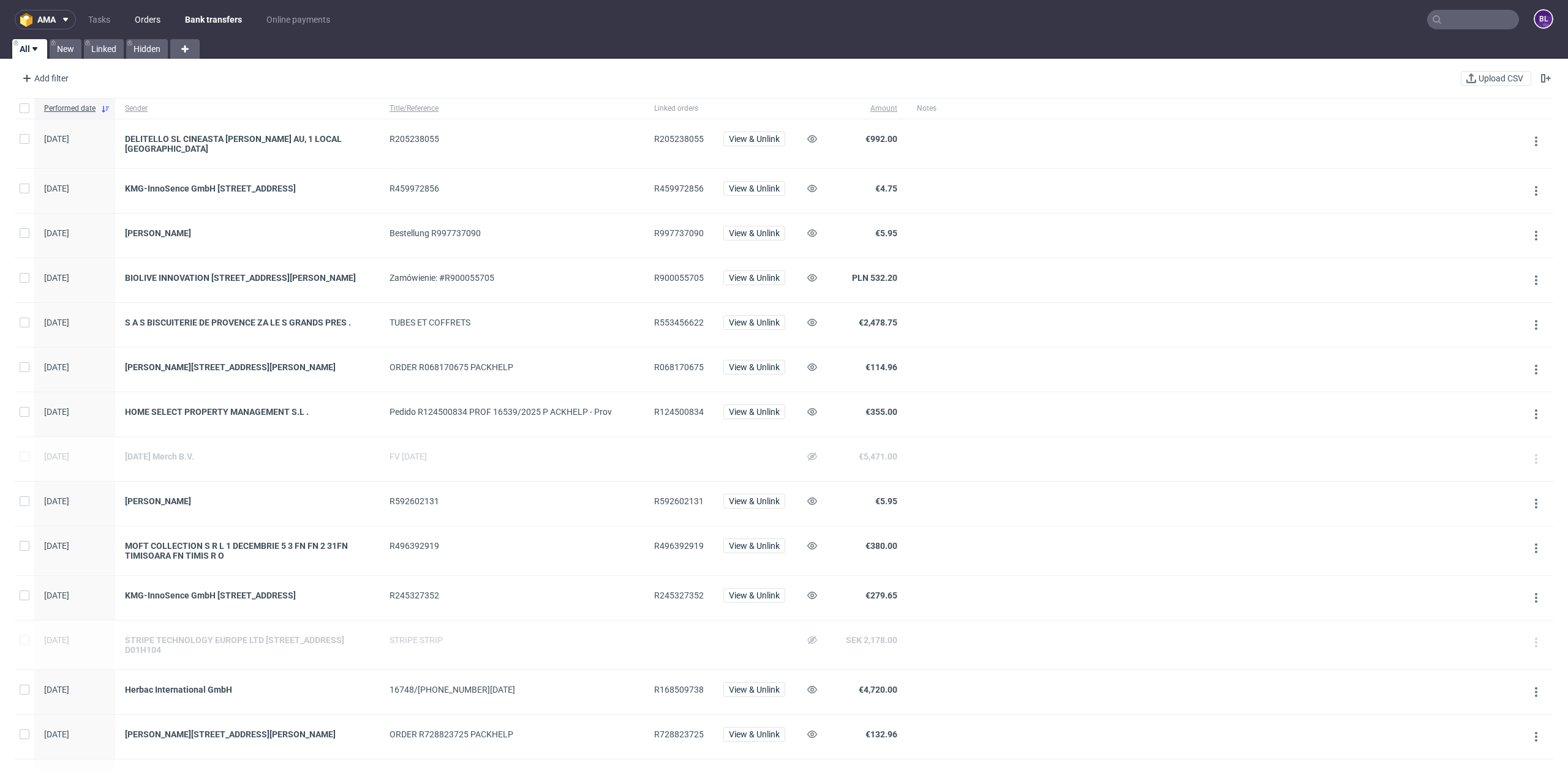
click at [160, 13] on link "Orders" at bounding box center [148, 19] width 40 height 20
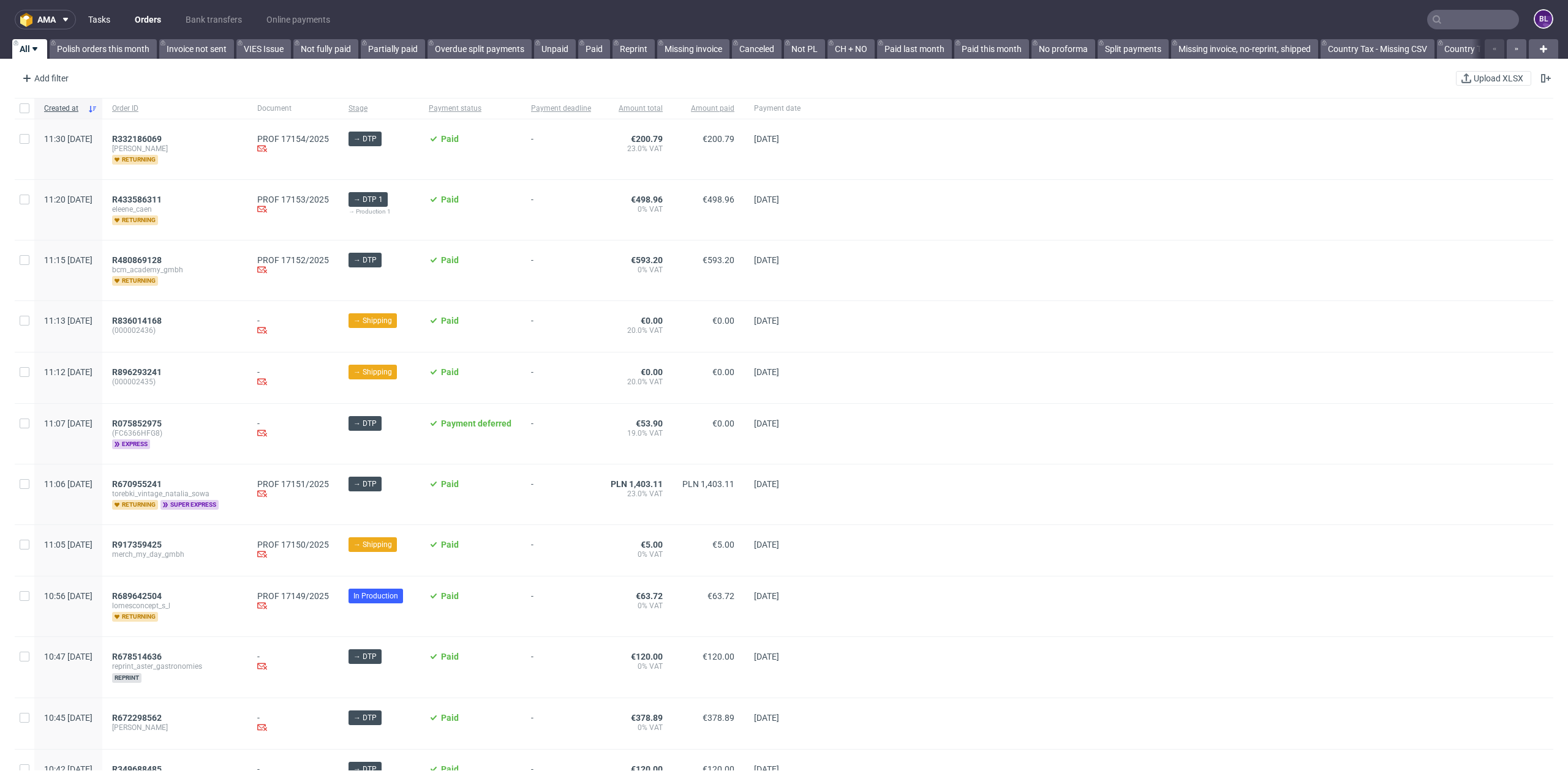
click at [113, 20] on link "Tasks" at bounding box center [99, 19] width 37 height 20
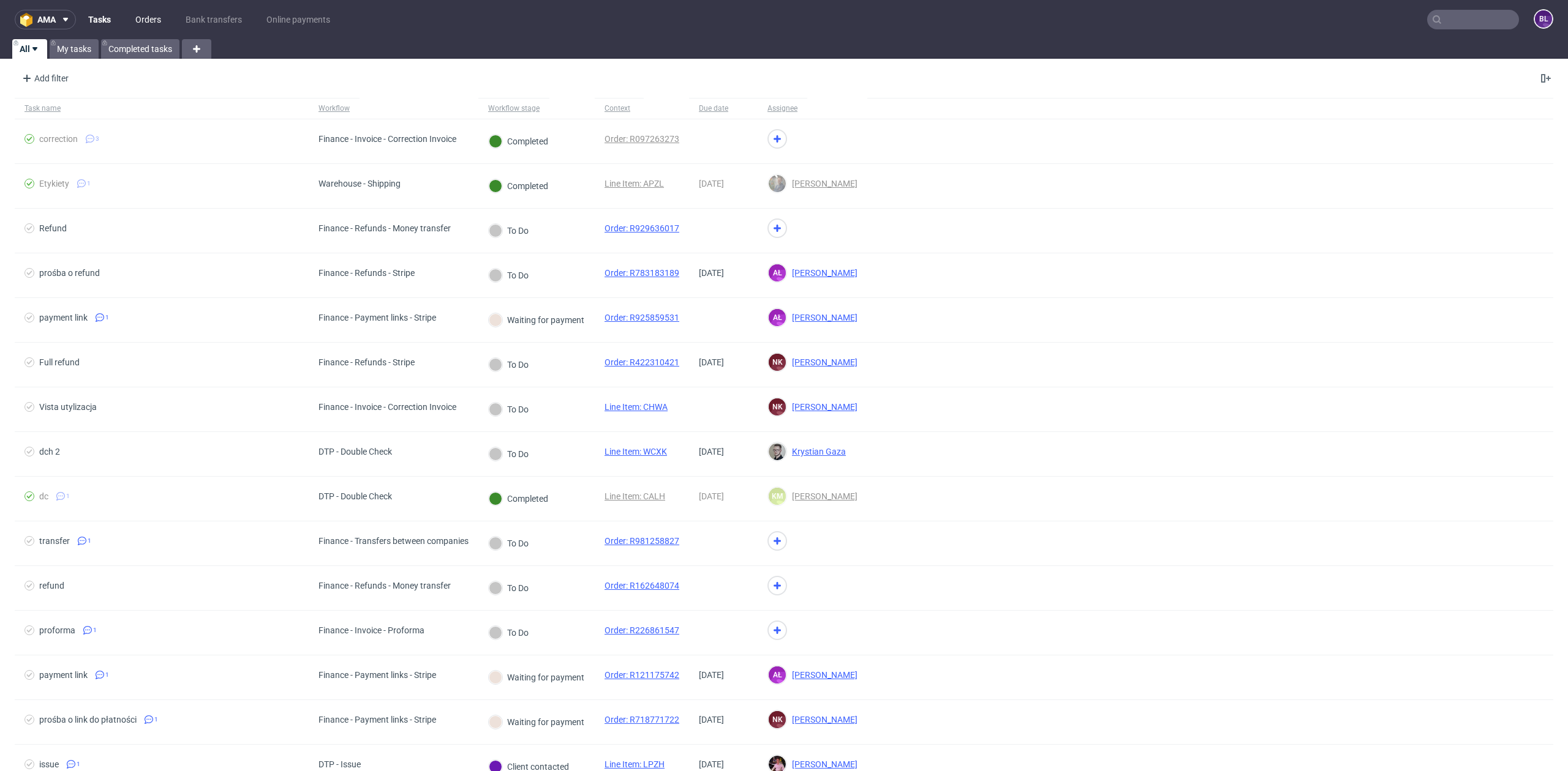
click at [156, 16] on link "Orders" at bounding box center [148, 19] width 40 height 20
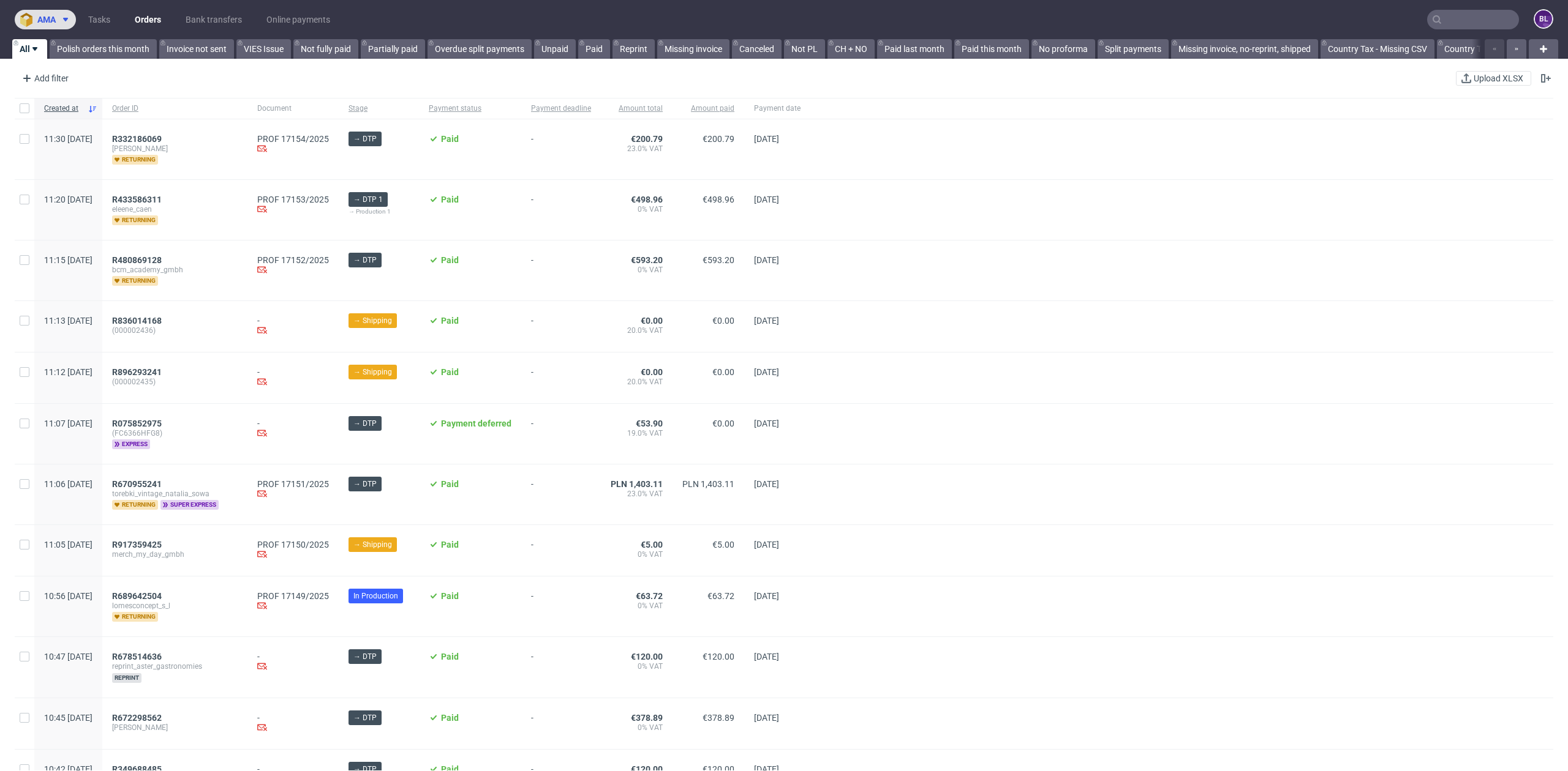
click at [38, 19] on span "ama" at bounding box center [46, 19] width 19 height 8
click at [1551, 25] on nav "ama Tasks Orders Bank transfers Online payments BL" at bounding box center [784, 19] width 1568 height 39
click at [1544, 24] on nav "ama Tasks Orders Bank transfers Online payments BL" at bounding box center [784, 19] width 1568 height 39
click at [1537, 22] on figcaption "BL" at bounding box center [1543, 19] width 17 height 17
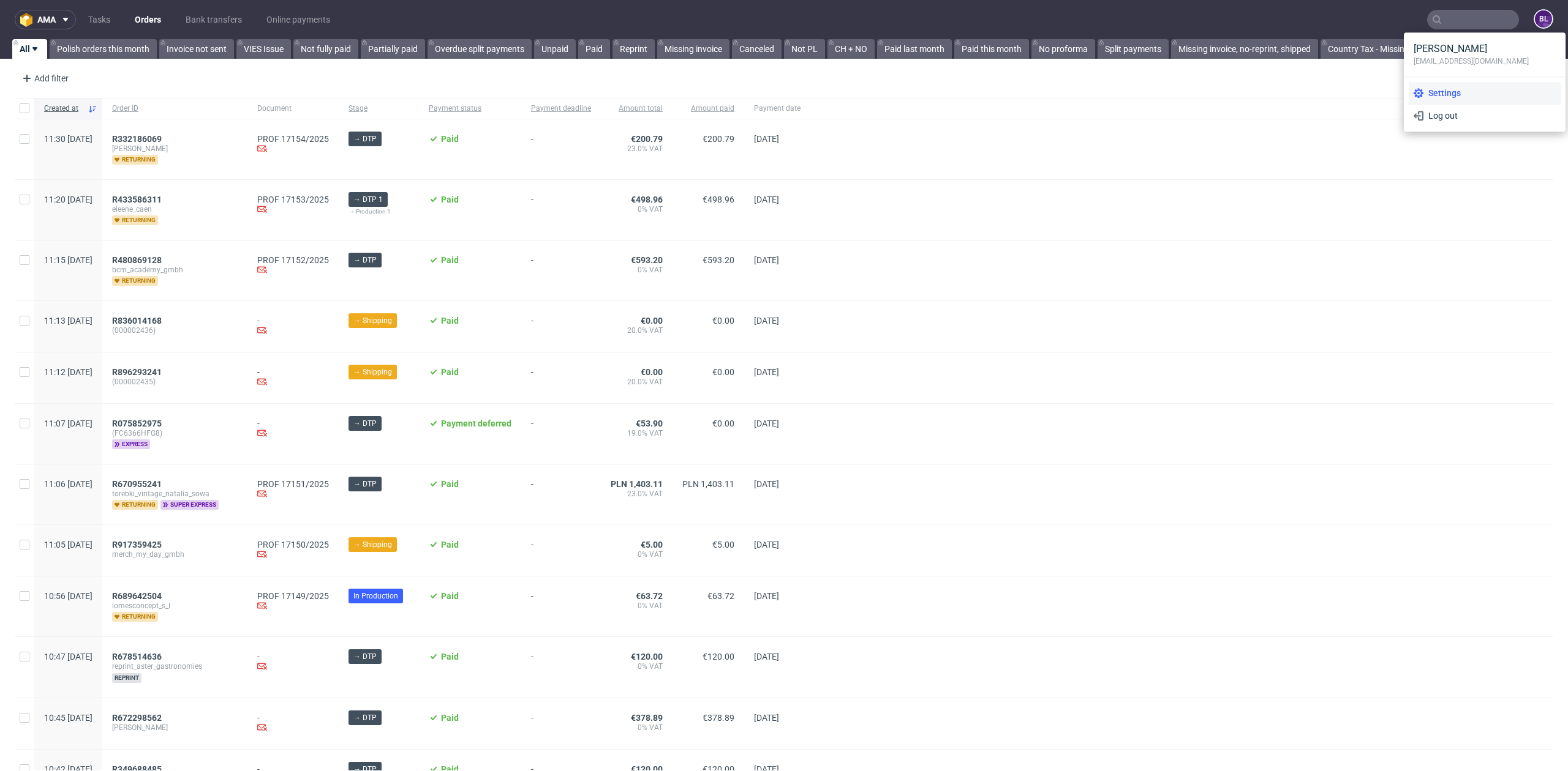
click at [1476, 88] on span "Settings" at bounding box center [1489, 93] width 132 height 12
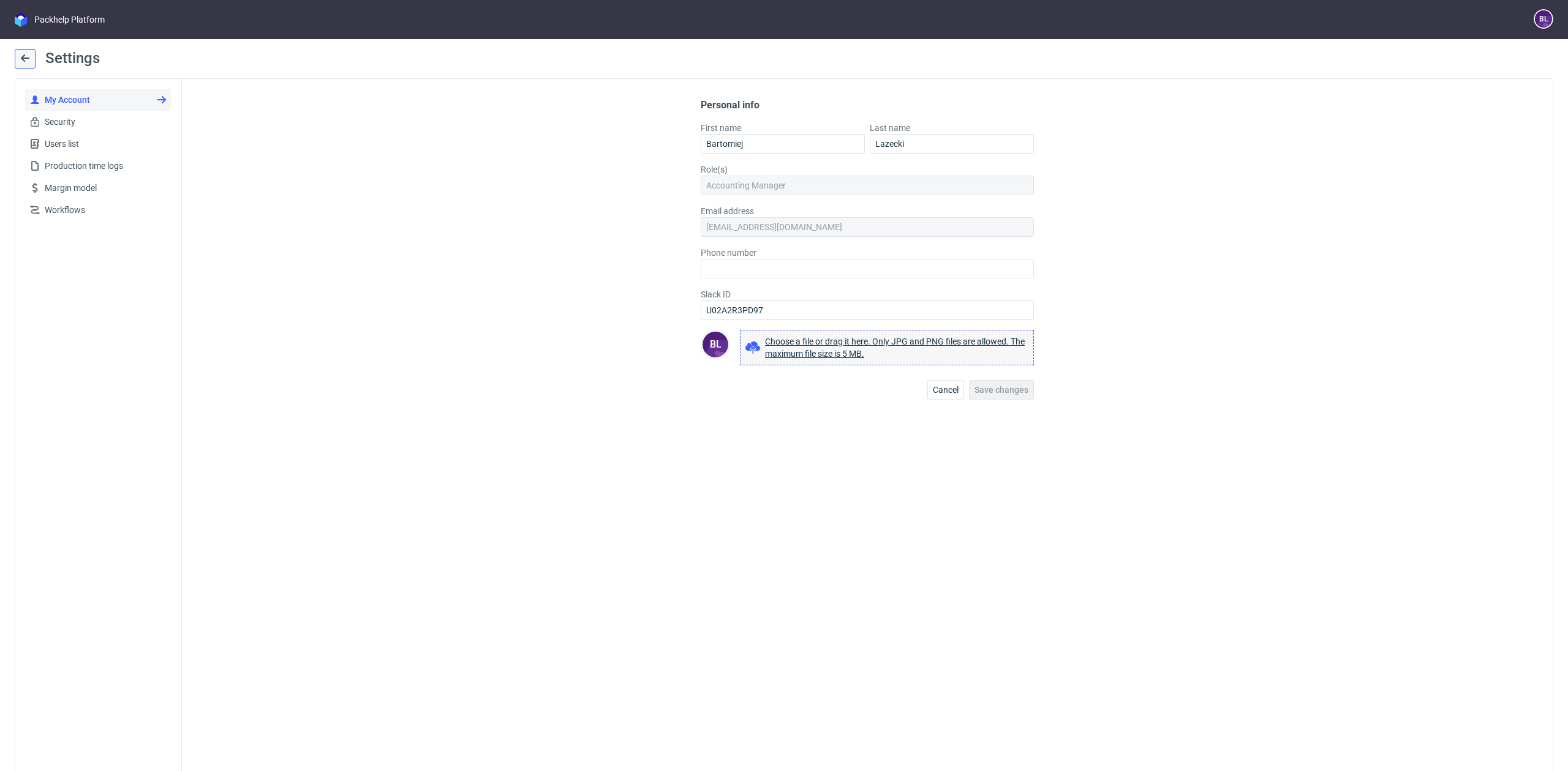
click at [22, 63] on span at bounding box center [25, 58] width 10 height 11
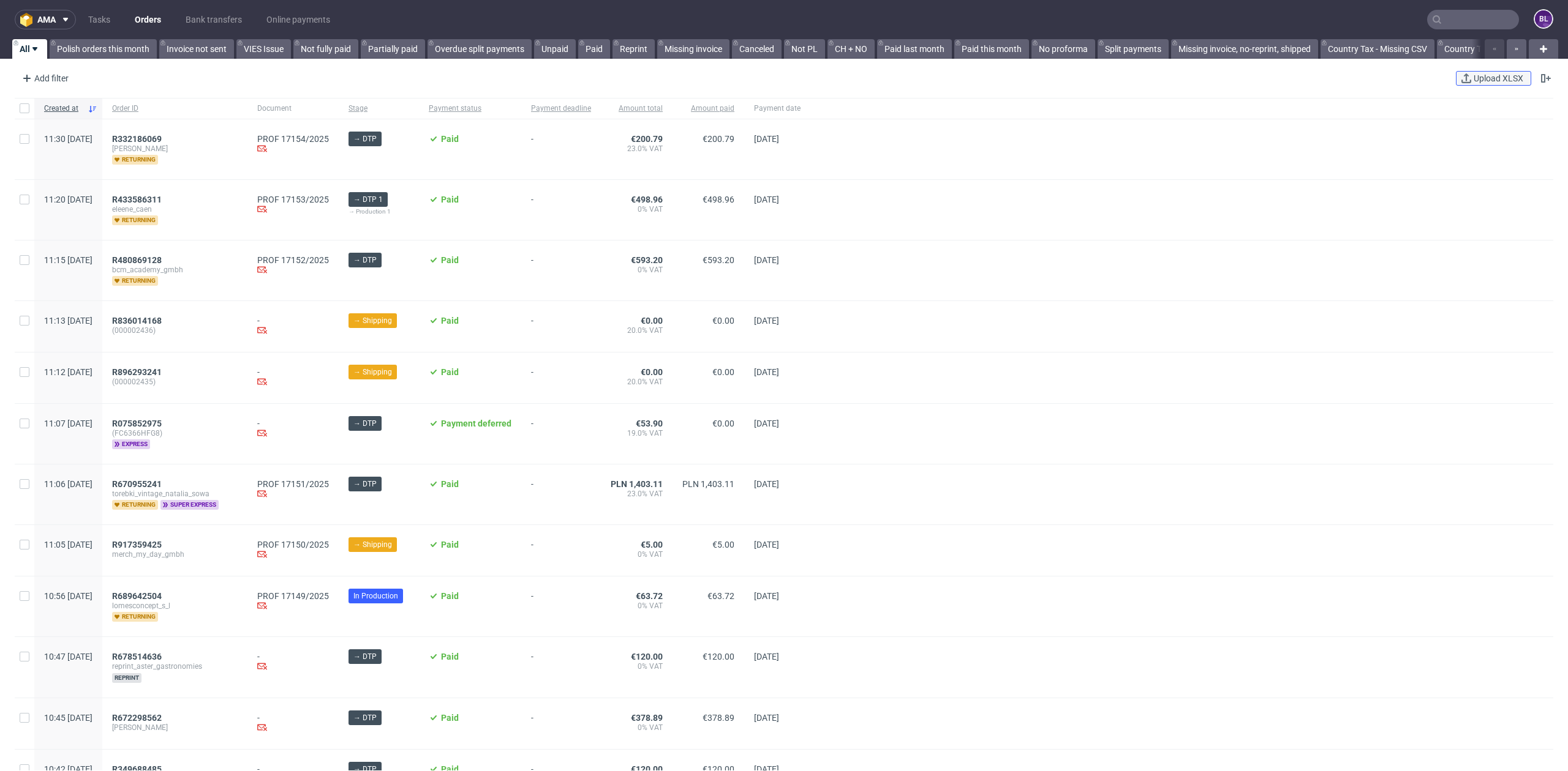
click at [1485, 82] on div "Upload XLSX" at bounding box center [1493, 78] width 64 height 10
click at [1477, 29] on nav "ama Tasks Orders Bank transfers Online payments BL" at bounding box center [784, 19] width 1568 height 39
click at [1477, 26] on input "text" at bounding box center [1472, 19] width 92 height 20
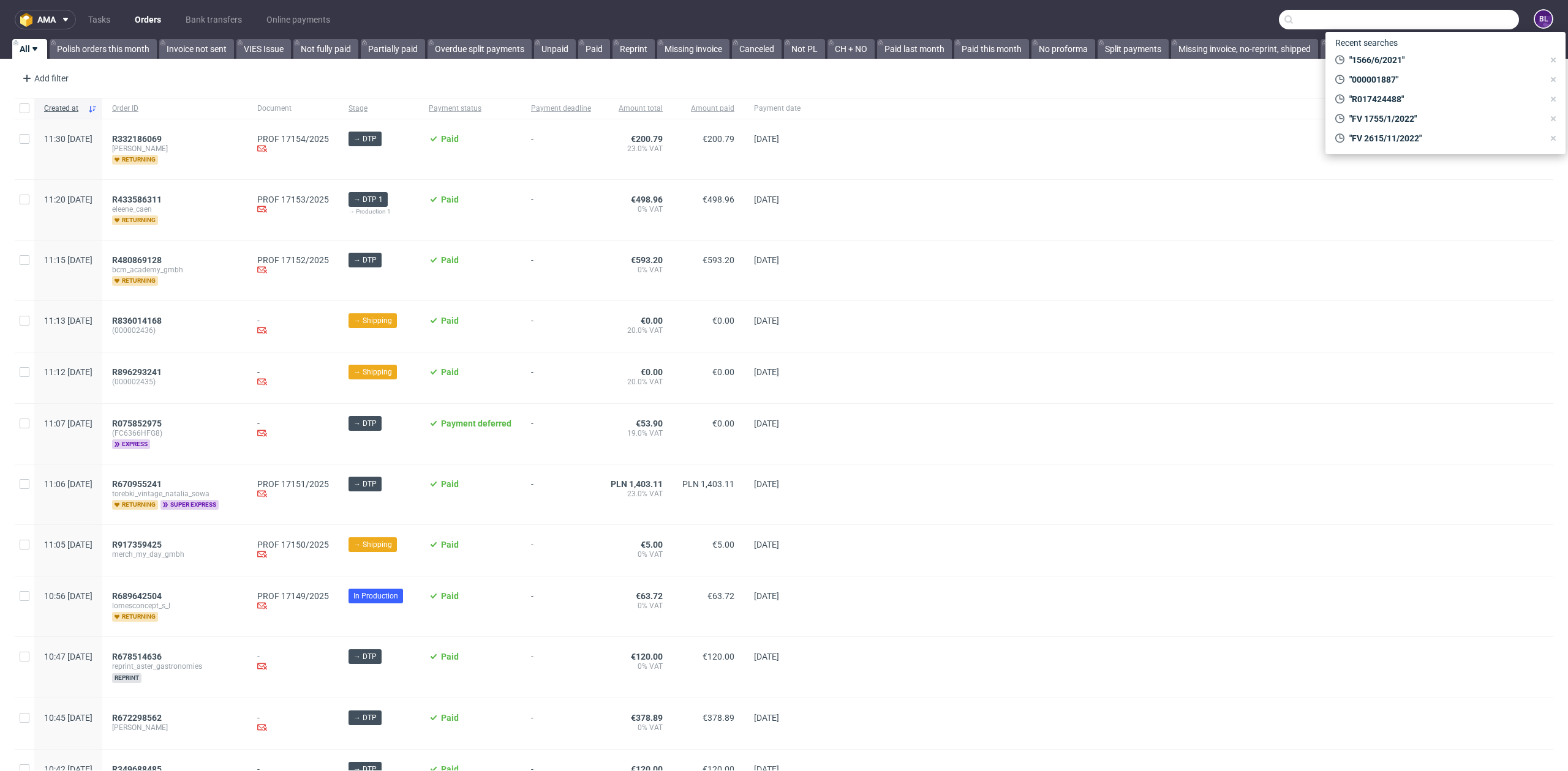
paste input "FV 317/8/2025"
type input "FV 317/8/2025"
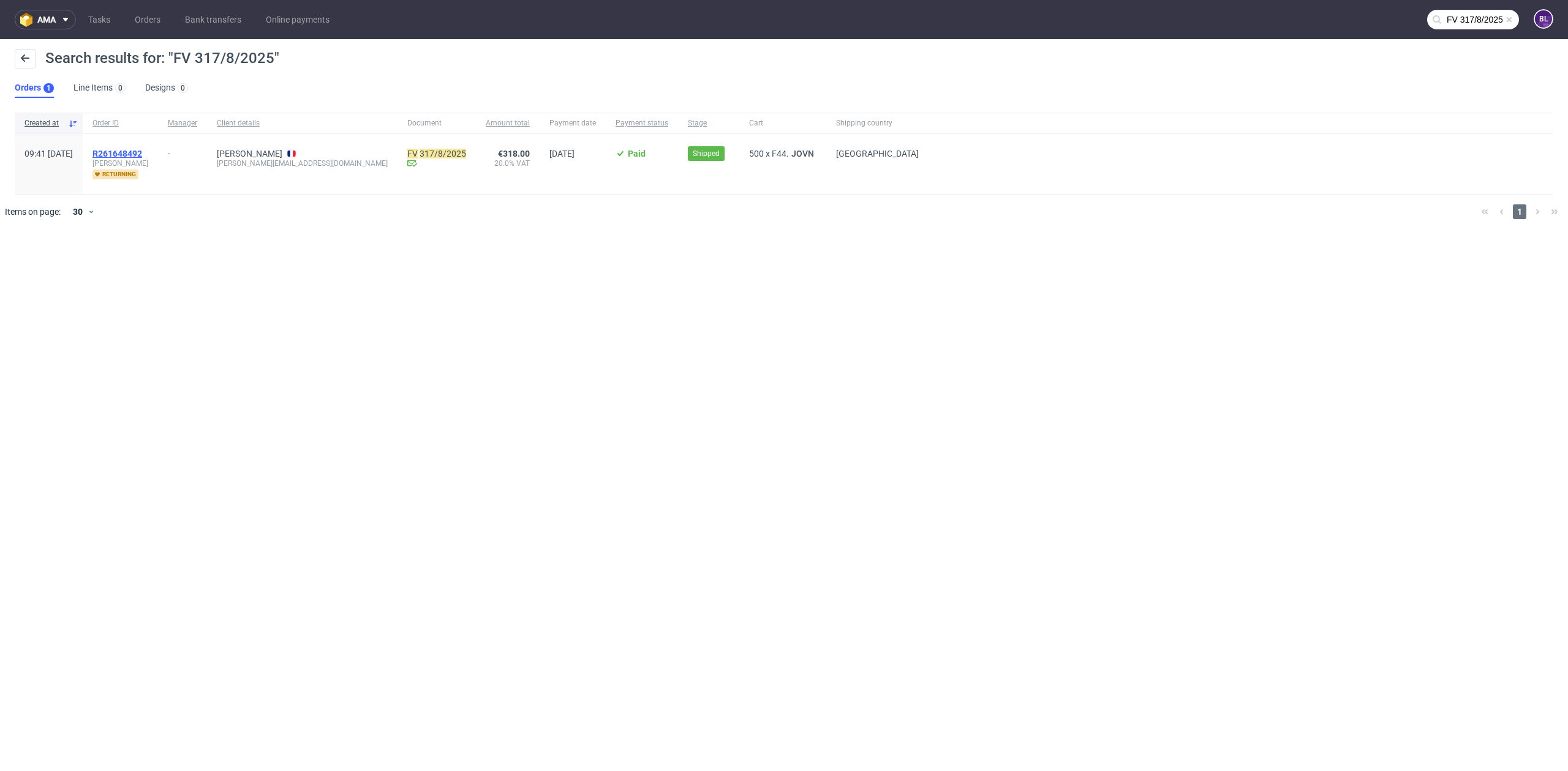
click at [142, 154] on span "R261648492" at bounding box center [117, 153] width 49 height 10
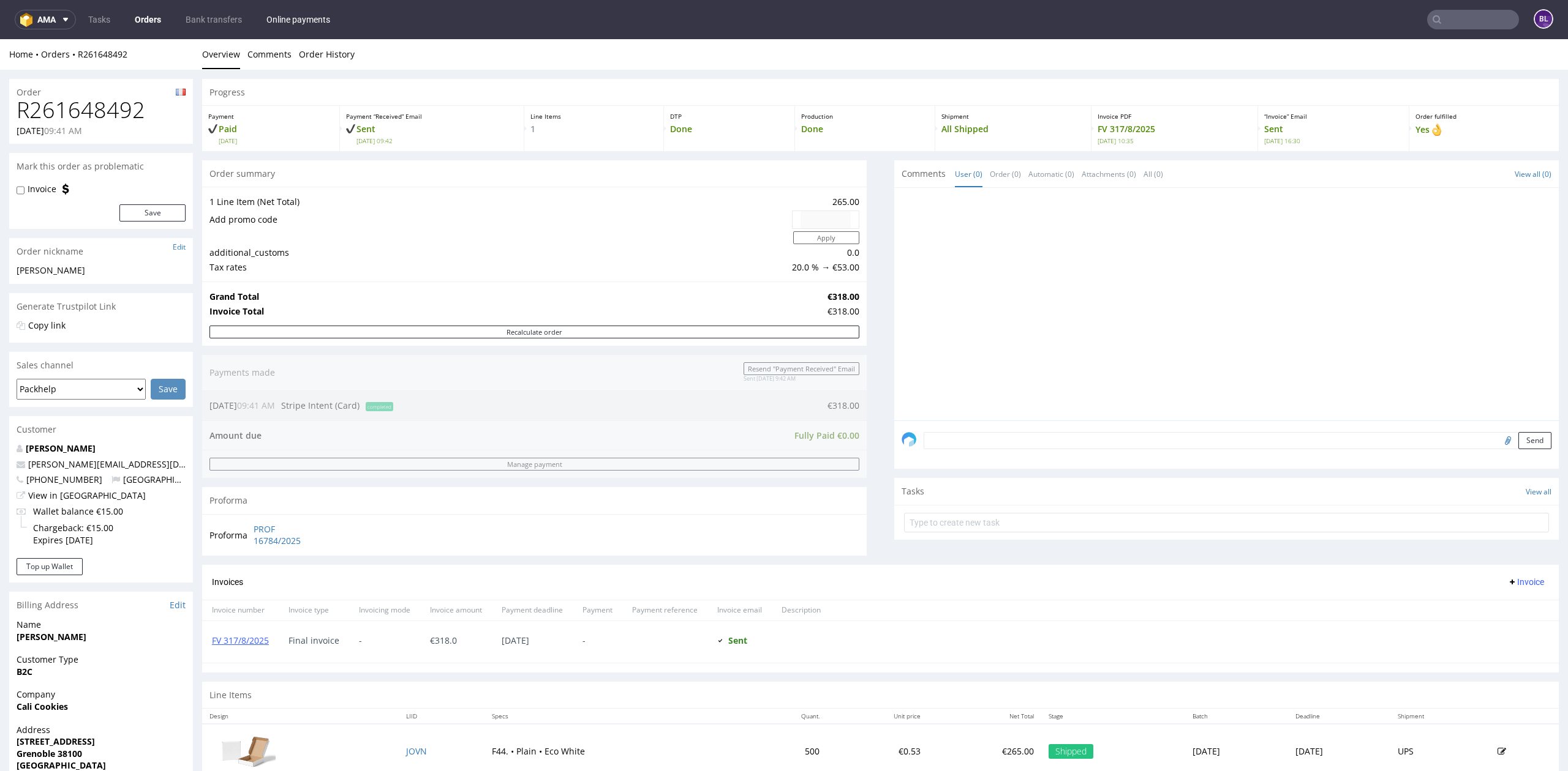
click at [271, 21] on link "Online payments" at bounding box center [298, 19] width 78 height 20
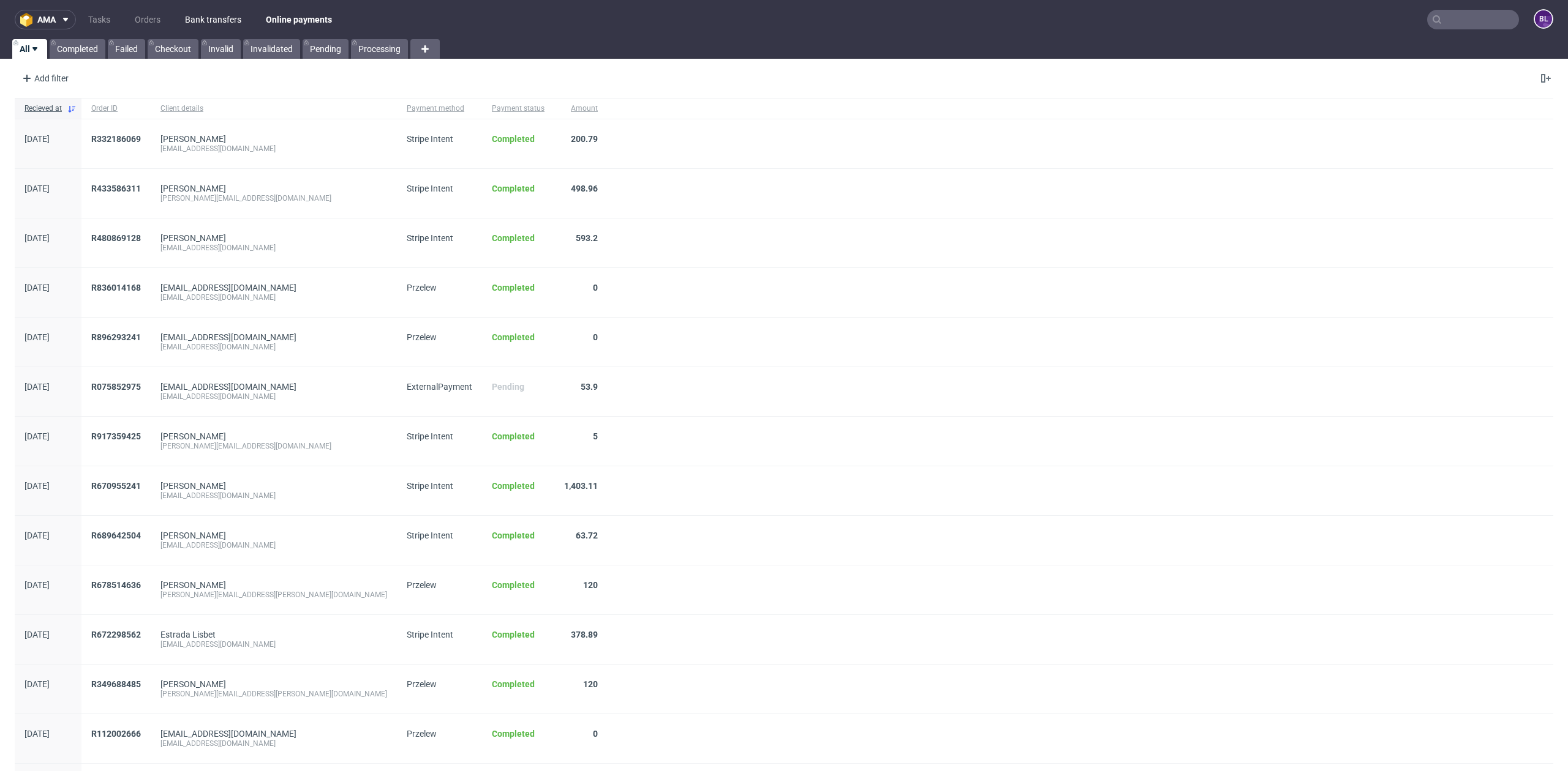
click at [205, 13] on link "Bank transfers" at bounding box center [213, 19] width 71 height 20
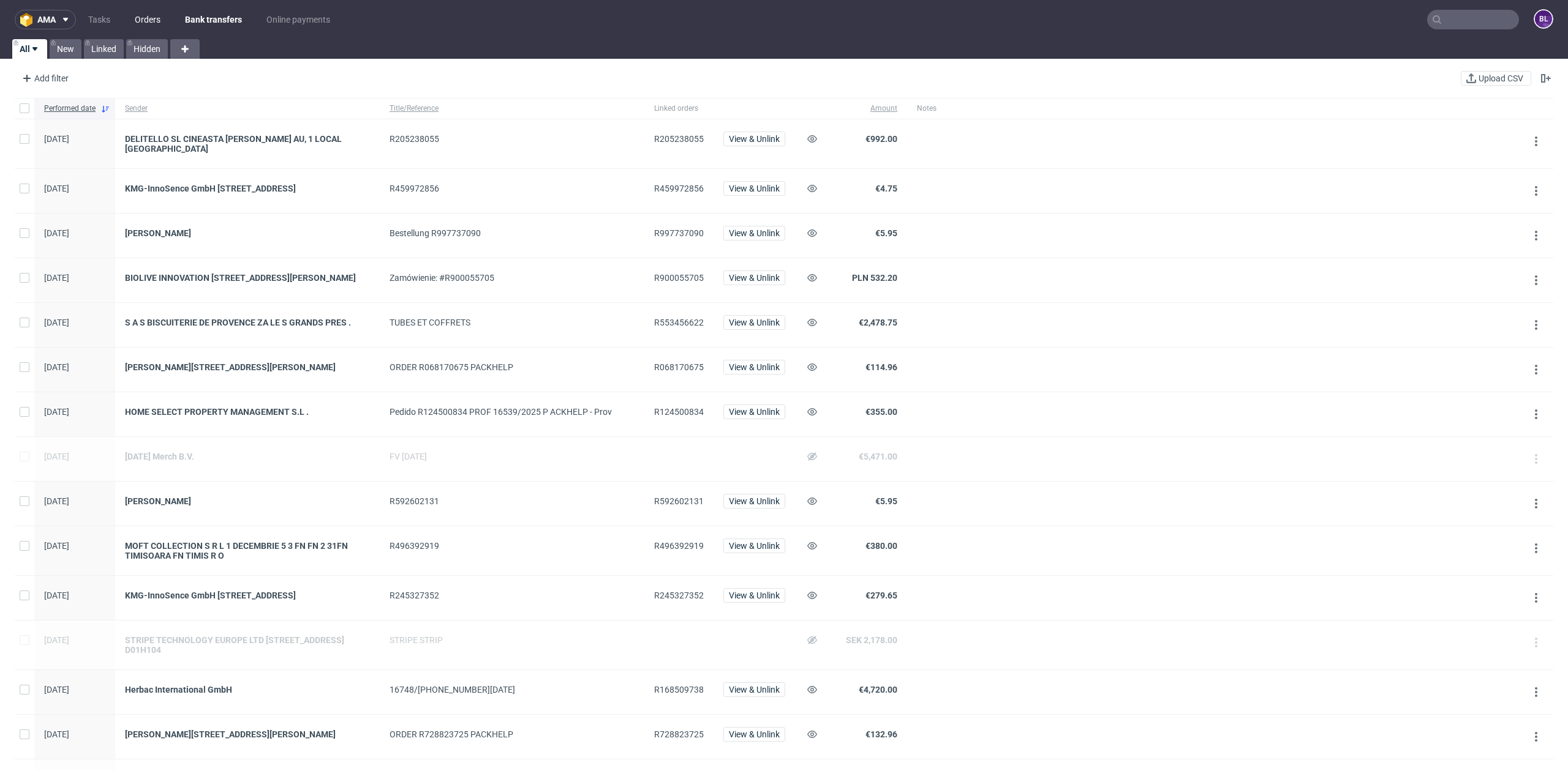
click at [151, 21] on link "Orders" at bounding box center [148, 19] width 40 height 20
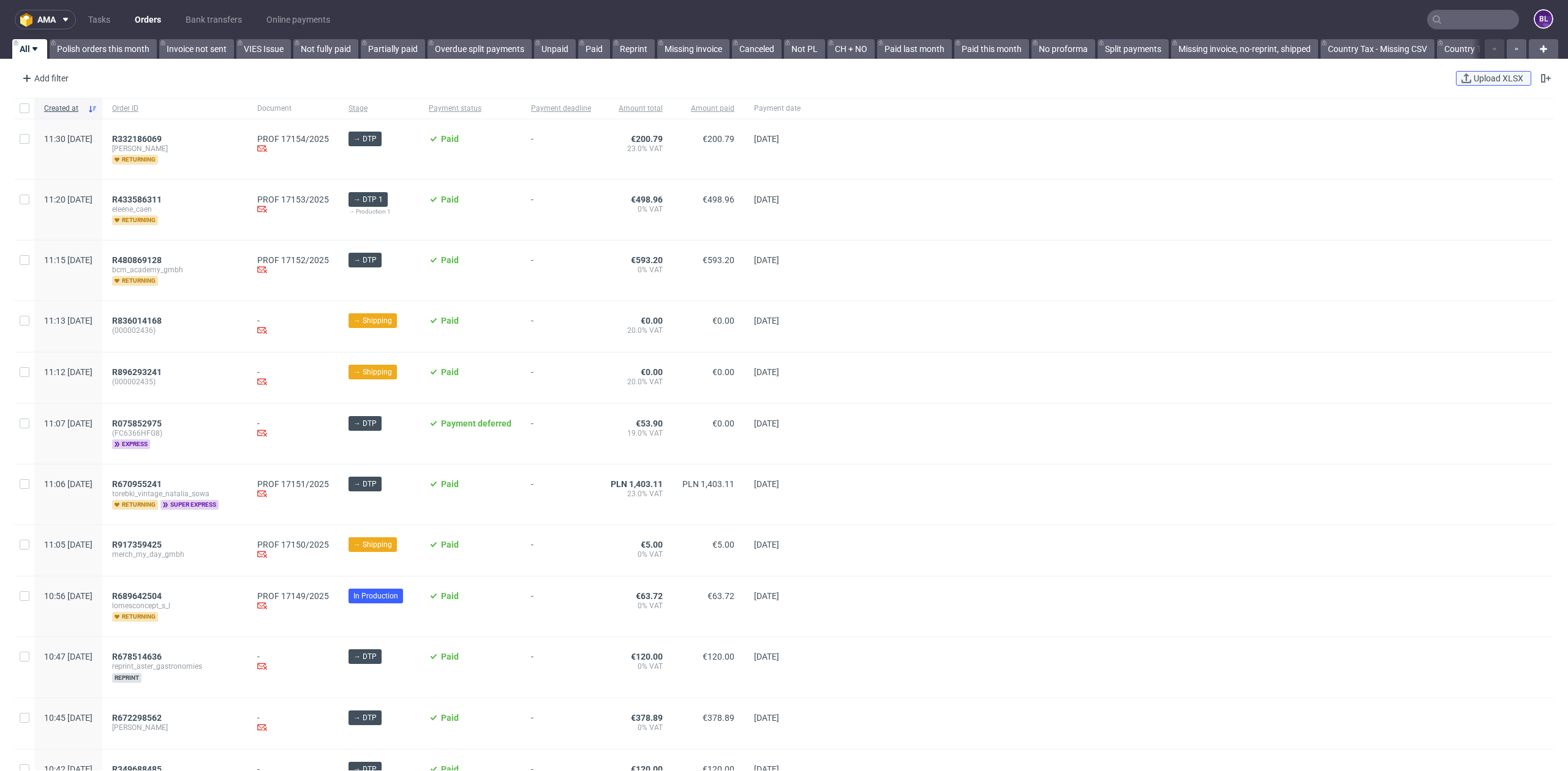
click at [1471, 79] on span "Upload XLSX" at bounding box center [1498, 78] width 55 height 8
